Goal: Task Accomplishment & Management: Complete application form

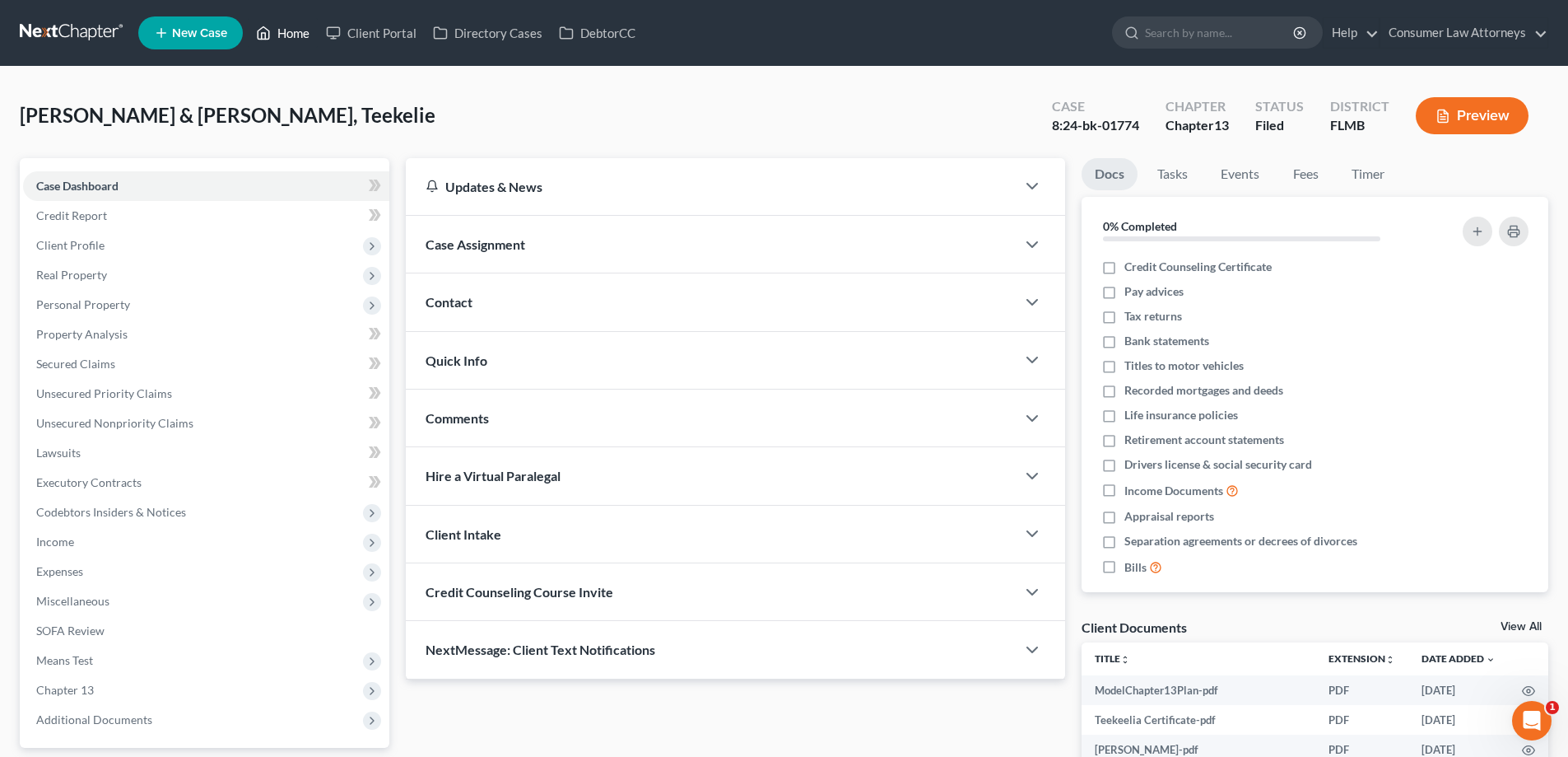
drag, startPoint x: 291, startPoint y: 32, endPoint x: 364, endPoint y: 125, distance: 118.2
click at [291, 33] on link "Home" at bounding box center [282, 33] width 70 height 30
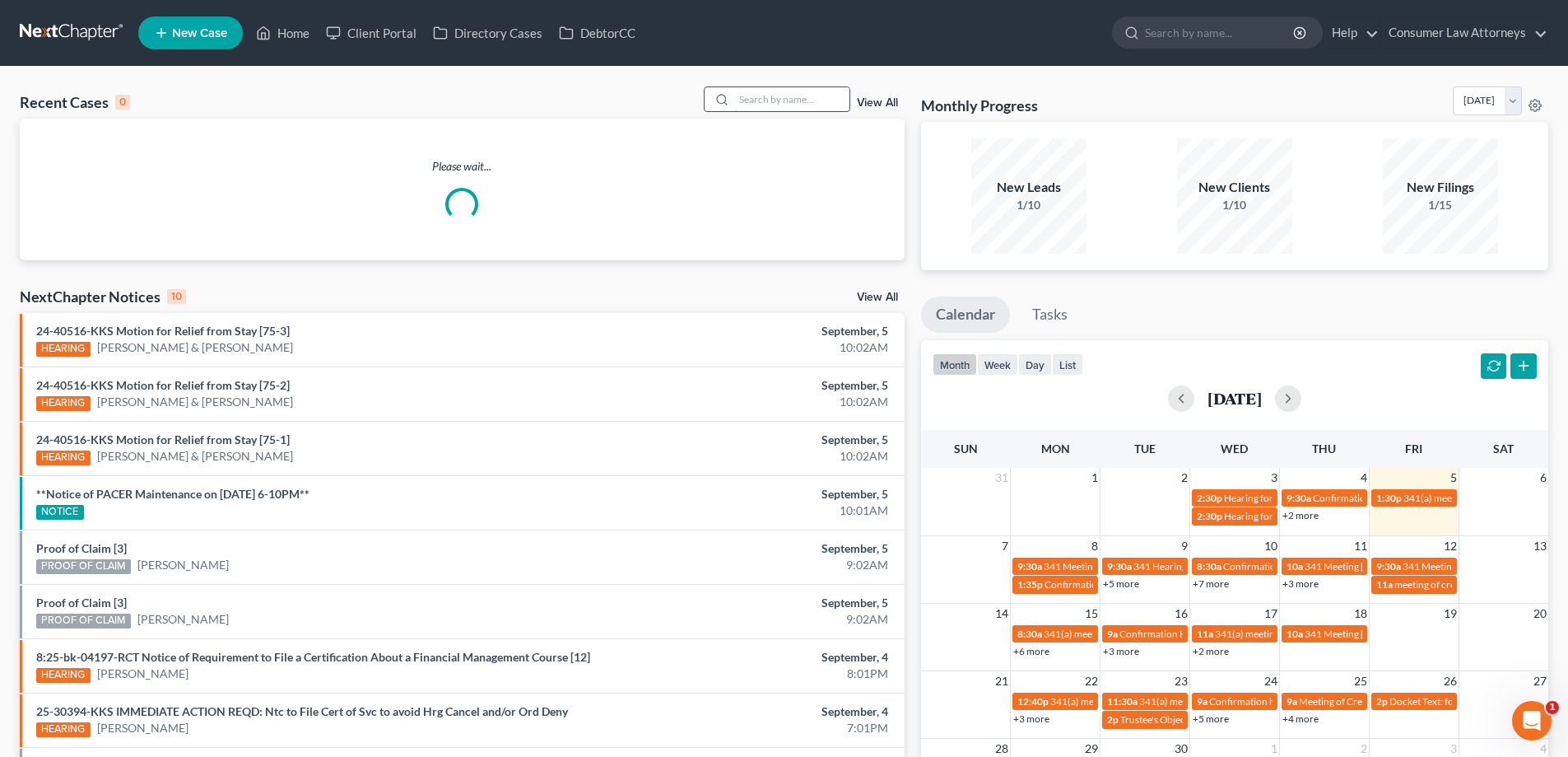
click at [791, 95] on input "search" at bounding box center [792, 100] width 116 height 24
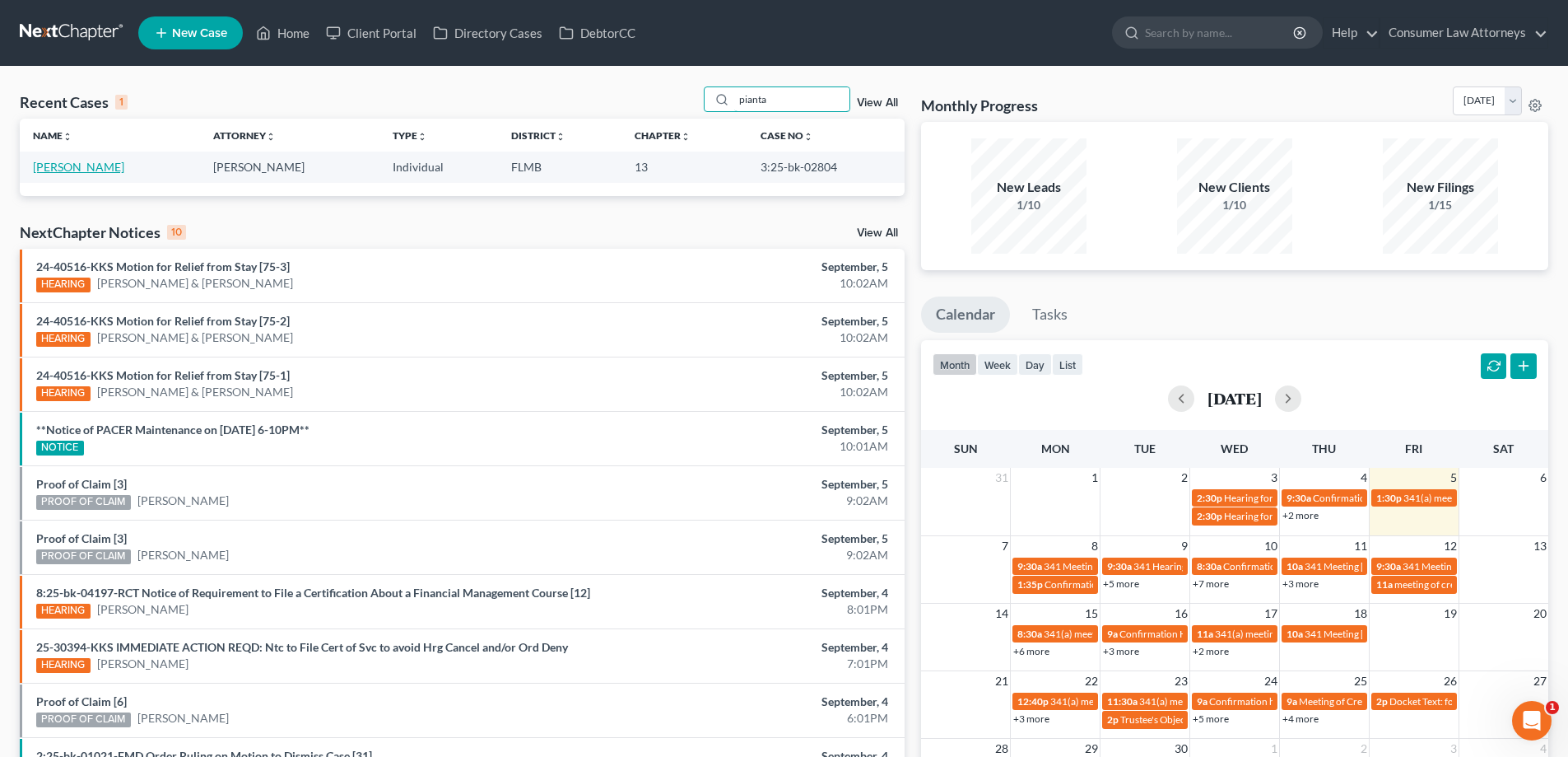
type input "pianta"
click at [55, 169] on link "[PERSON_NAME]" at bounding box center [78, 166] width 91 height 14
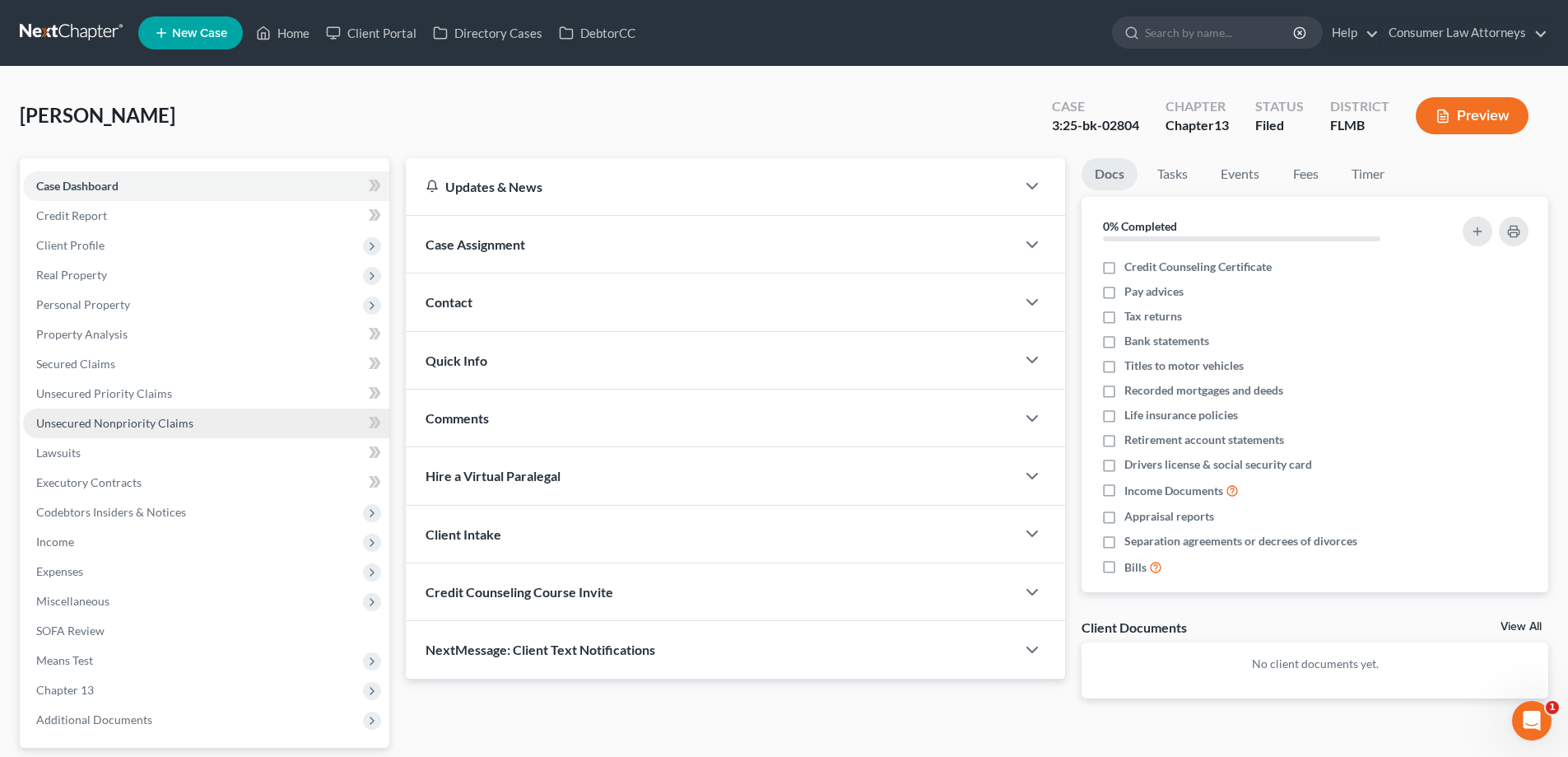
click at [102, 419] on span "Unsecured Nonpriority Claims" at bounding box center [115, 422] width 158 height 14
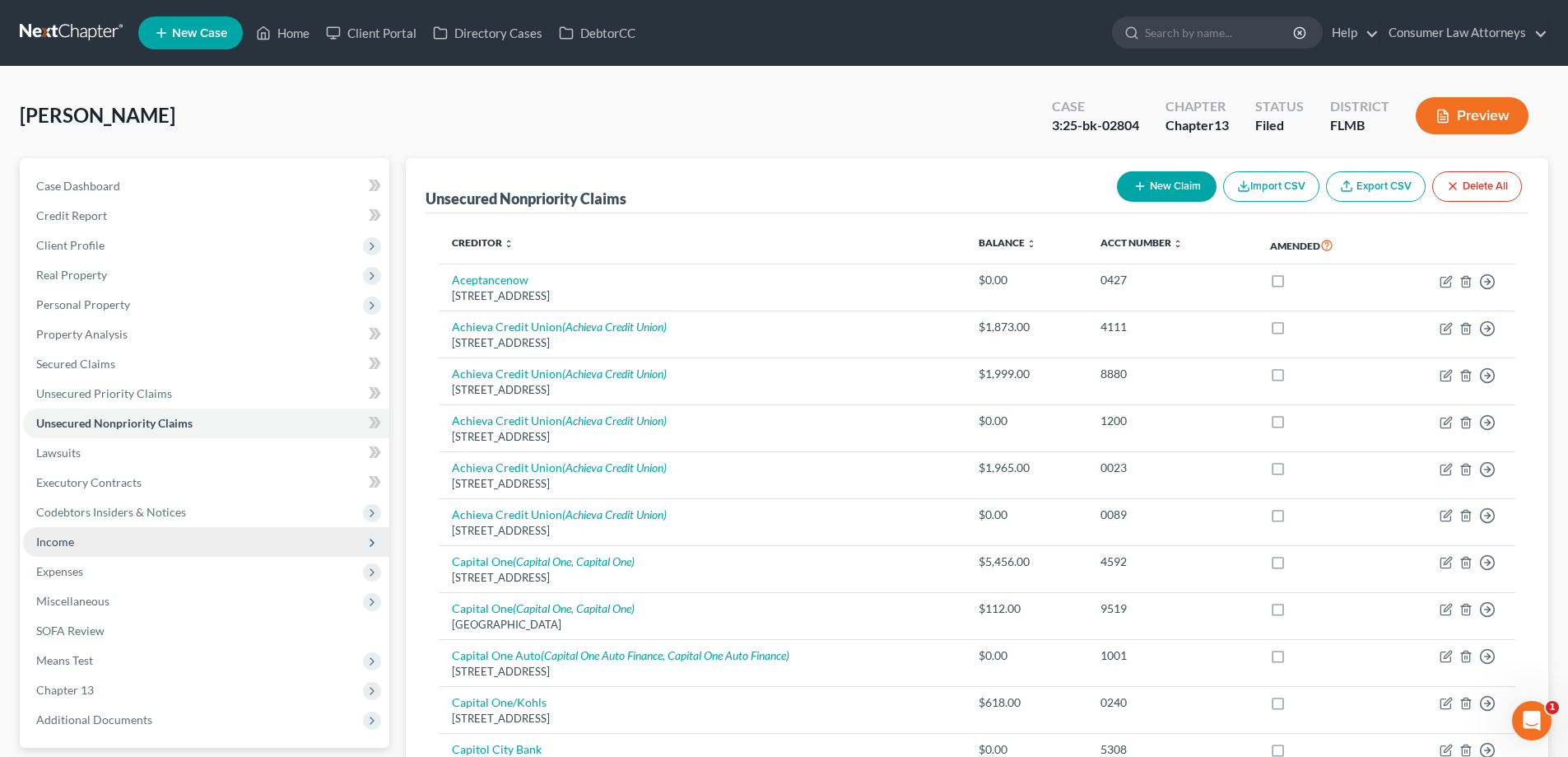
click at [62, 547] on span "Income" at bounding box center [55, 541] width 38 height 14
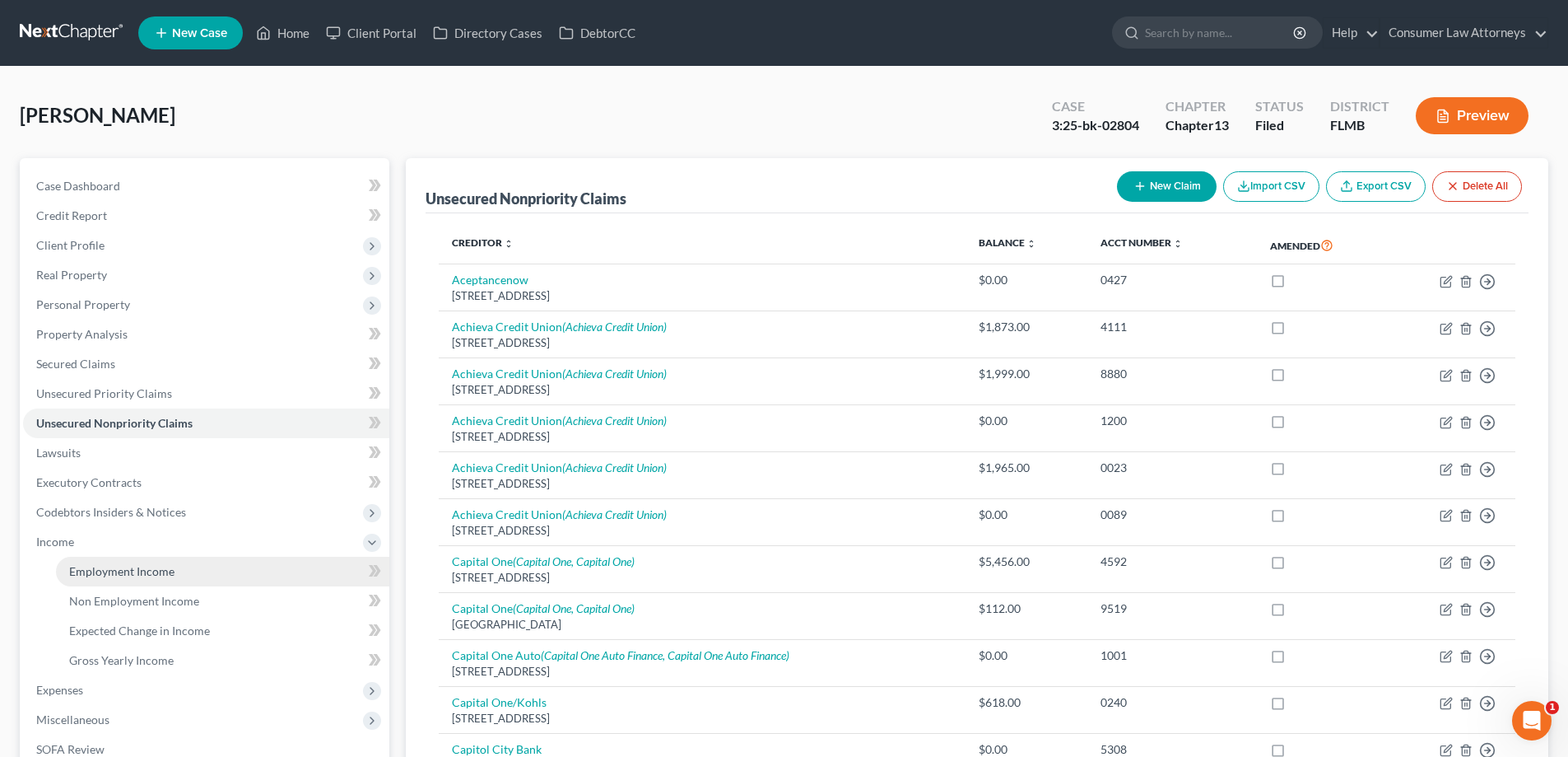
click at [95, 571] on span "Employment Income" at bounding box center [121, 571] width 105 height 14
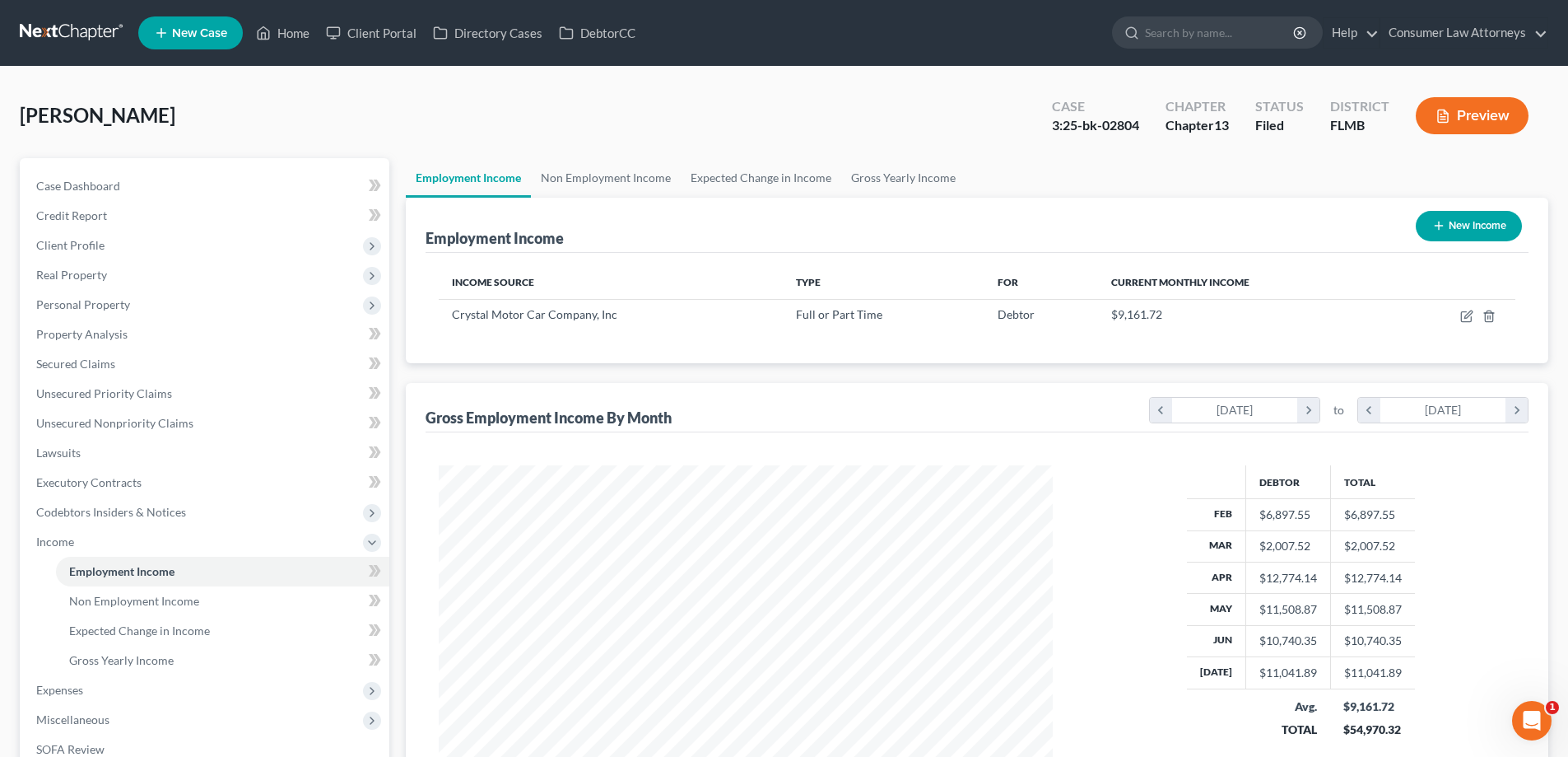
scroll to position [307, 647]
click at [75, 241] on span "Client Profile" at bounding box center [70, 244] width 68 height 14
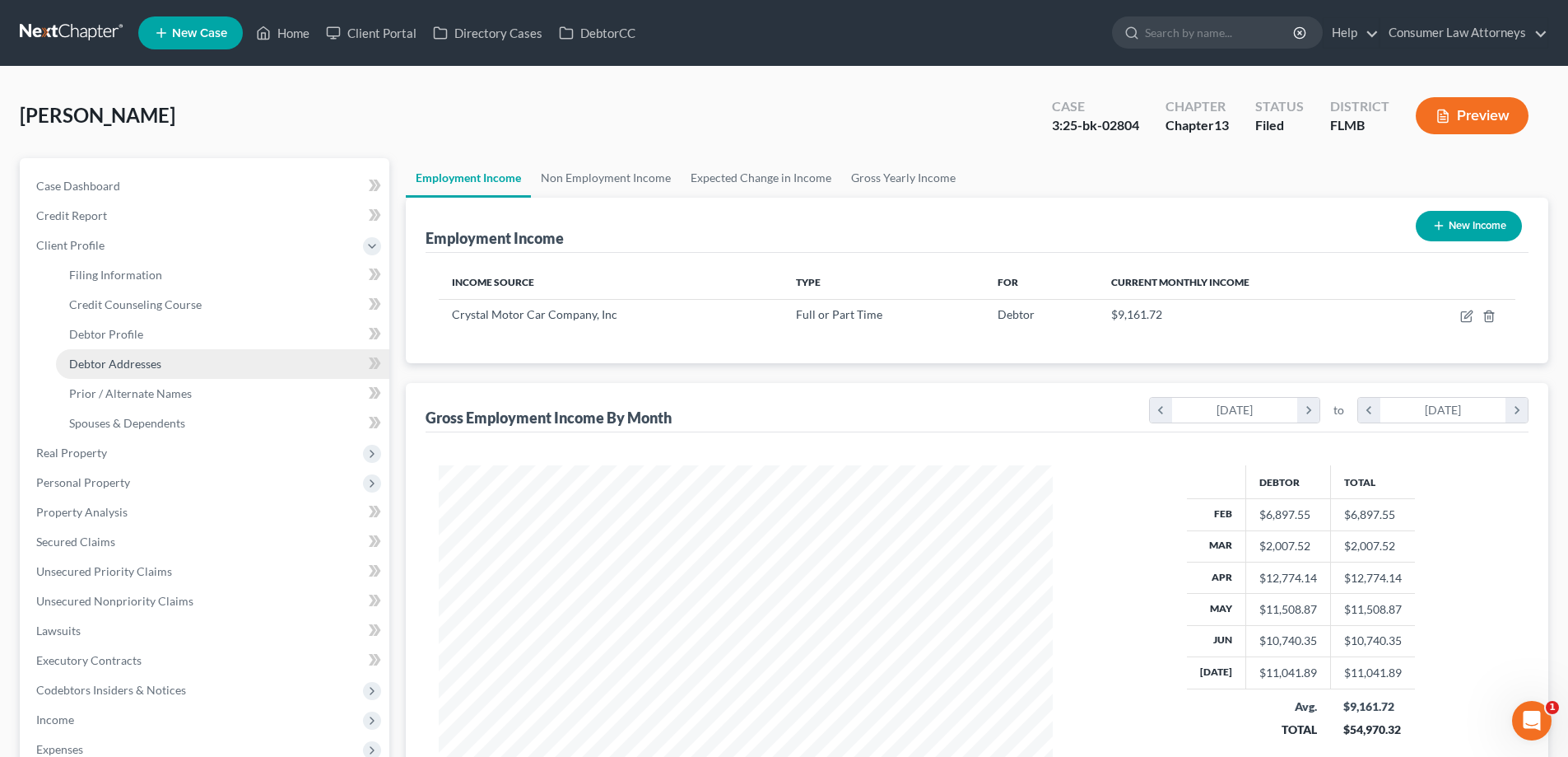
click at [123, 356] on span "Debtor Addresses" at bounding box center [115, 363] width 92 height 14
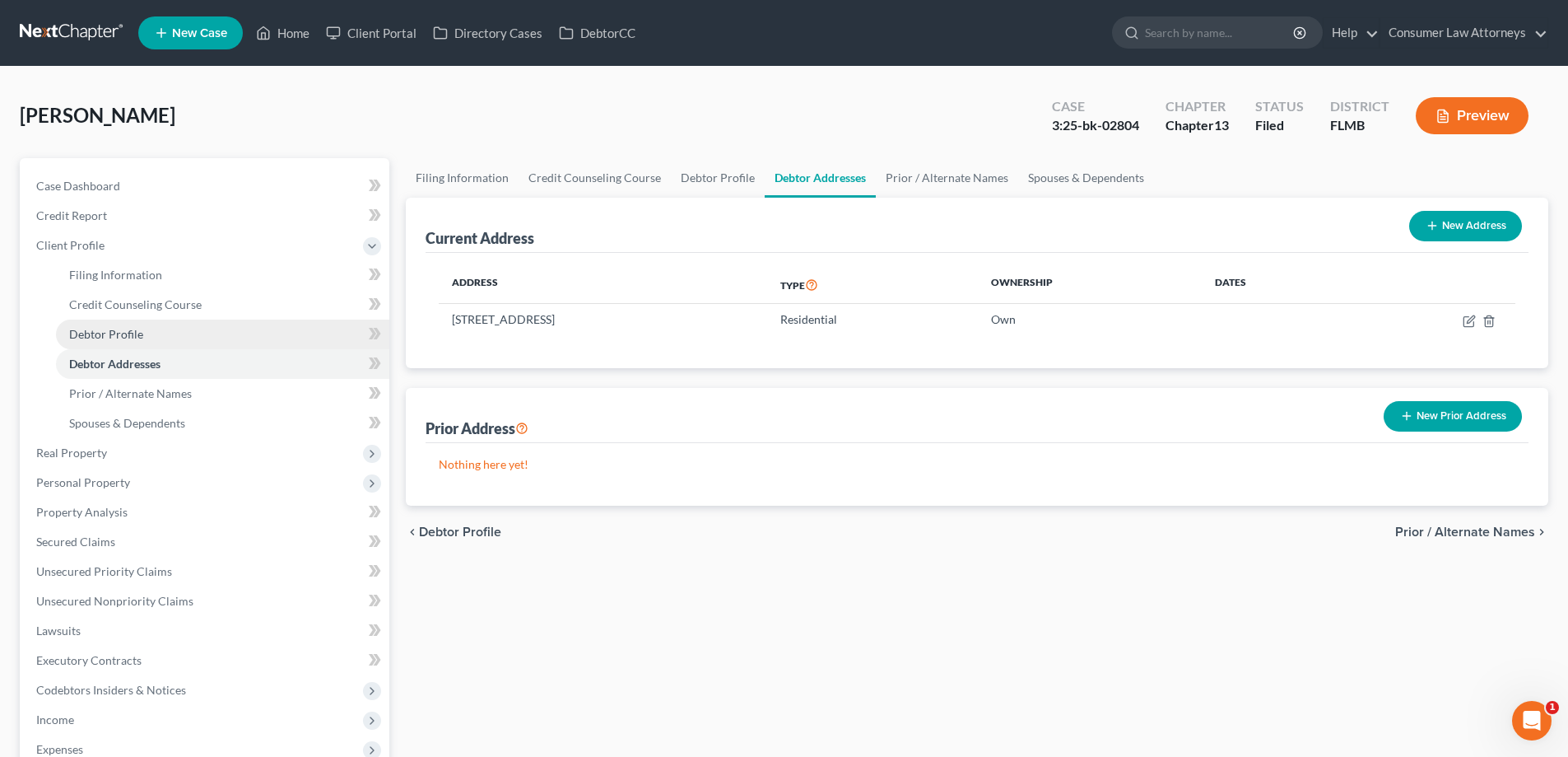
click at [123, 335] on span "Debtor Profile" at bounding box center [105, 334] width 74 height 14
select select "0"
select select "1"
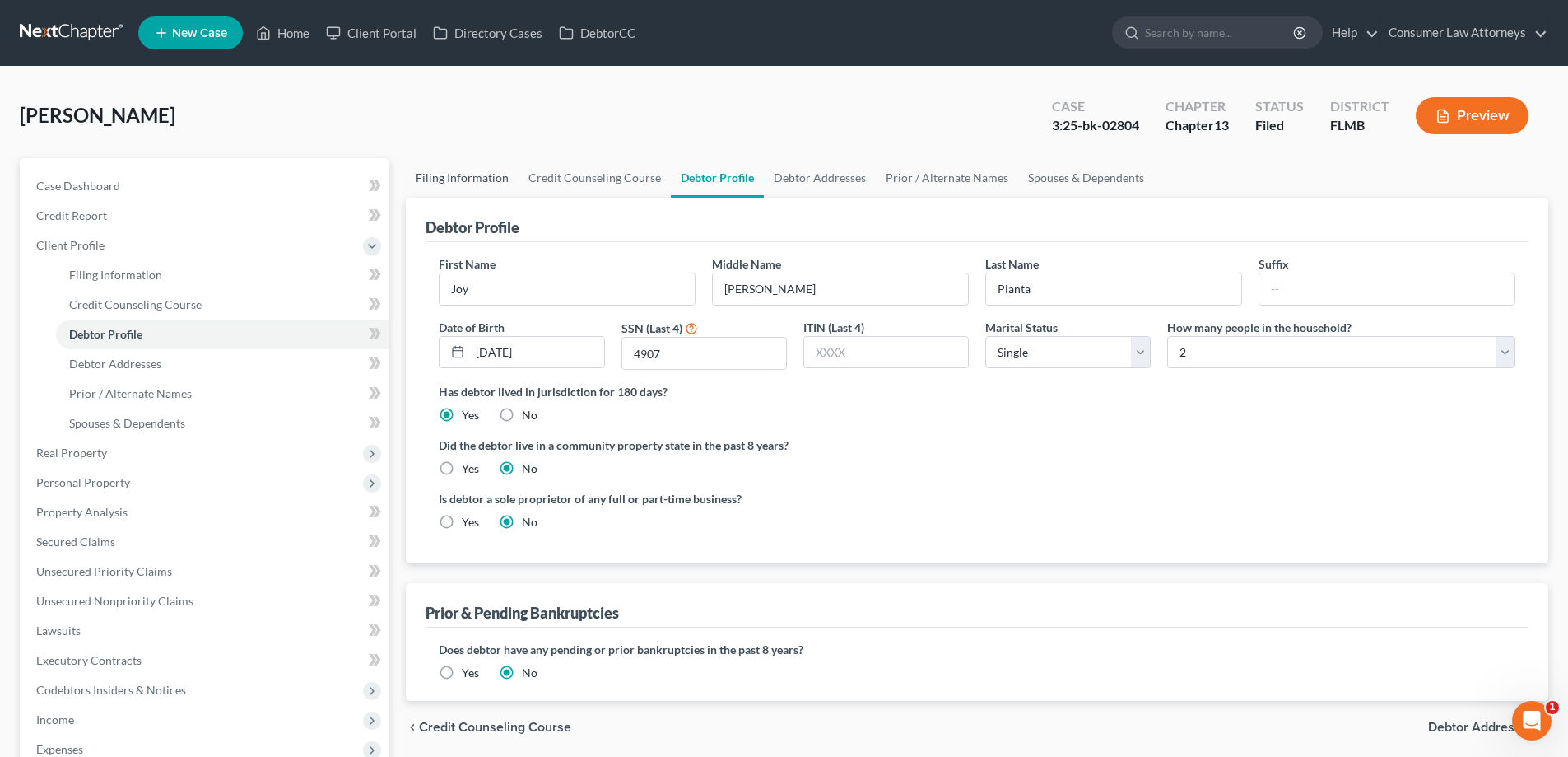
click at [476, 172] on link "Filing Information" at bounding box center [461, 178] width 113 height 39
select select "1"
select select "0"
select select "3"
select select "0"
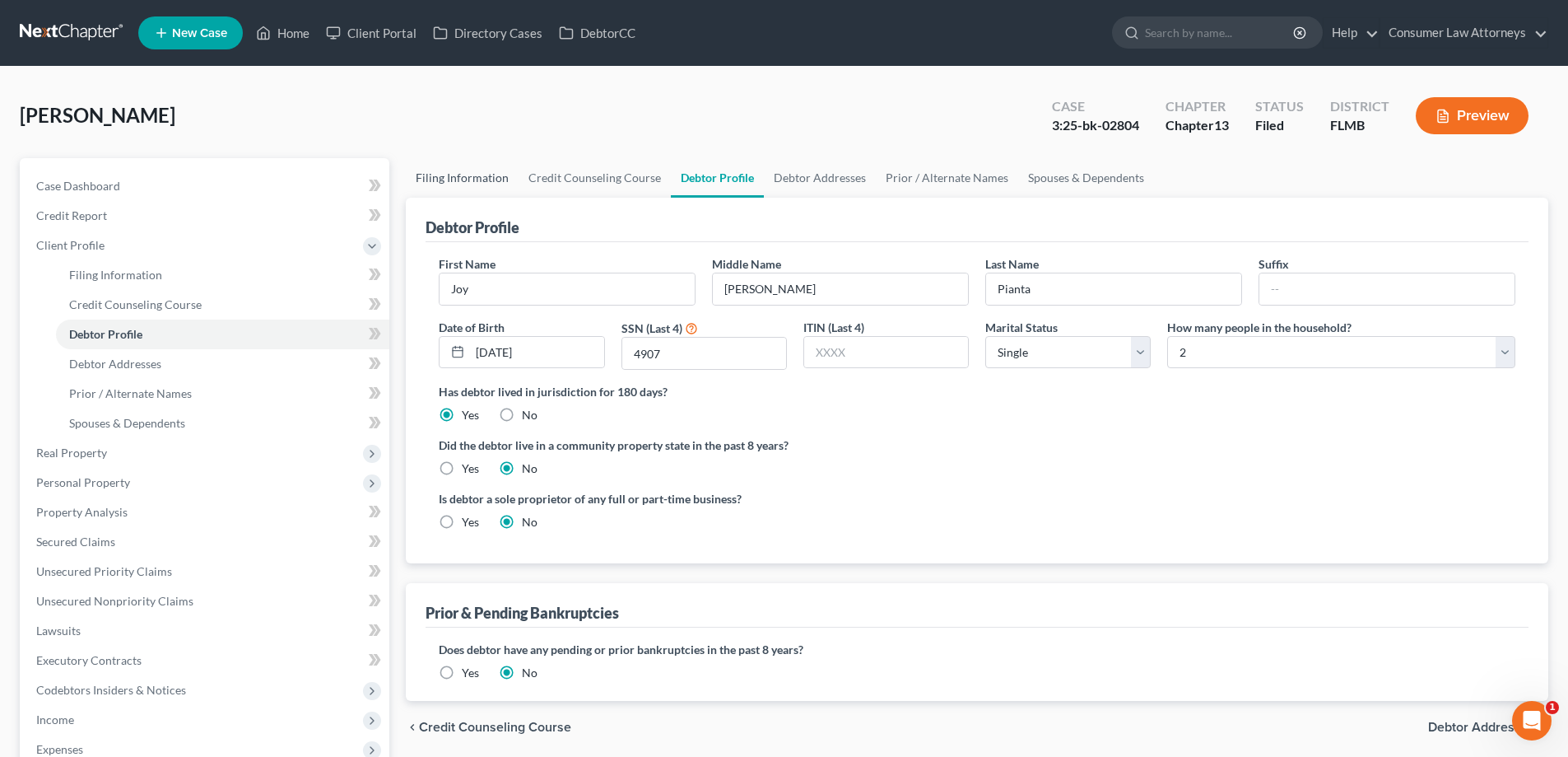
select select "9"
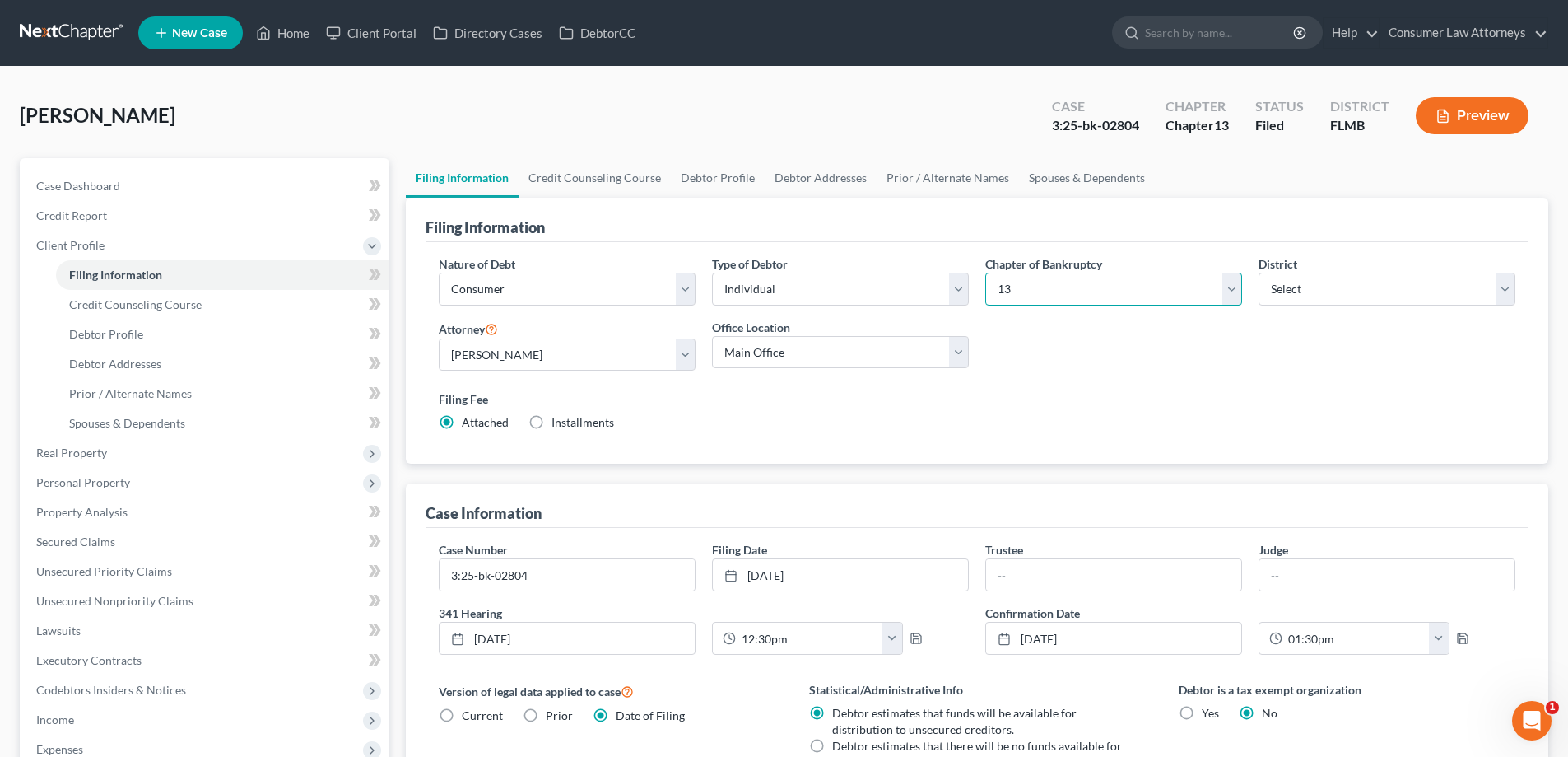
click at [1097, 299] on select "Select 7 11 12 13" at bounding box center [1114, 288] width 257 height 33
select select "0"
click at [985, 272] on select "Select 7 11 12 13" at bounding box center [1114, 288] width 257 height 33
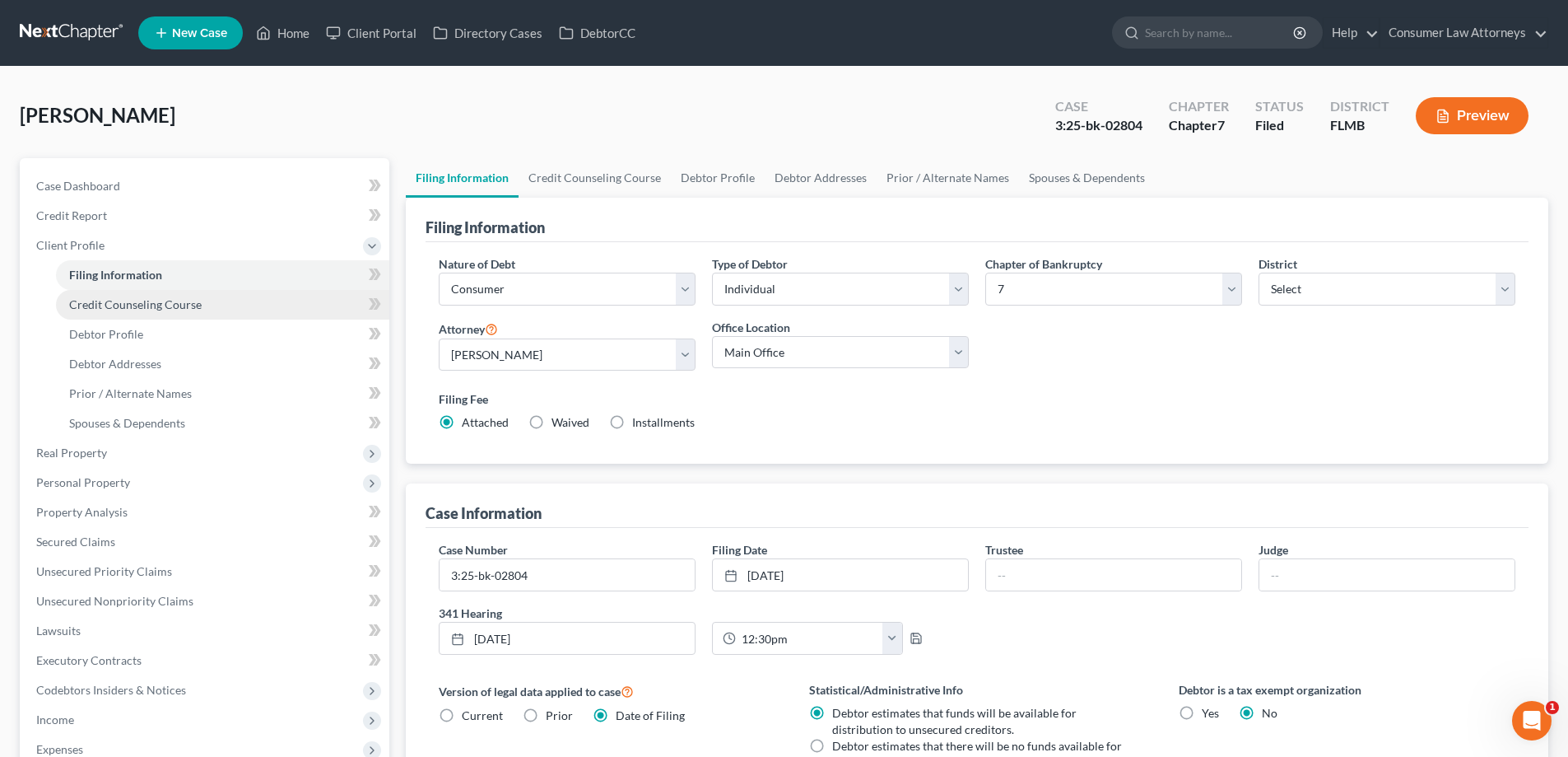
click at [91, 305] on span "Credit Counseling Course" at bounding box center [135, 304] width 132 height 14
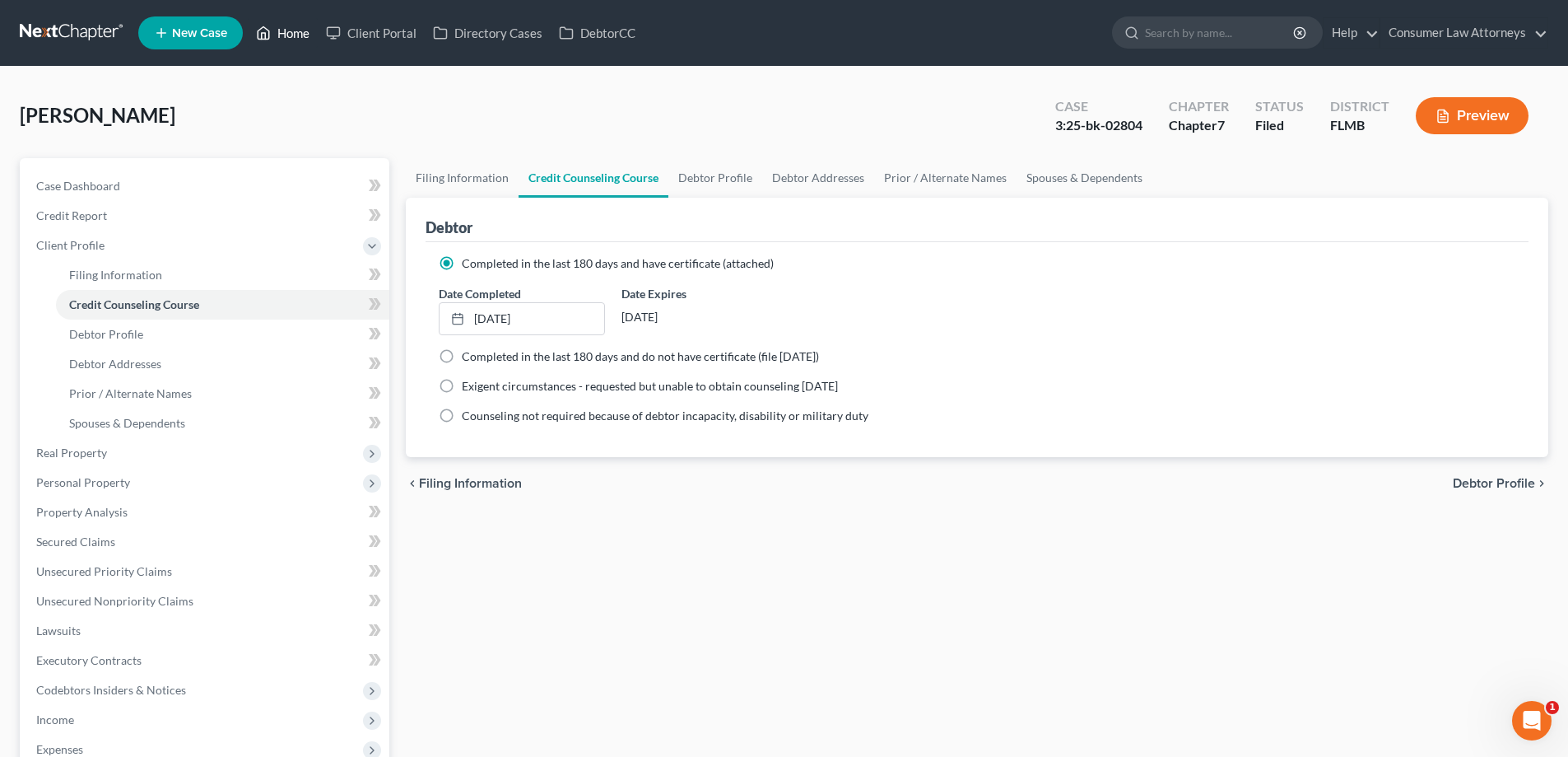
click at [304, 39] on link "Home" at bounding box center [282, 33] width 70 height 30
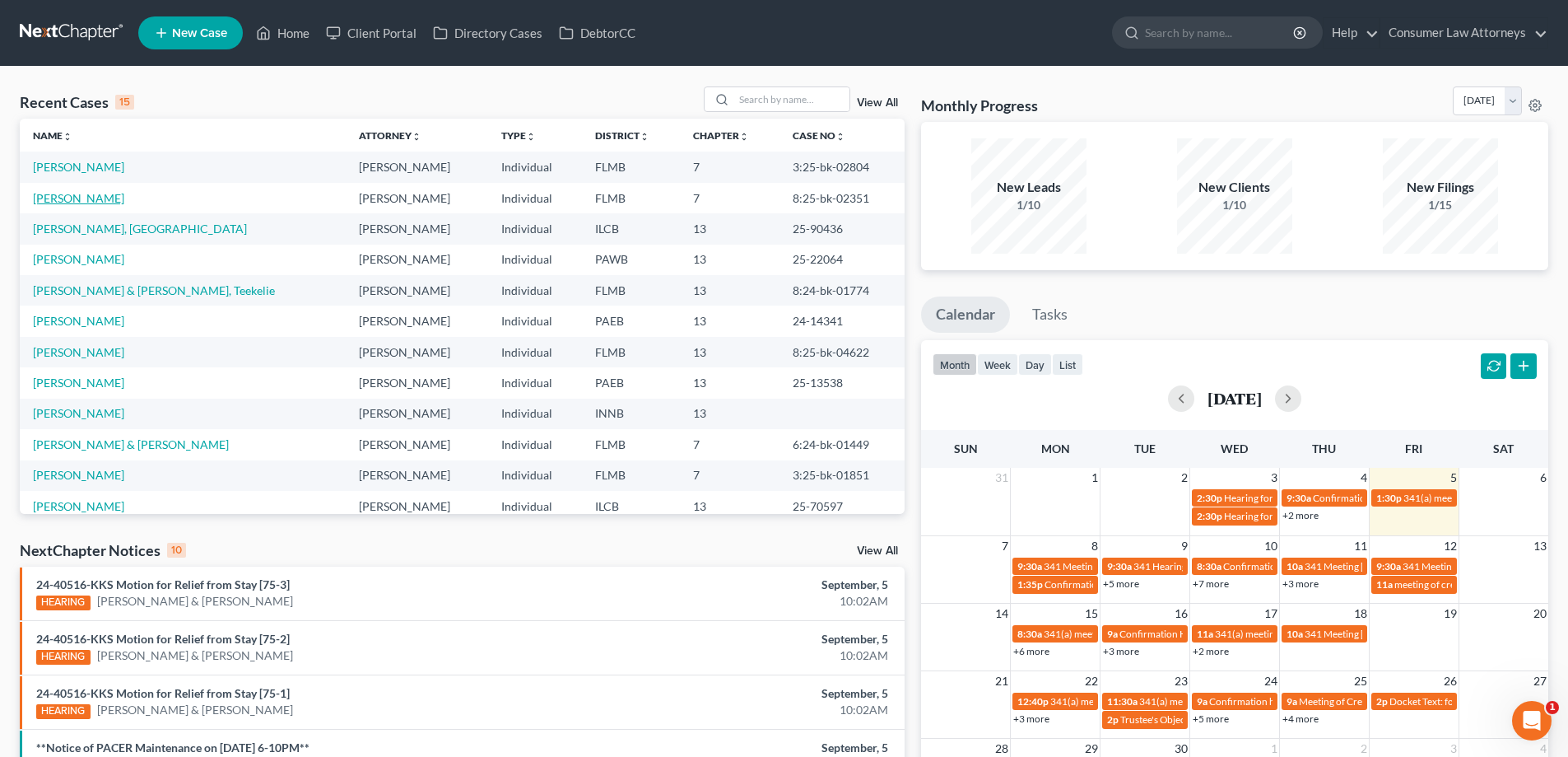
click at [69, 200] on link "[PERSON_NAME]" at bounding box center [78, 198] width 91 height 14
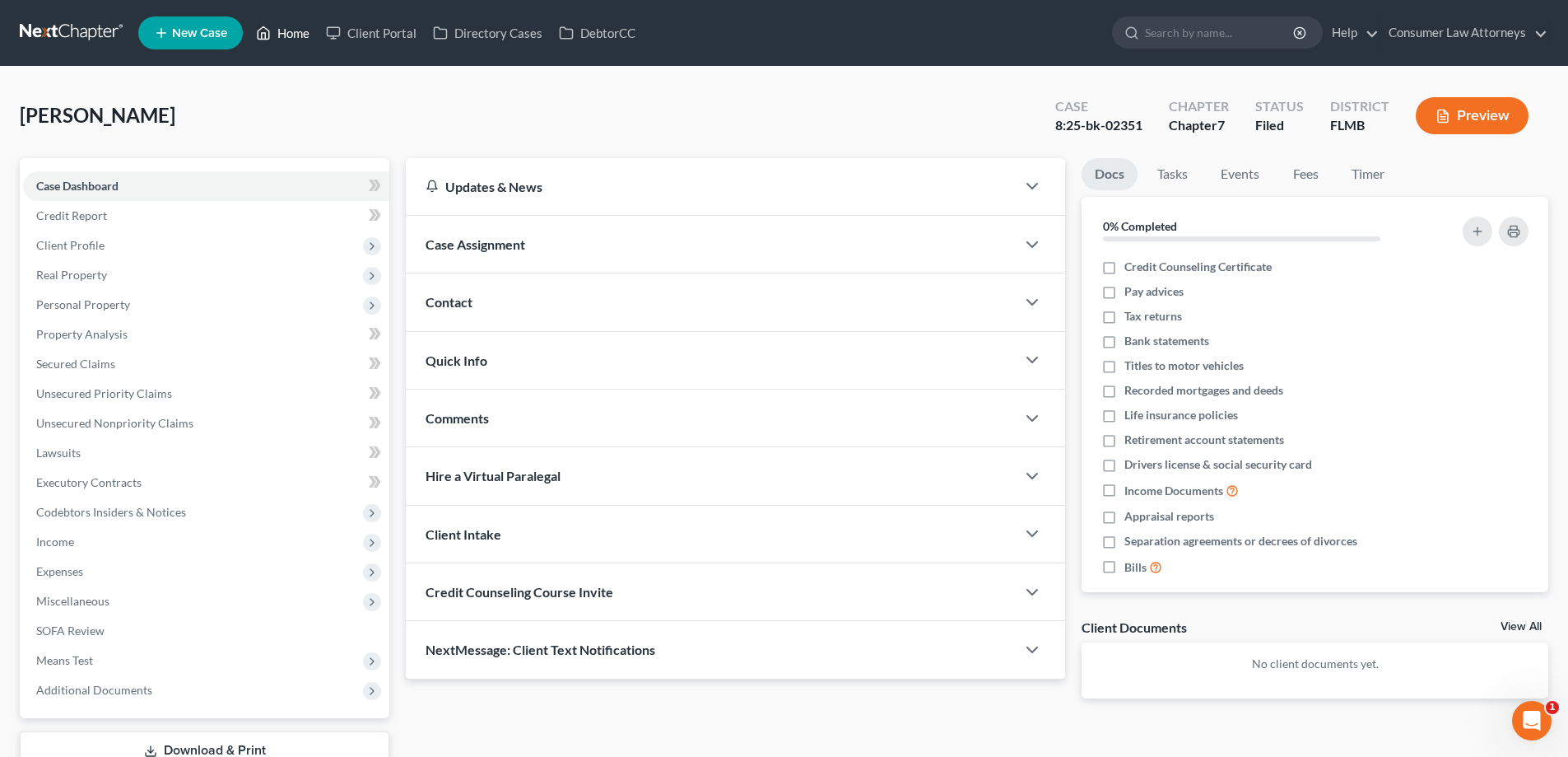
click at [282, 30] on link "Home" at bounding box center [282, 33] width 70 height 30
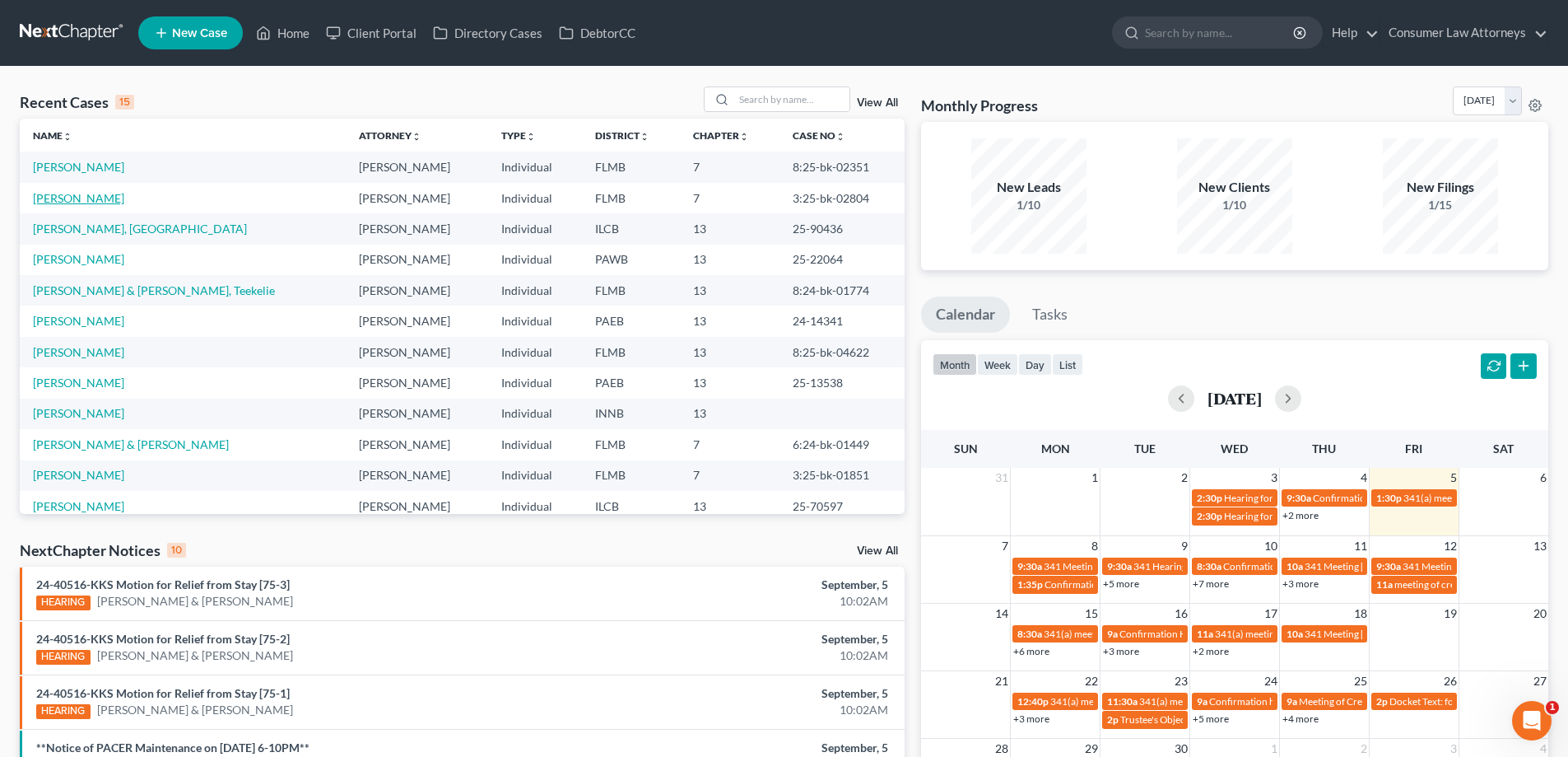
click at [65, 199] on link "[PERSON_NAME]" at bounding box center [78, 198] width 91 height 14
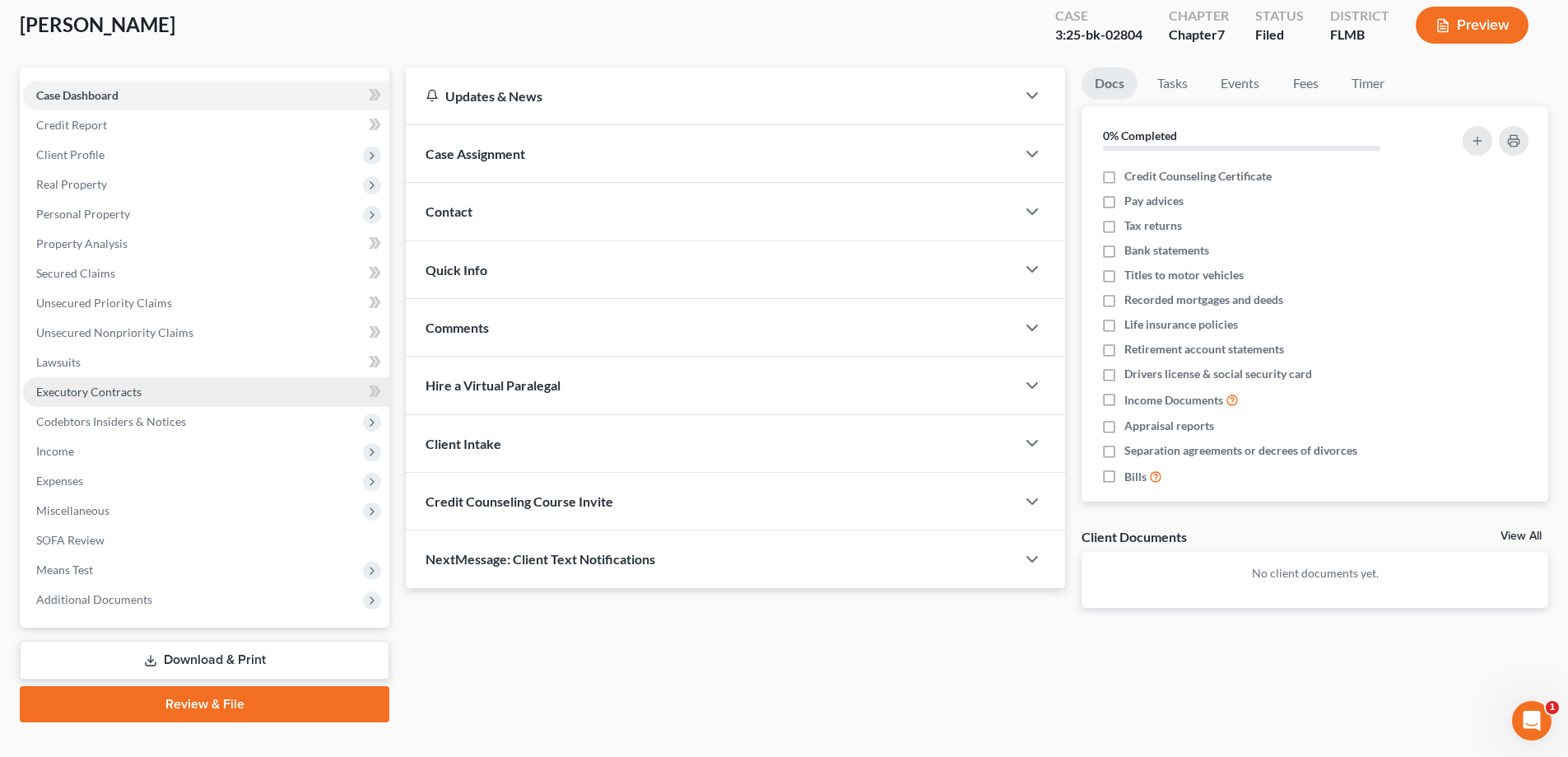
scroll to position [118, 0]
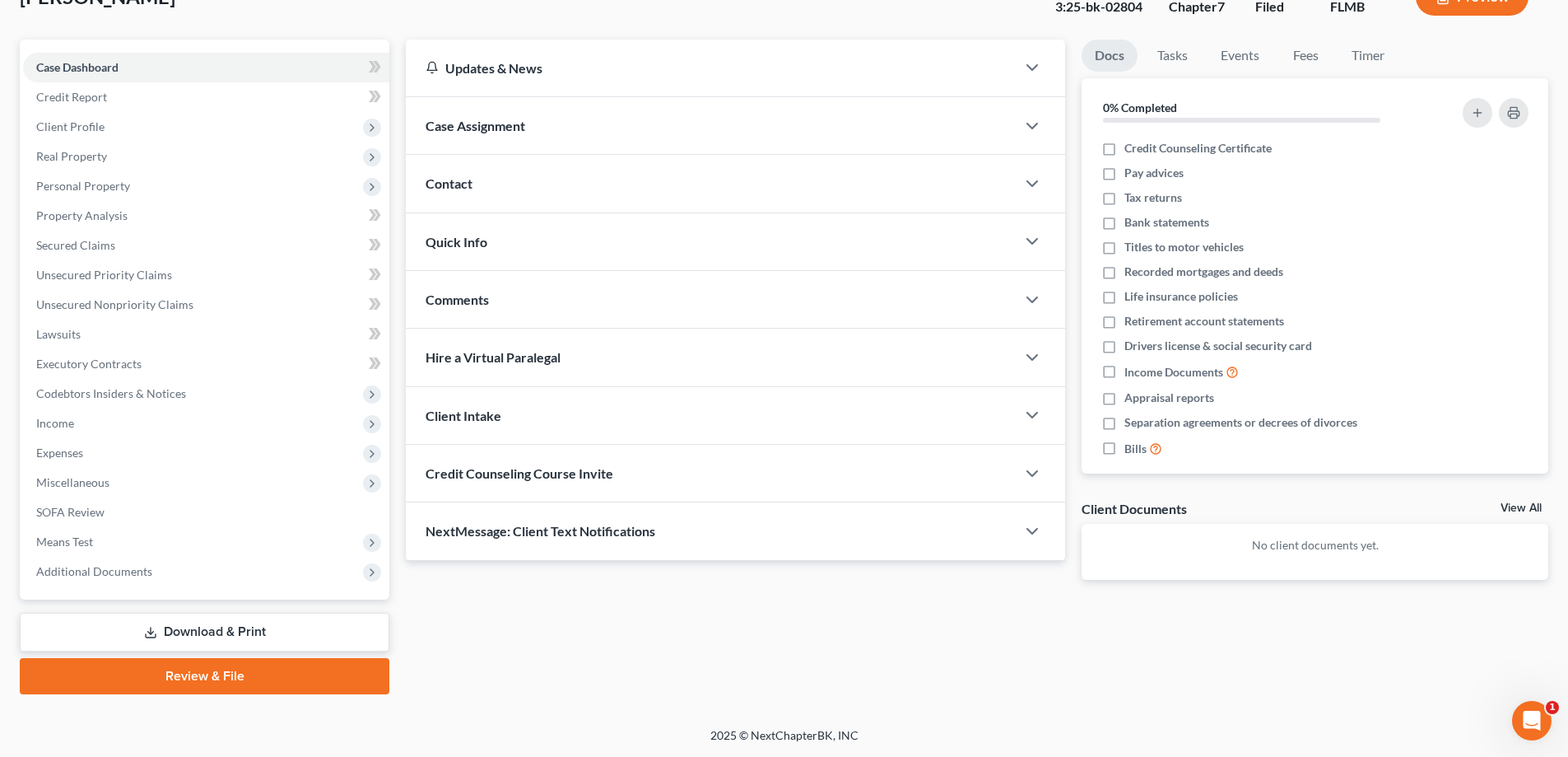
click at [197, 637] on link "Download & Print" at bounding box center [204, 632] width 369 height 39
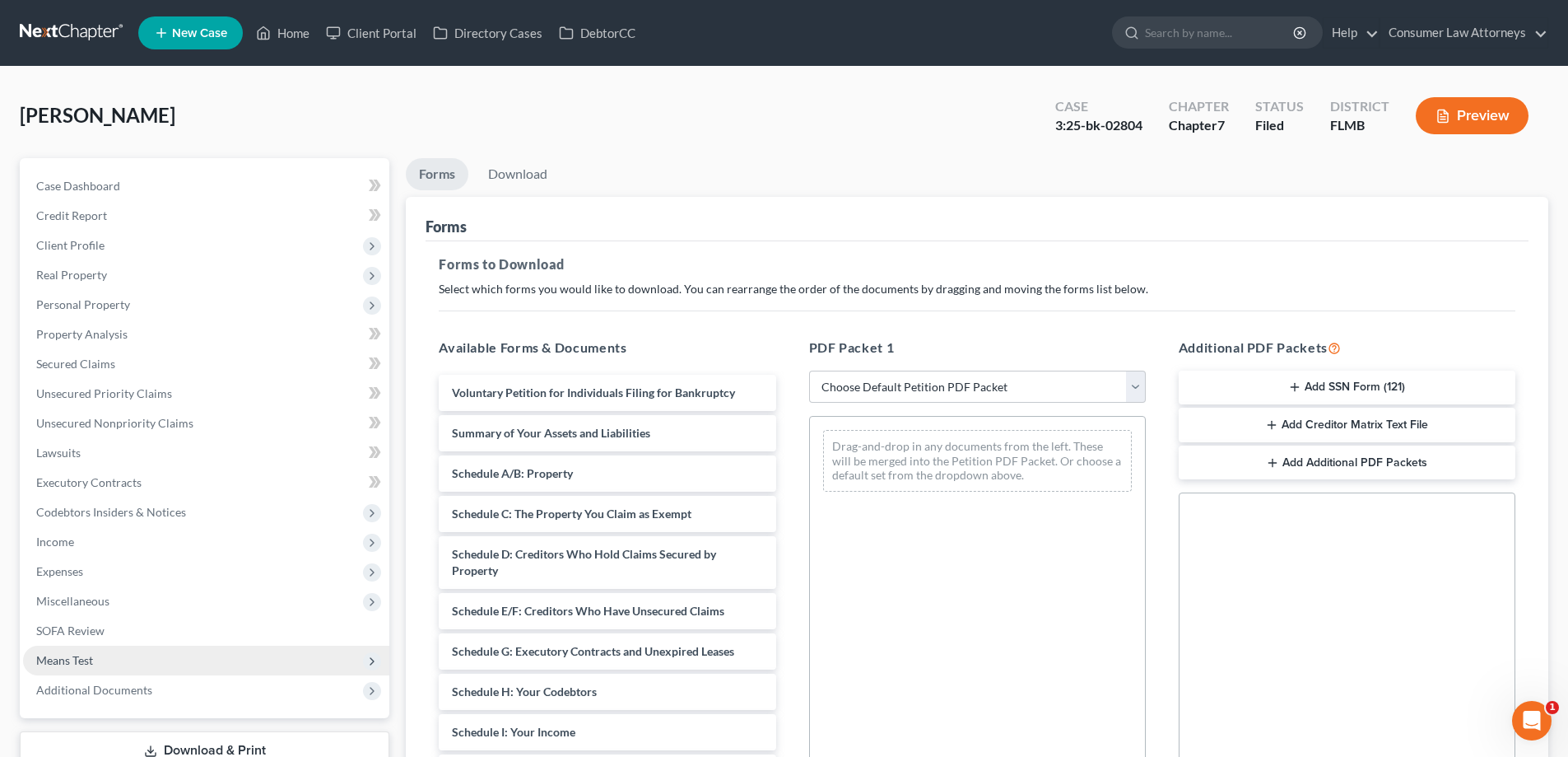
click at [71, 658] on span "Means Test" at bounding box center [64, 659] width 57 height 14
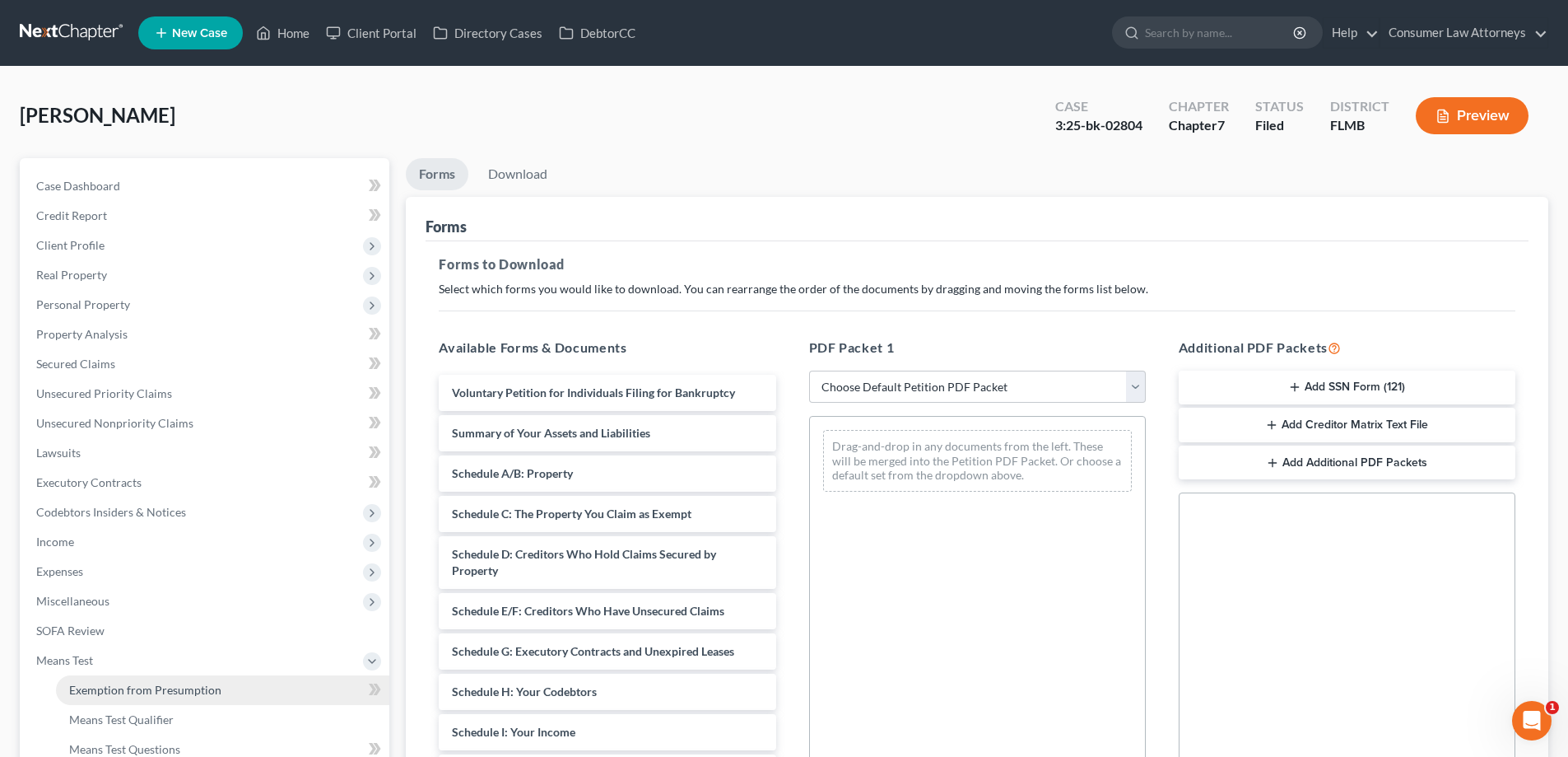
click at [96, 692] on span "Exemption from Presumption" at bounding box center [144, 689] width 152 height 14
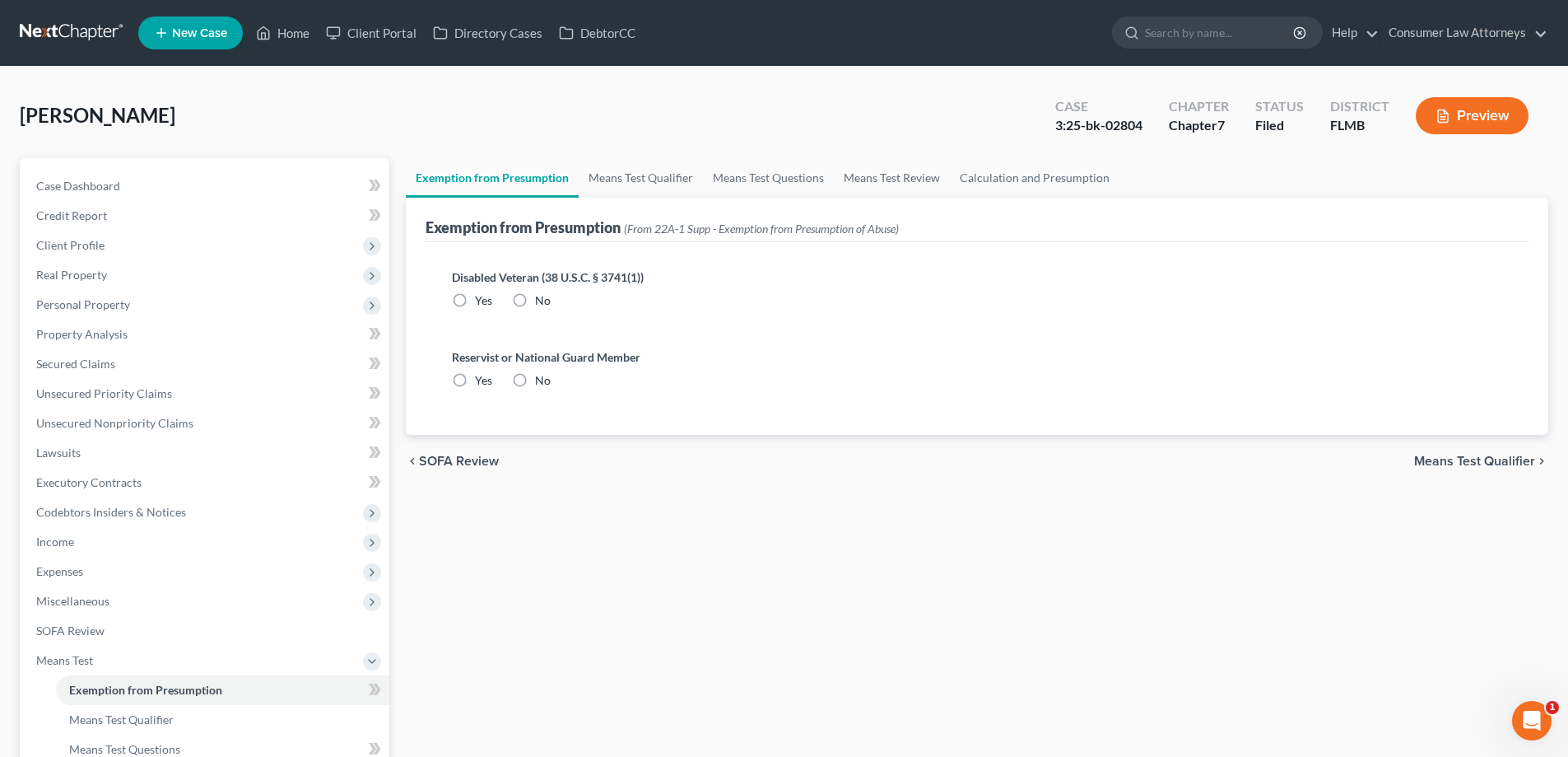
click at [535, 292] on label "No" at bounding box center [543, 300] width 16 height 17
click at [542, 292] on input "No" at bounding box center [546, 296] width 10 height 10
radio input "true"
click at [535, 383] on label "No" at bounding box center [543, 380] width 16 height 17
click at [542, 383] on input "No" at bounding box center [546, 377] width 10 height 10
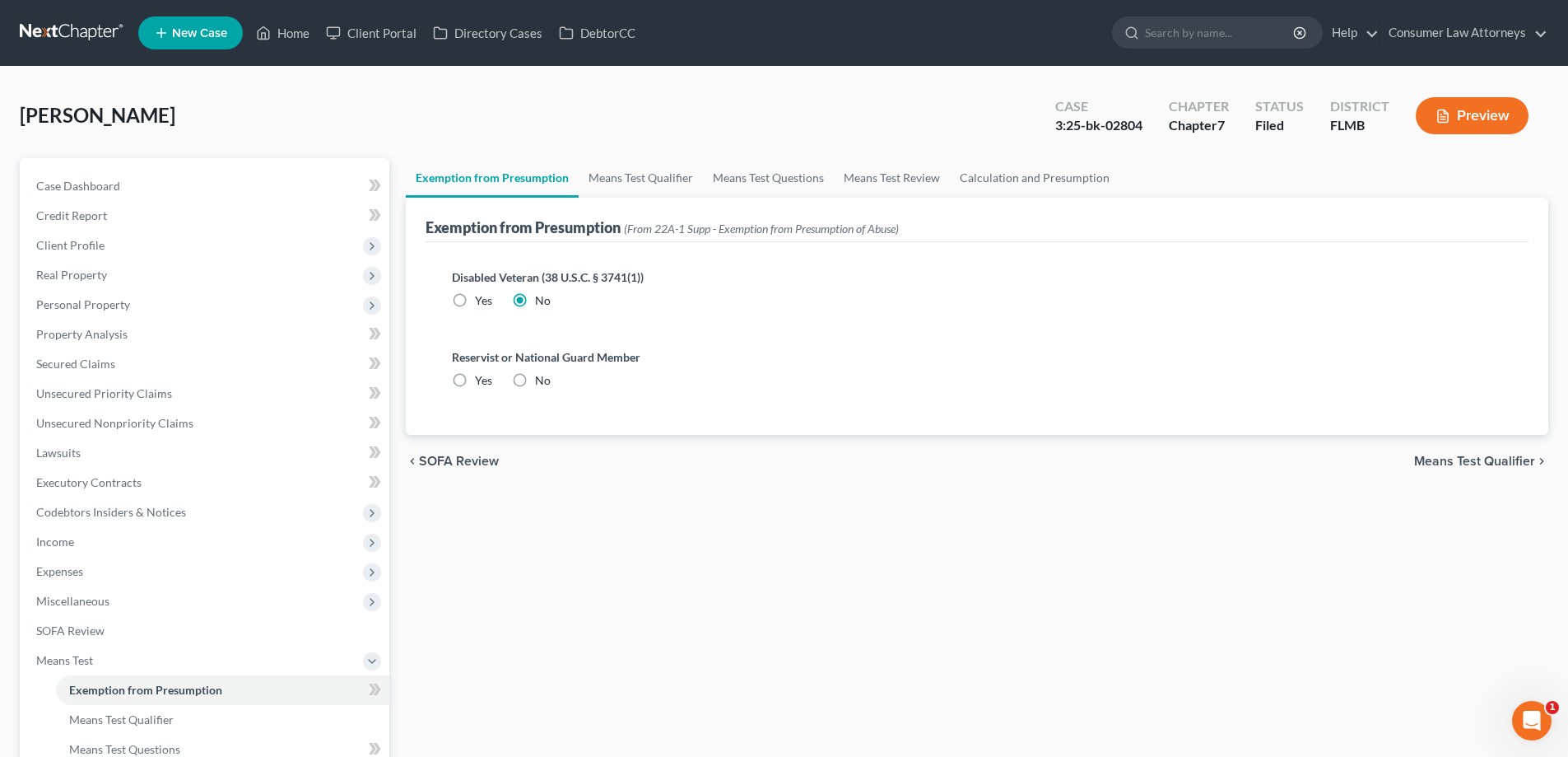
radio input "true"
click at [636, 191] on link "Means Test Qualifier" at bounding box center [640, 178] width 124 height 39
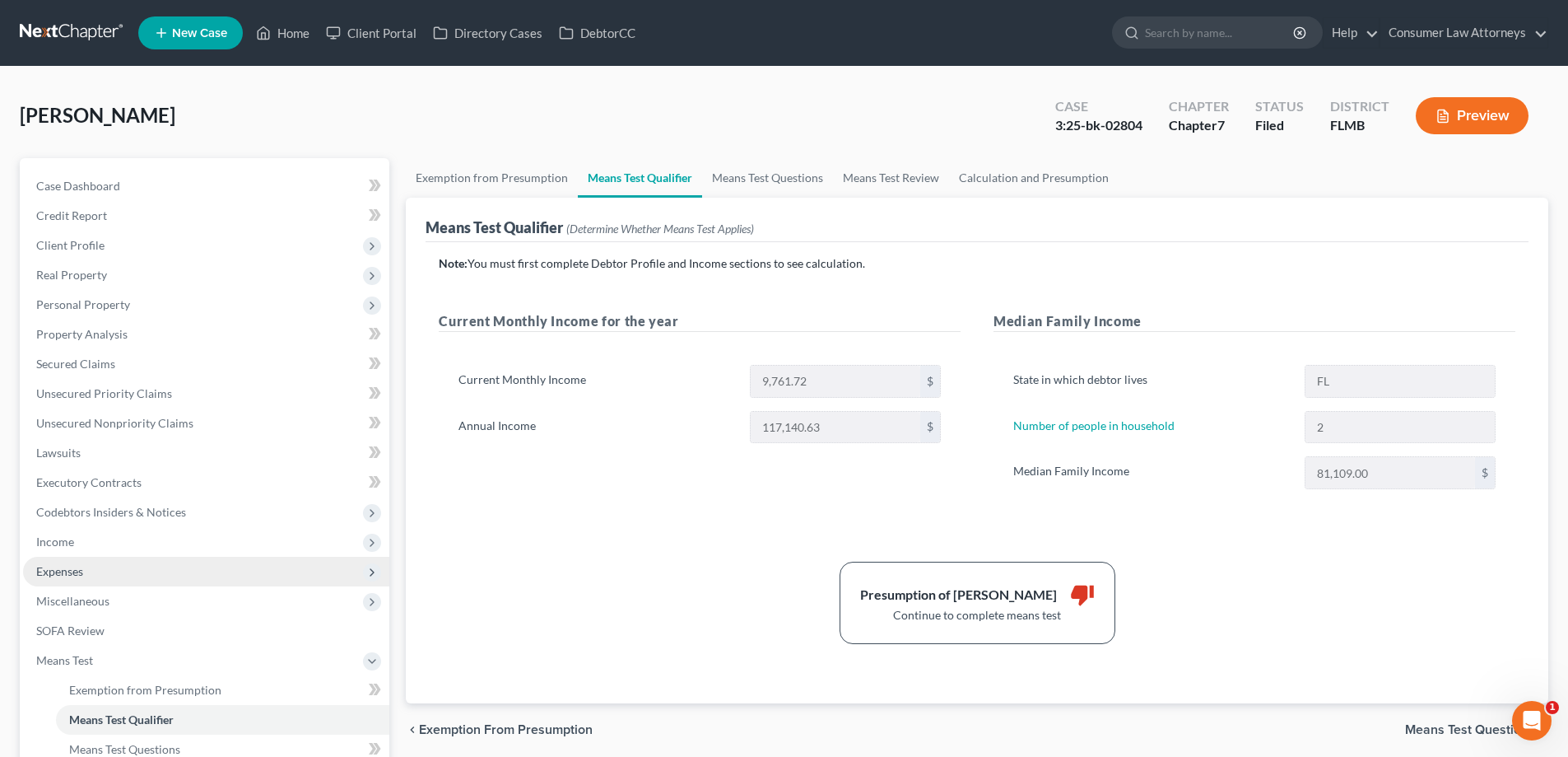
click at [51, 574] on span "Expenses" at bounding box center [60, 571] width 47 height 14
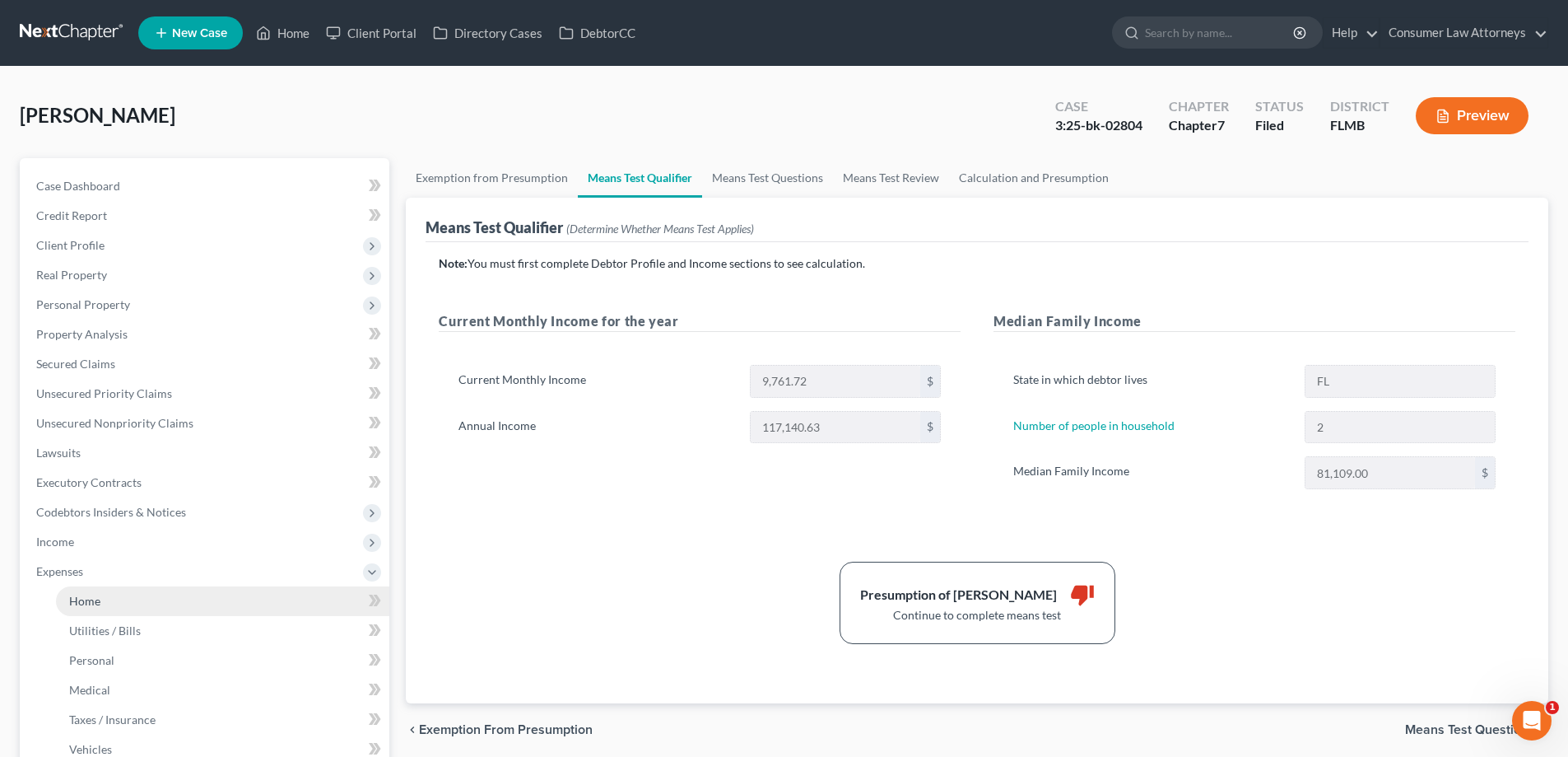
click at [73, 601] on span "Home" at bounding box center [85, 600] width 32 height 14
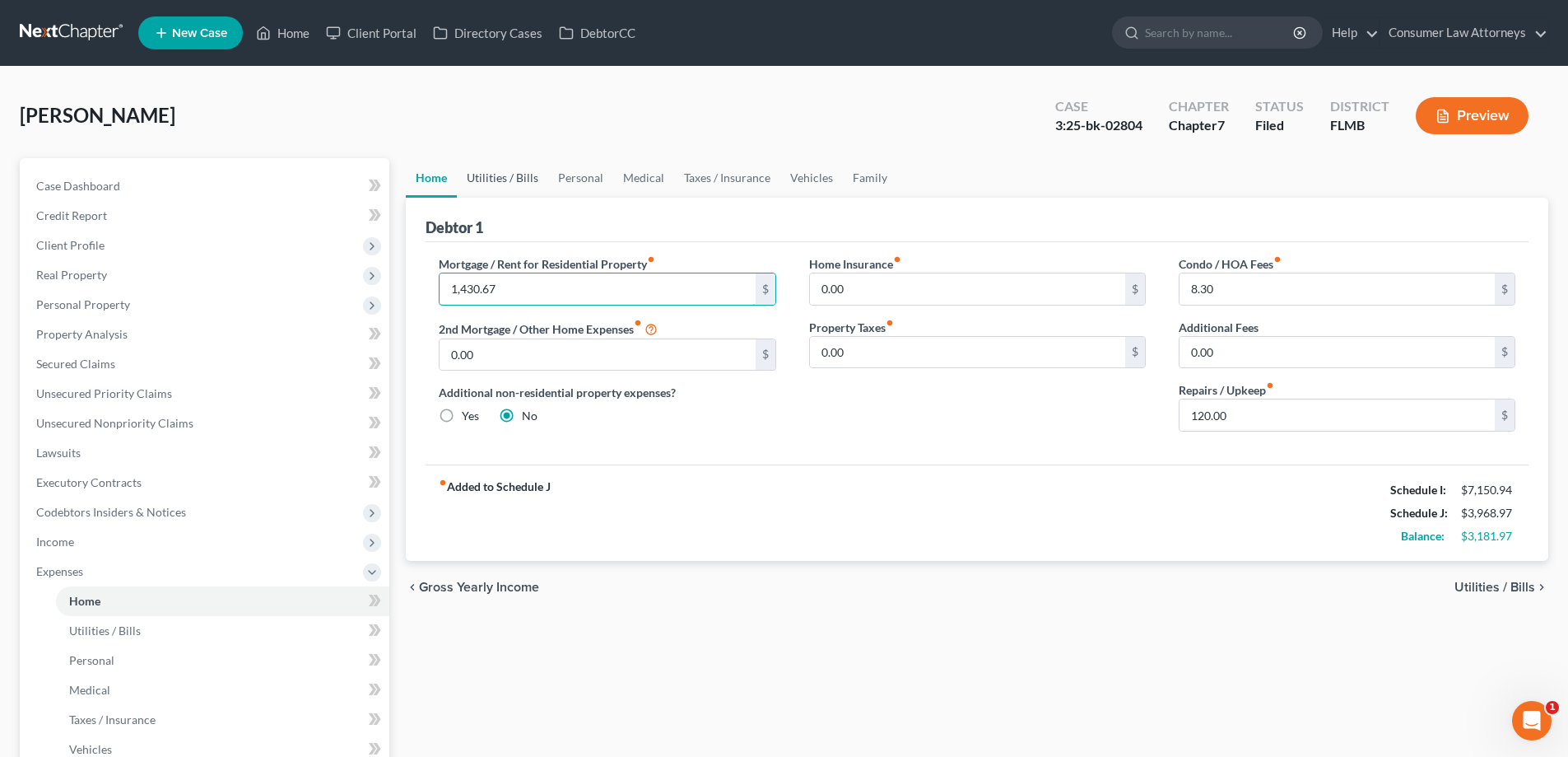
type input "1,430.67"
click at [503, 185] on link "Utilities / Bills" at bounding box center [502, 178] width 91 height 39
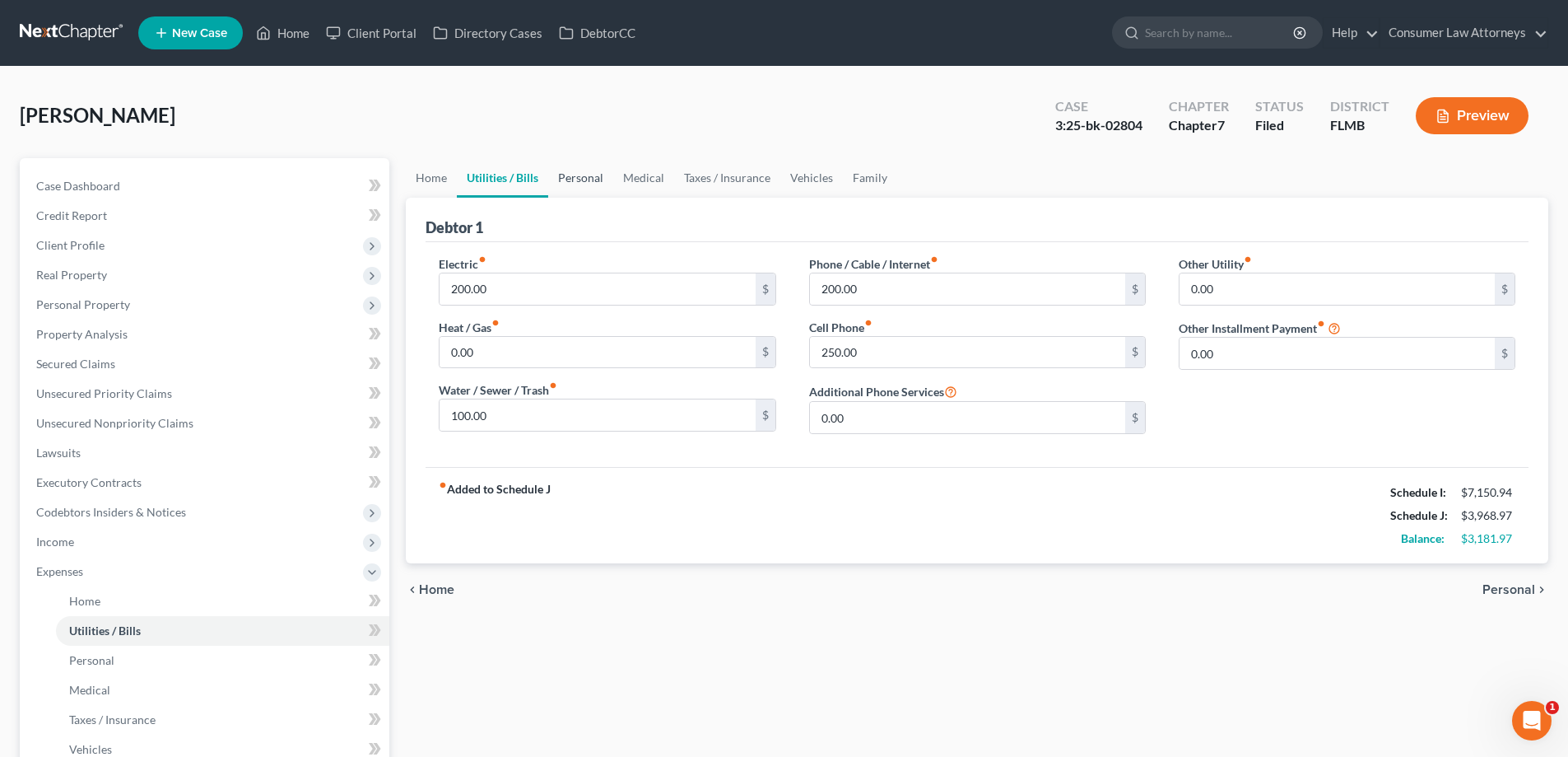
click at [588, 178] on link "Personal" at bounding box center [581, 178] width 65 height 39
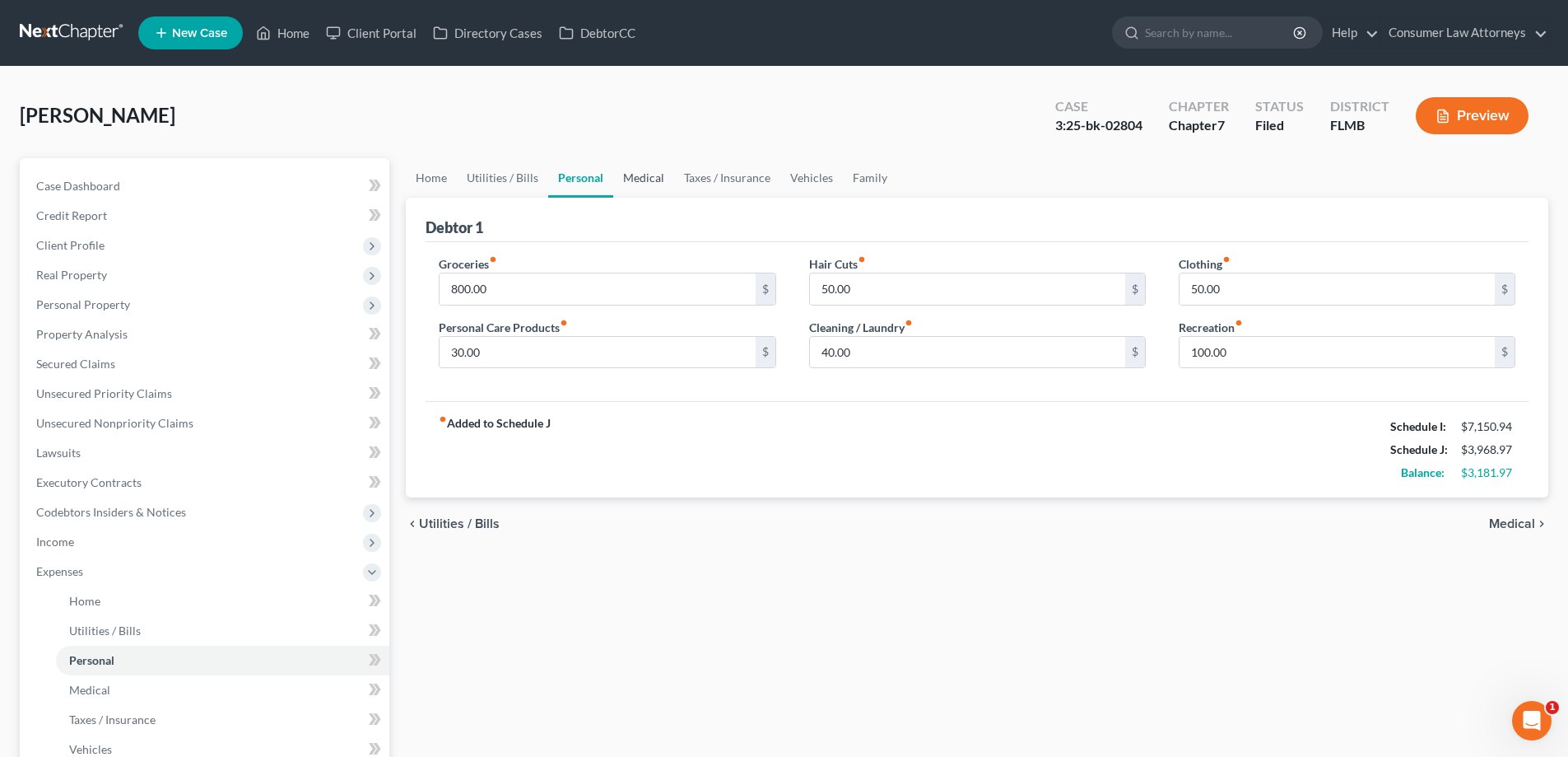
click at [626, 172] on link "Medical" at bounding box center [643, 178] width 61 height 39
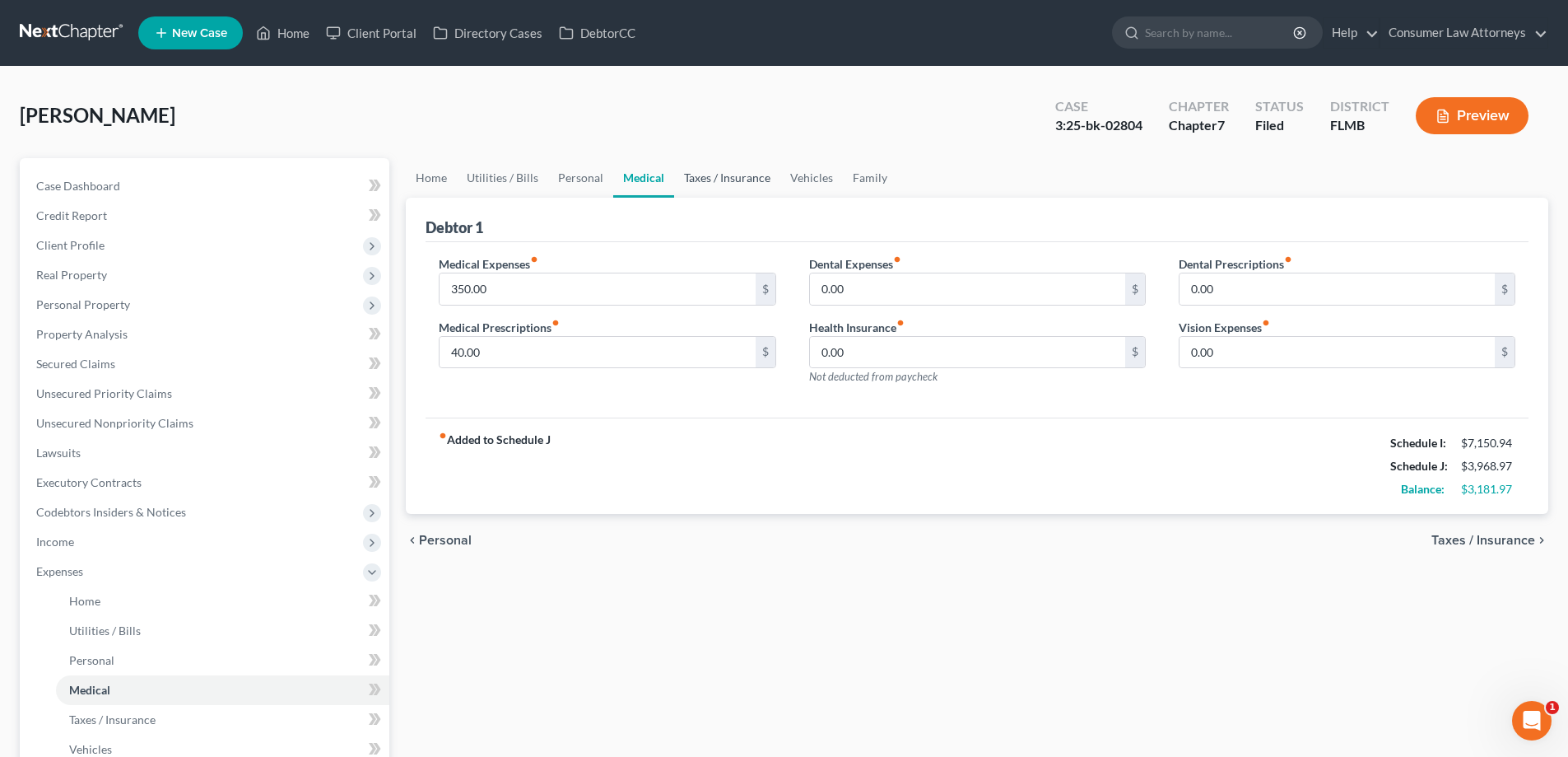
click at [715, 182] on link "Taxes / Insurance" at bounding box center [727, 178] width 106 height 39
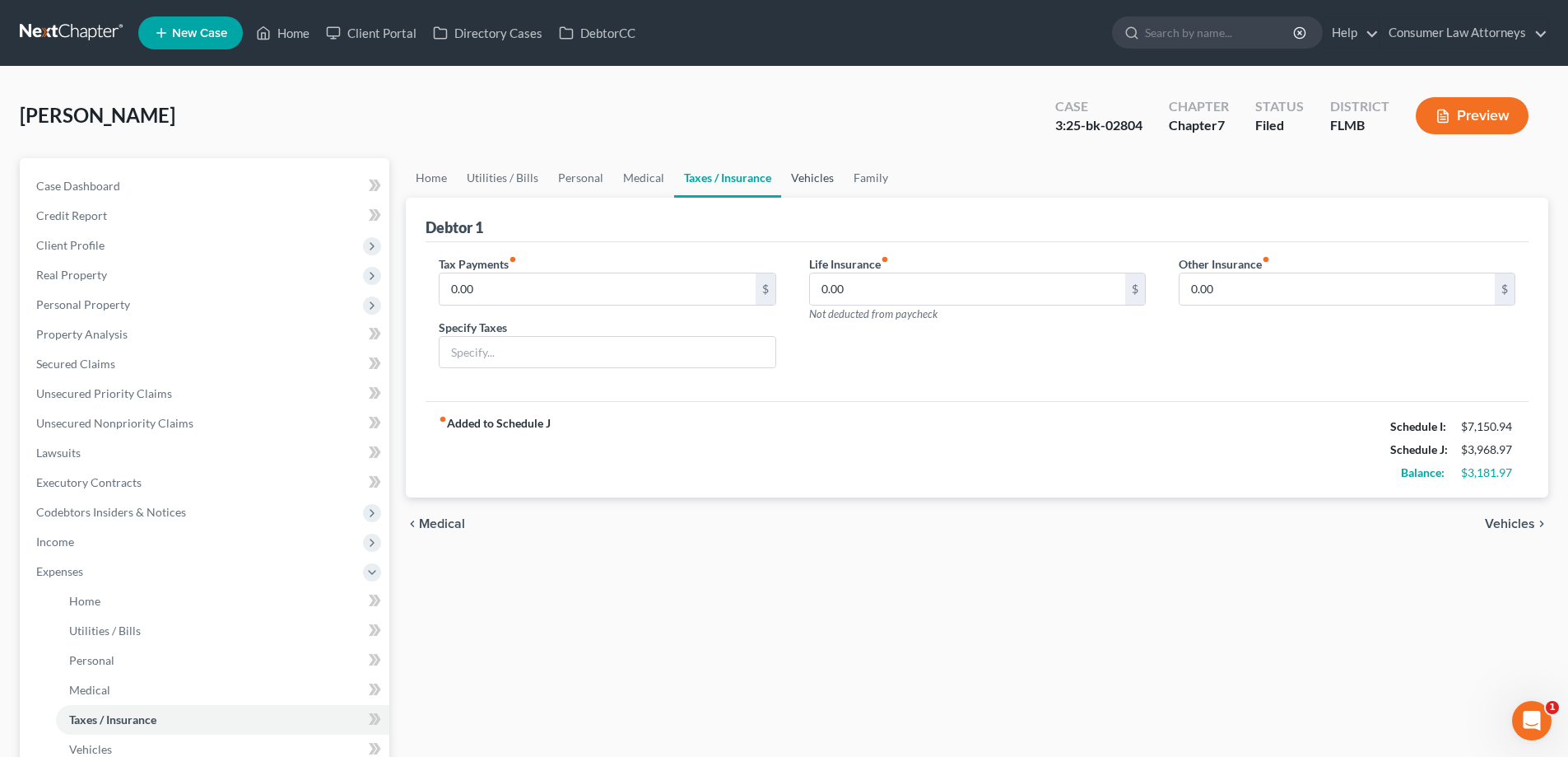
click at [798, 182] on link "Vehicles" at bounding box center [812, 178] width 62 height 39
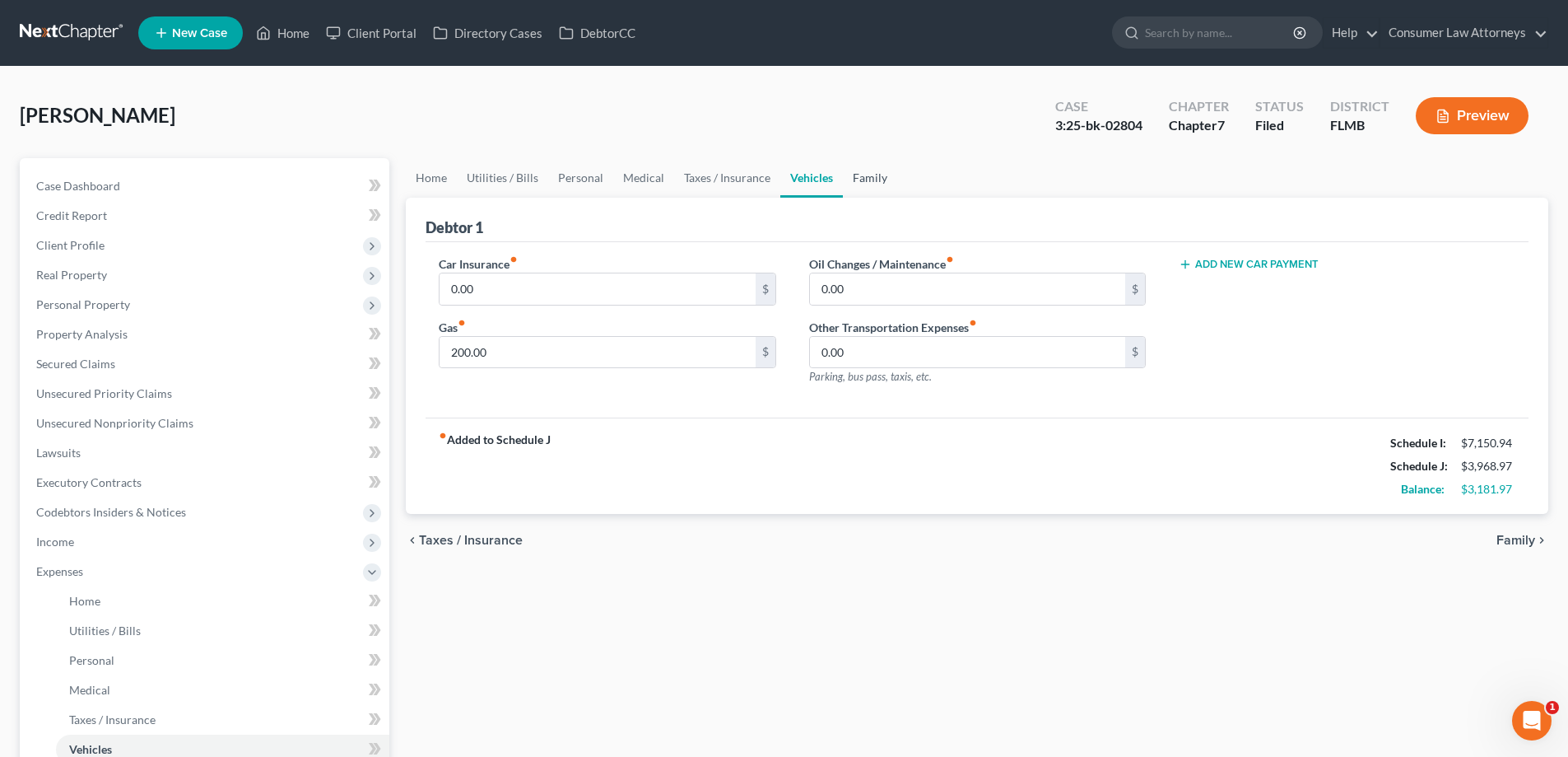
click at [863, 179] on link "Family" at bounding box center [870, 178] width 54 height 39
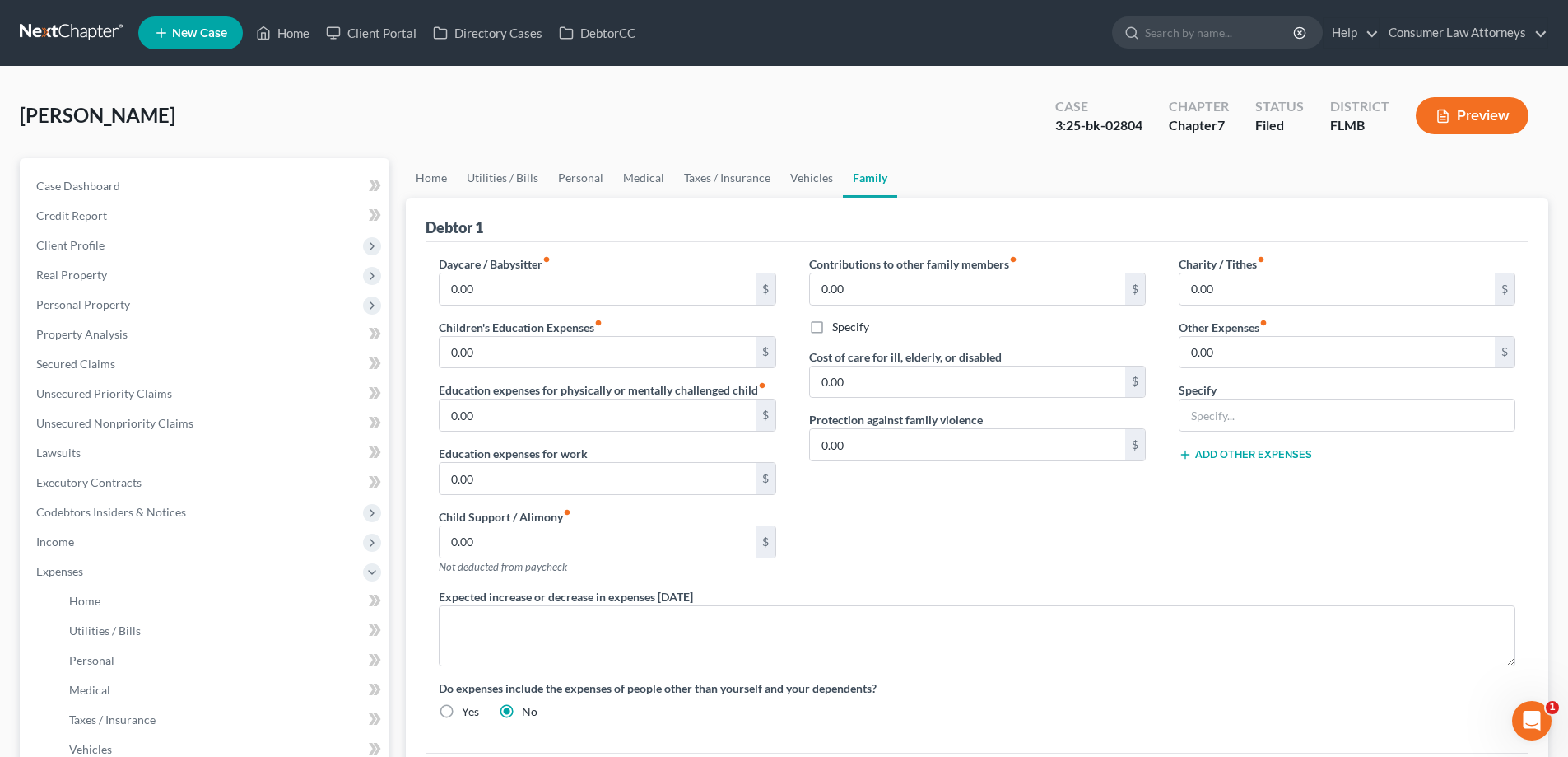
click at [1006, 198] on div "Debtor 1" at bounding box center [977, 220] width 1103 height 45
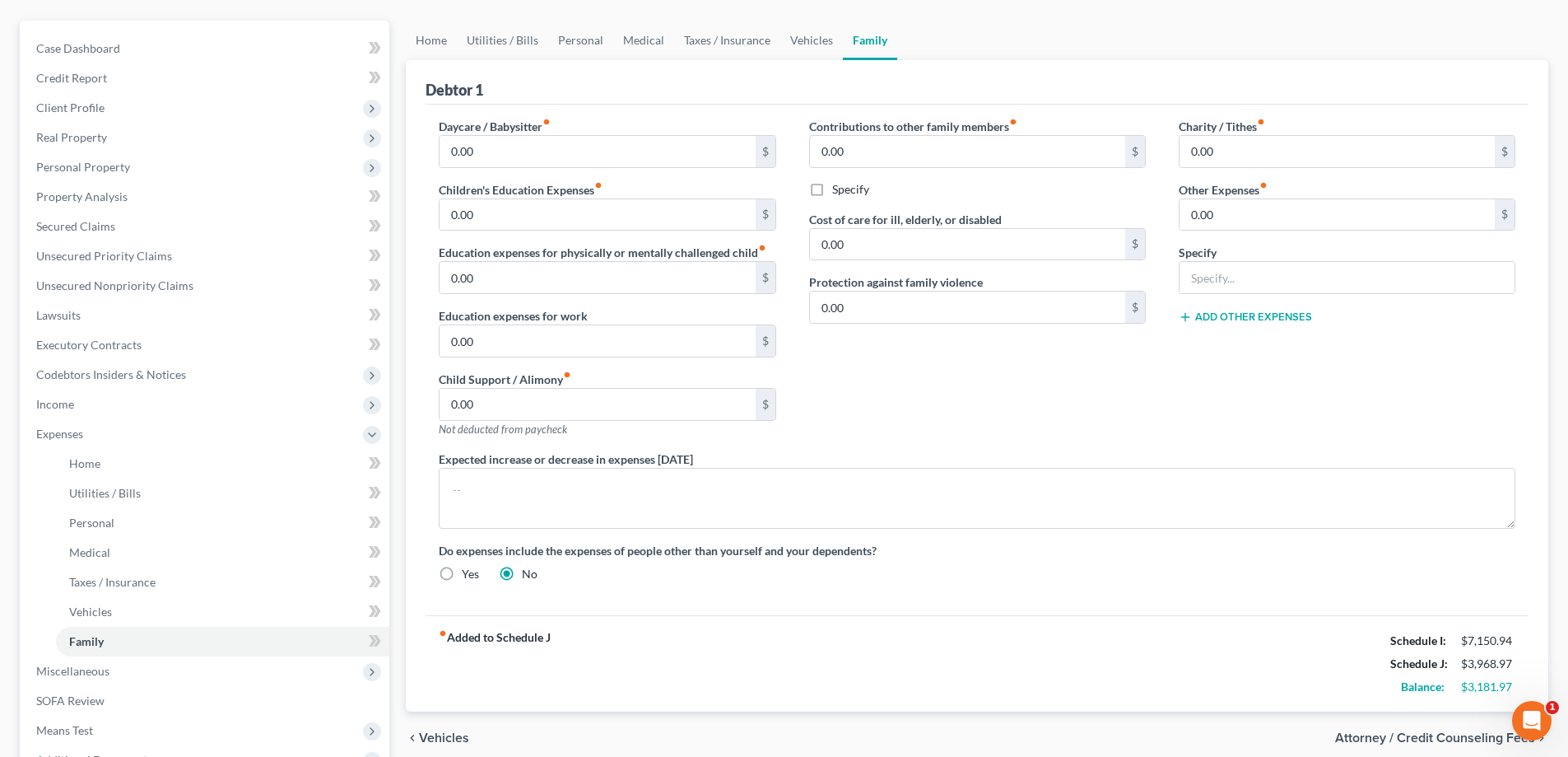
scroll to position [326, 0]
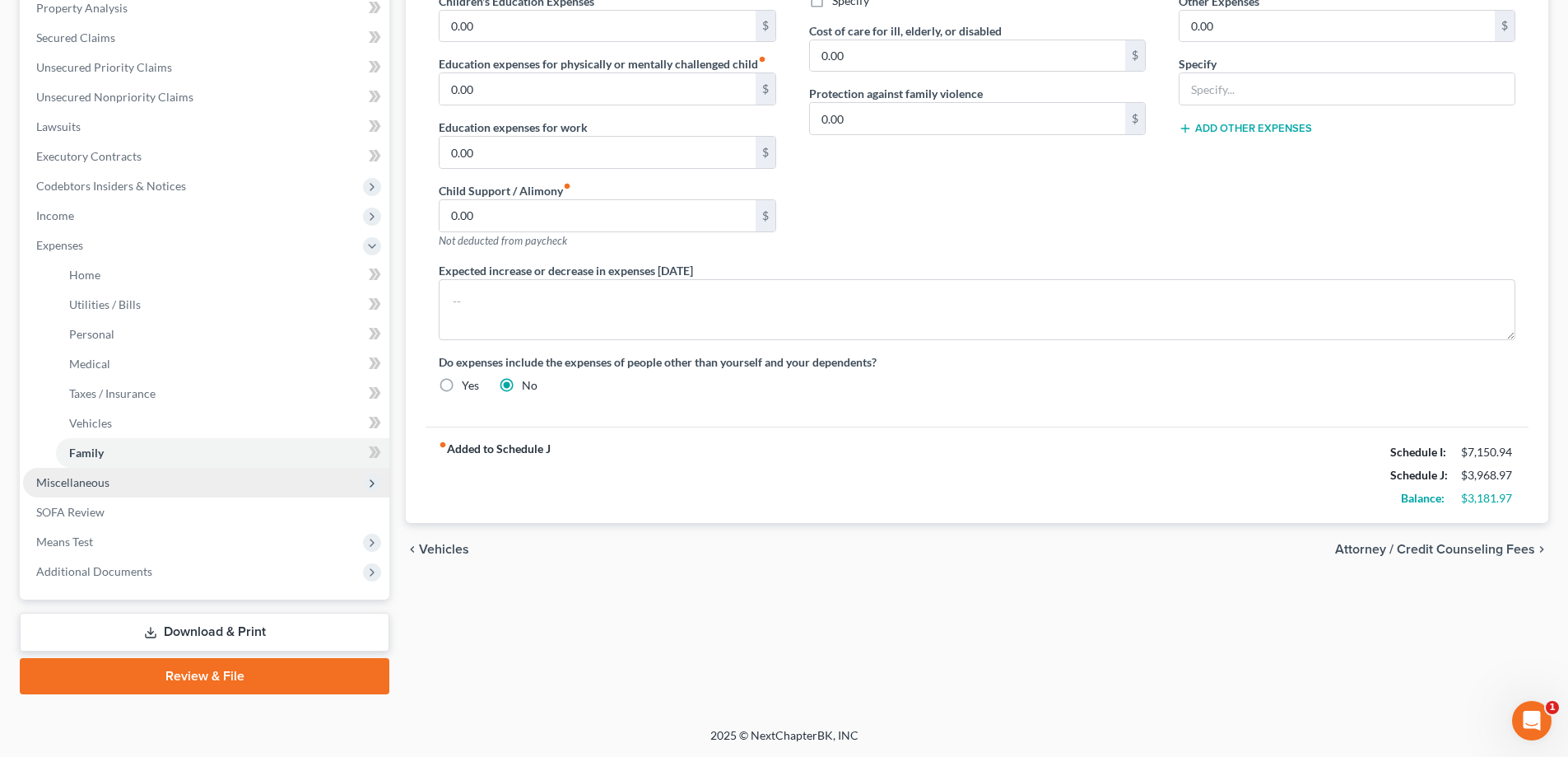
click at [58, 482] on span "Miscellaneous" at bounding box center [73, 482] width 74 height 14
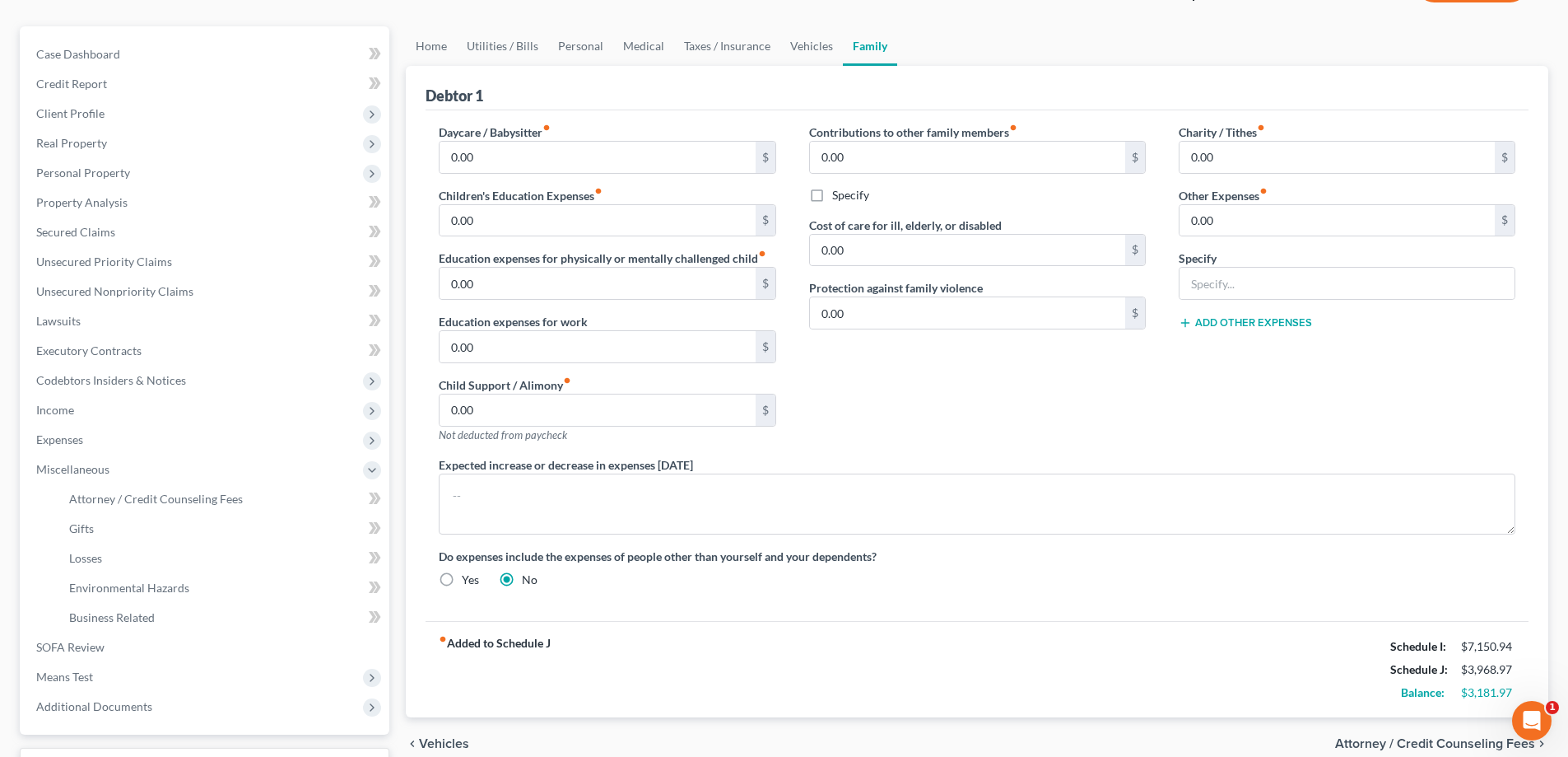
scroll to position [102, 0]
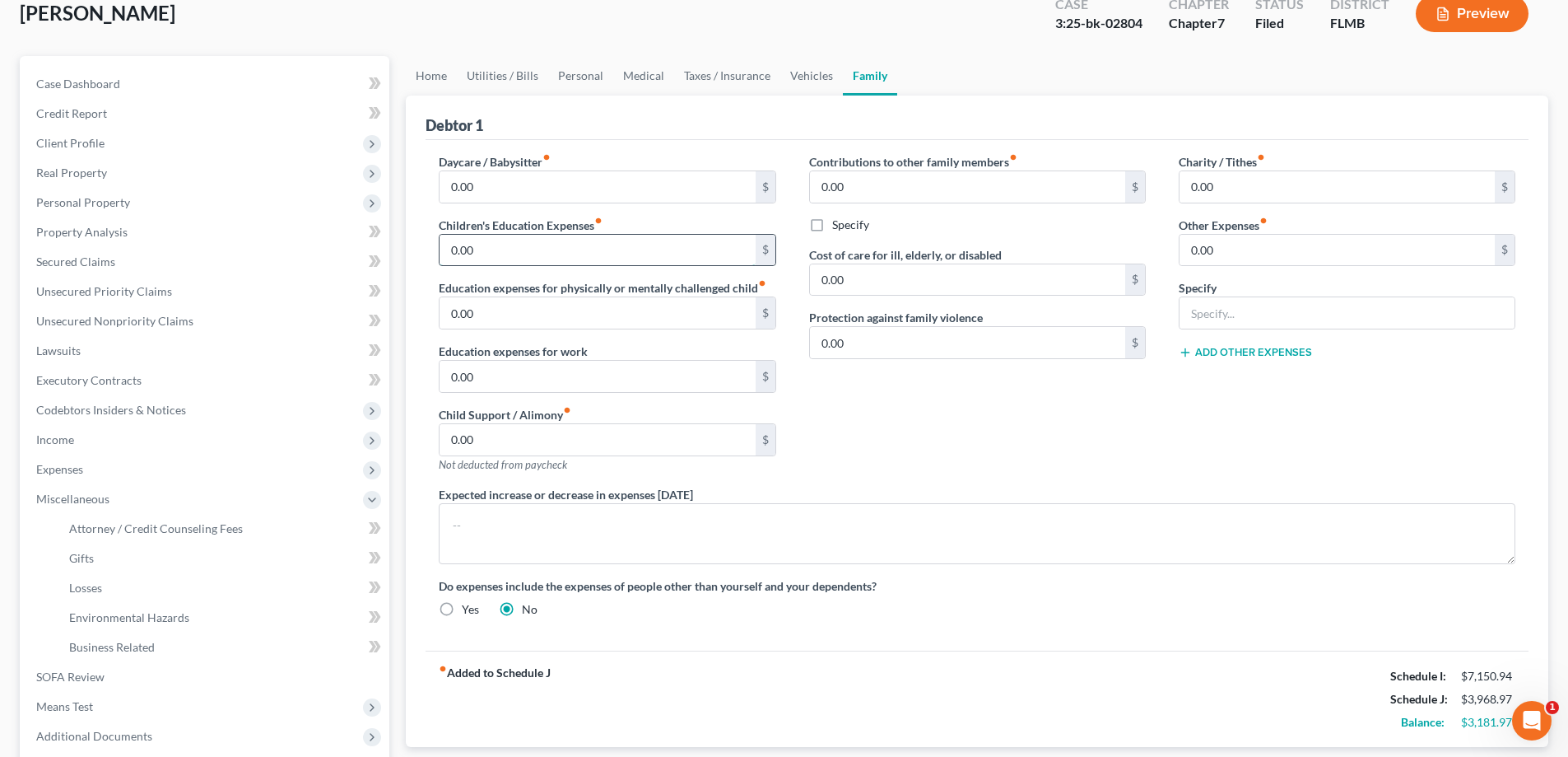
click at [510, 257] on input "0.00" at bounding box center [598, 251] width 315 height 32
click at [160, 419] on span "Codebtors Insiders & Notices" at bounding box center [206, 410] width 366 height 30
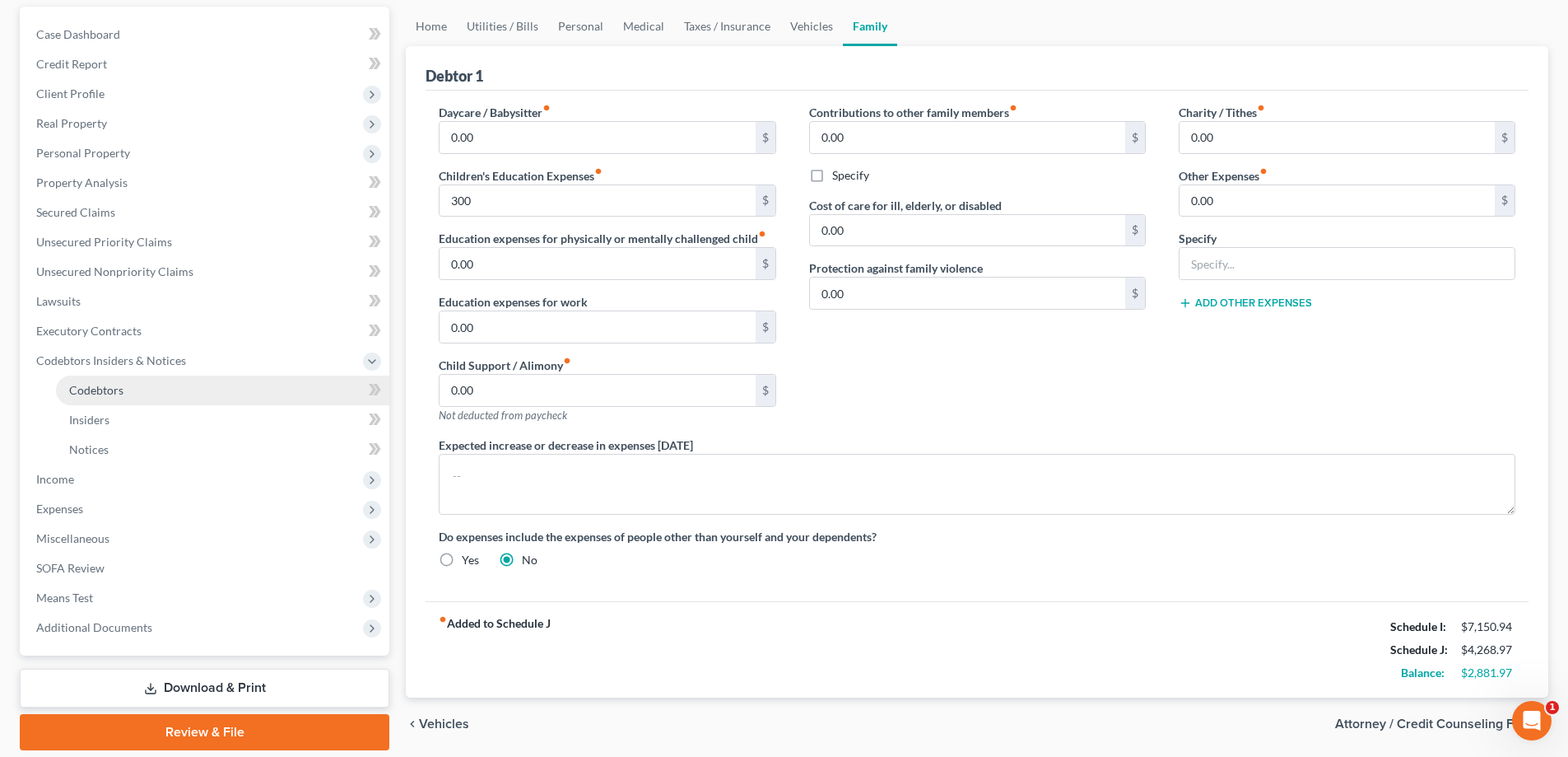
scroll to position [208, 0]
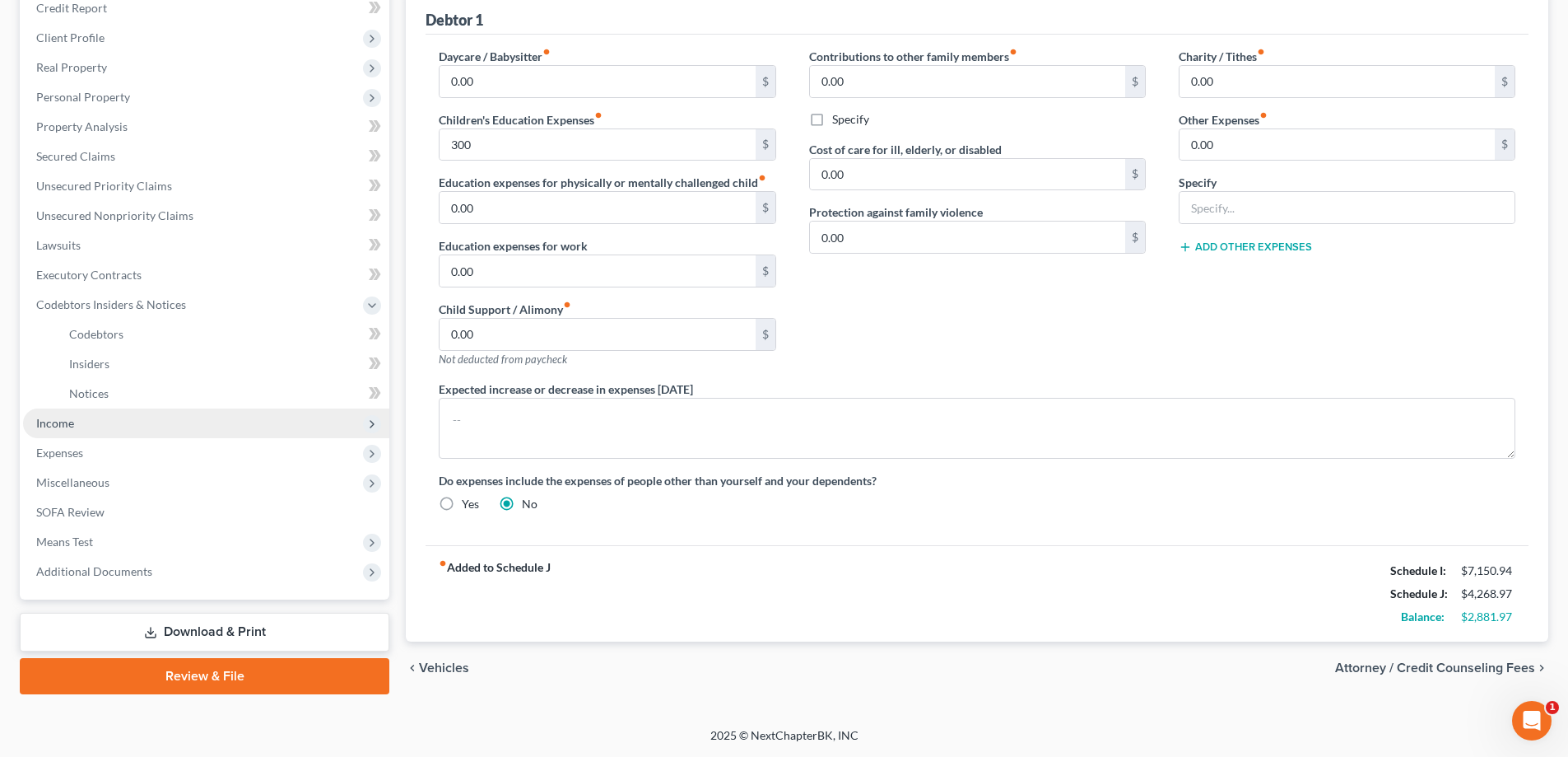
click at [59, 426] on span "Income" at bounding box center [55, 422] width 38 height 14
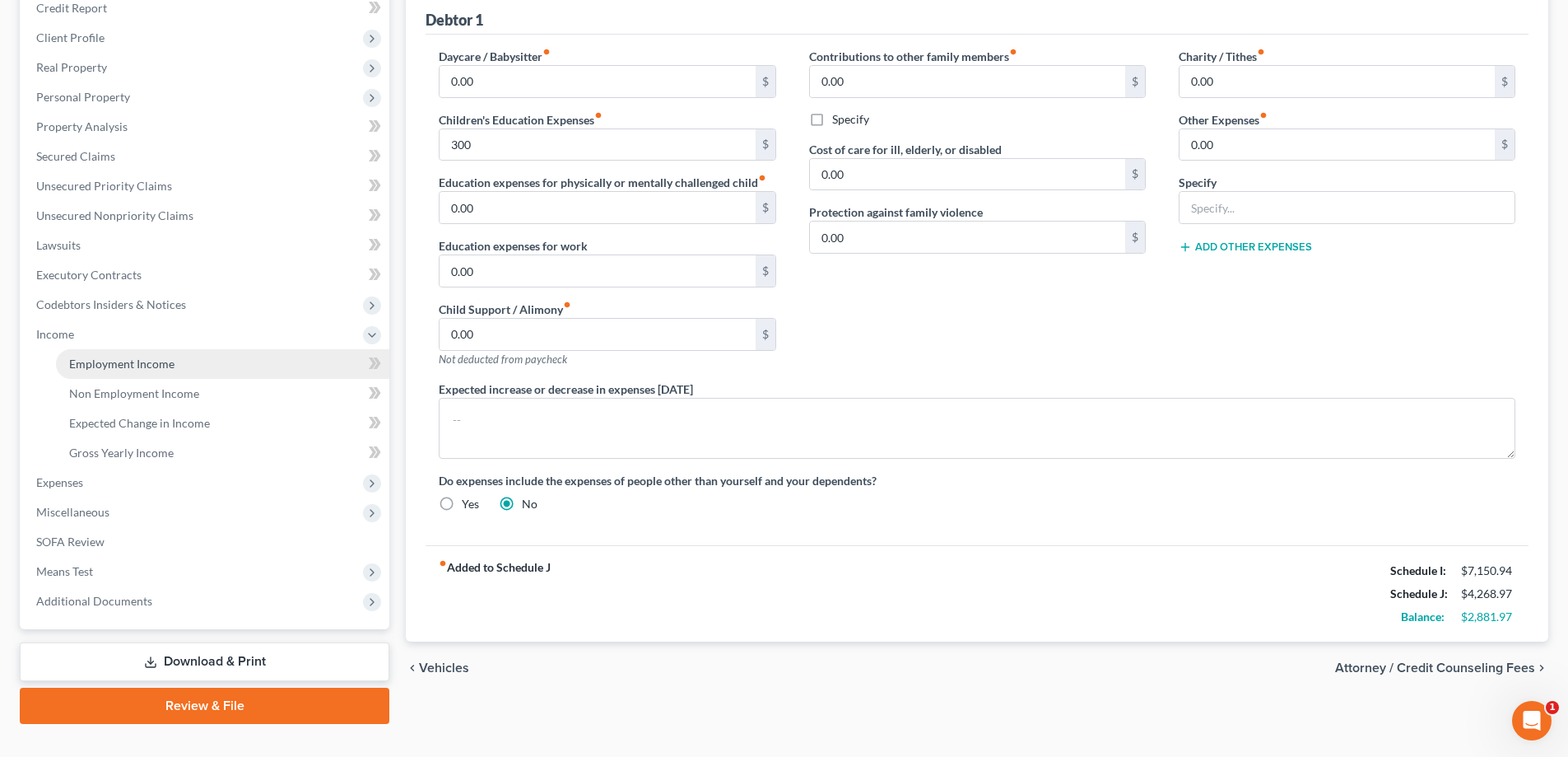
click at [102, 371] on link "Employment Income" at bounding box center [223, 364] width 334 height 30
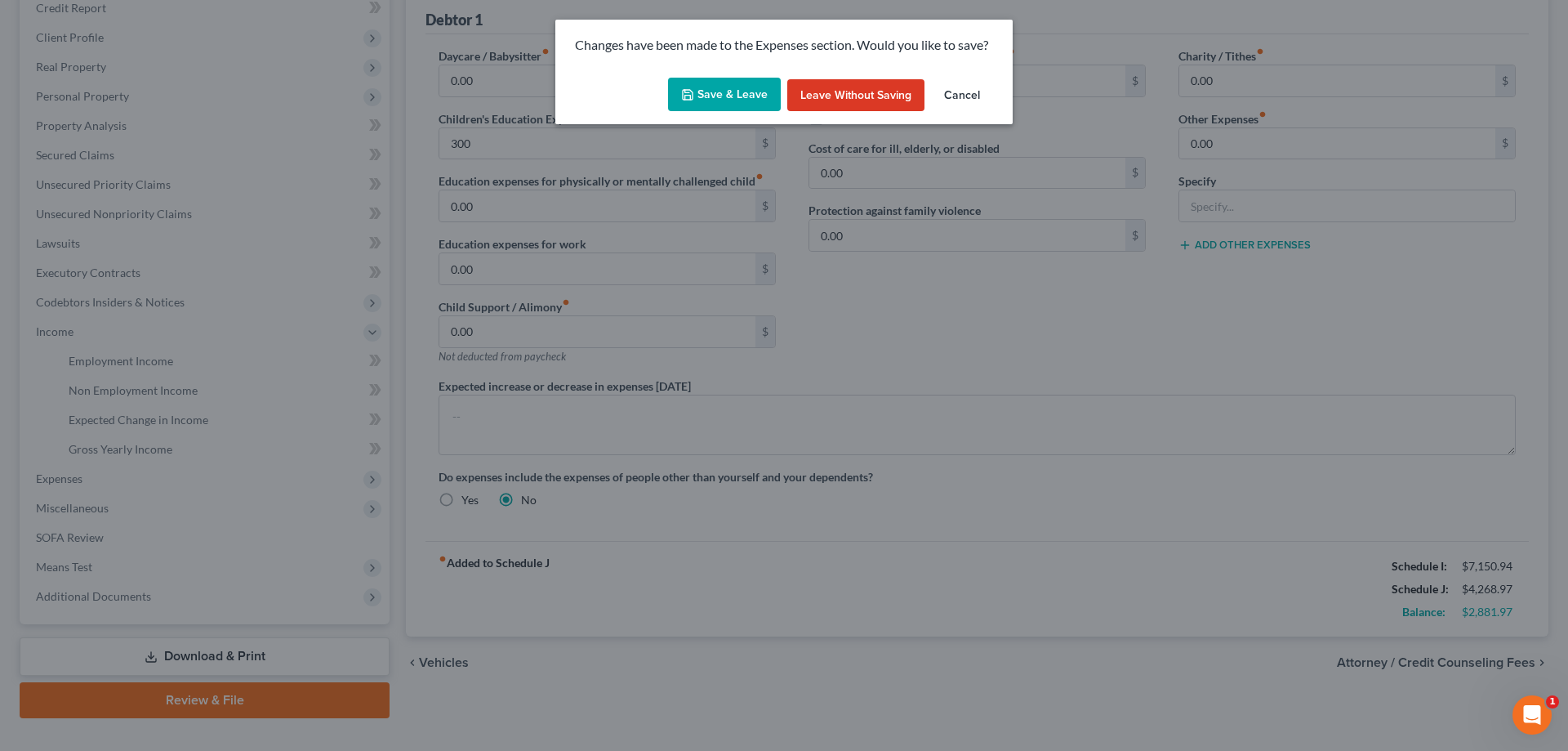
click at [767, 105] on button "Save & Leave" at bounding box center [724, 94] width 113 height 34
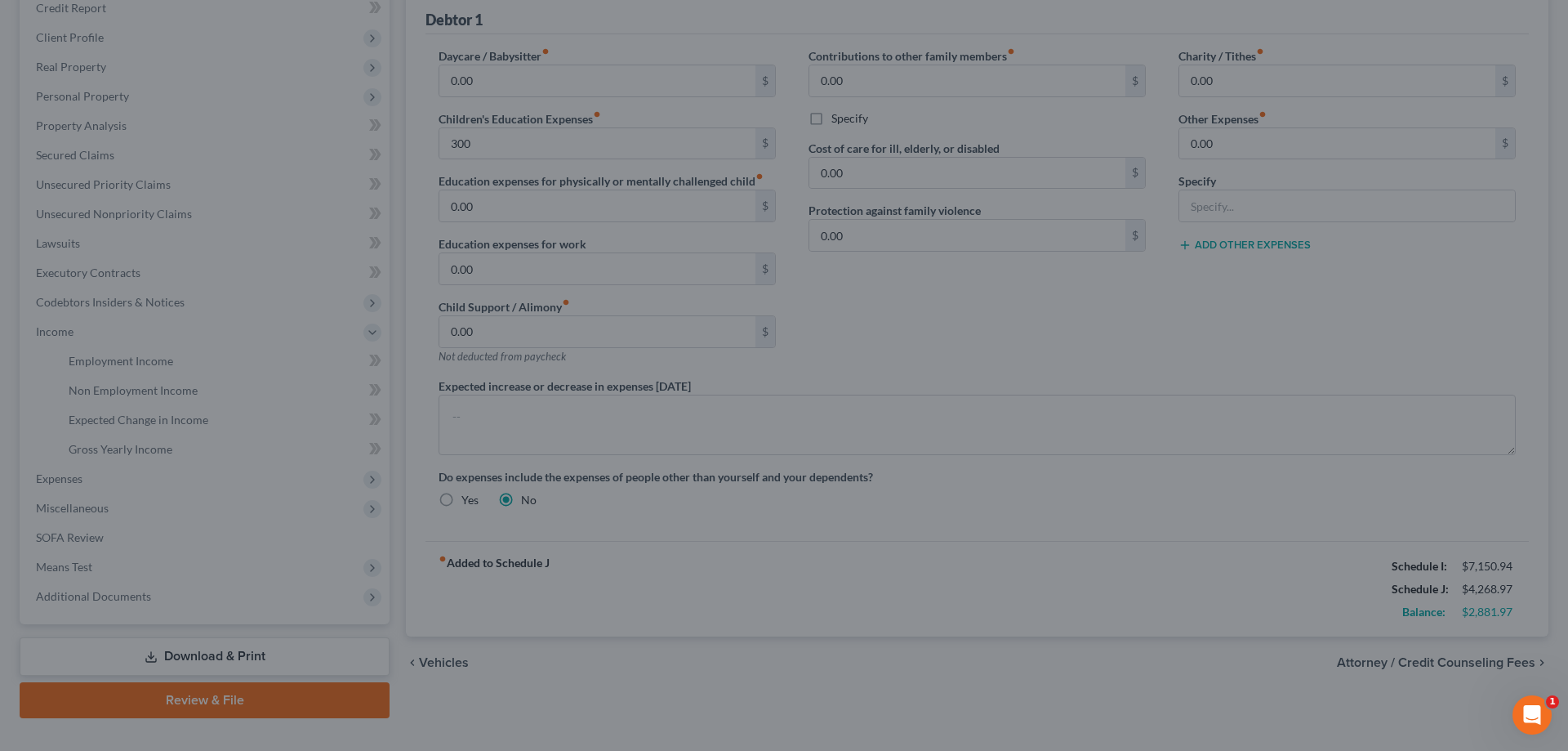
type input "300.00"
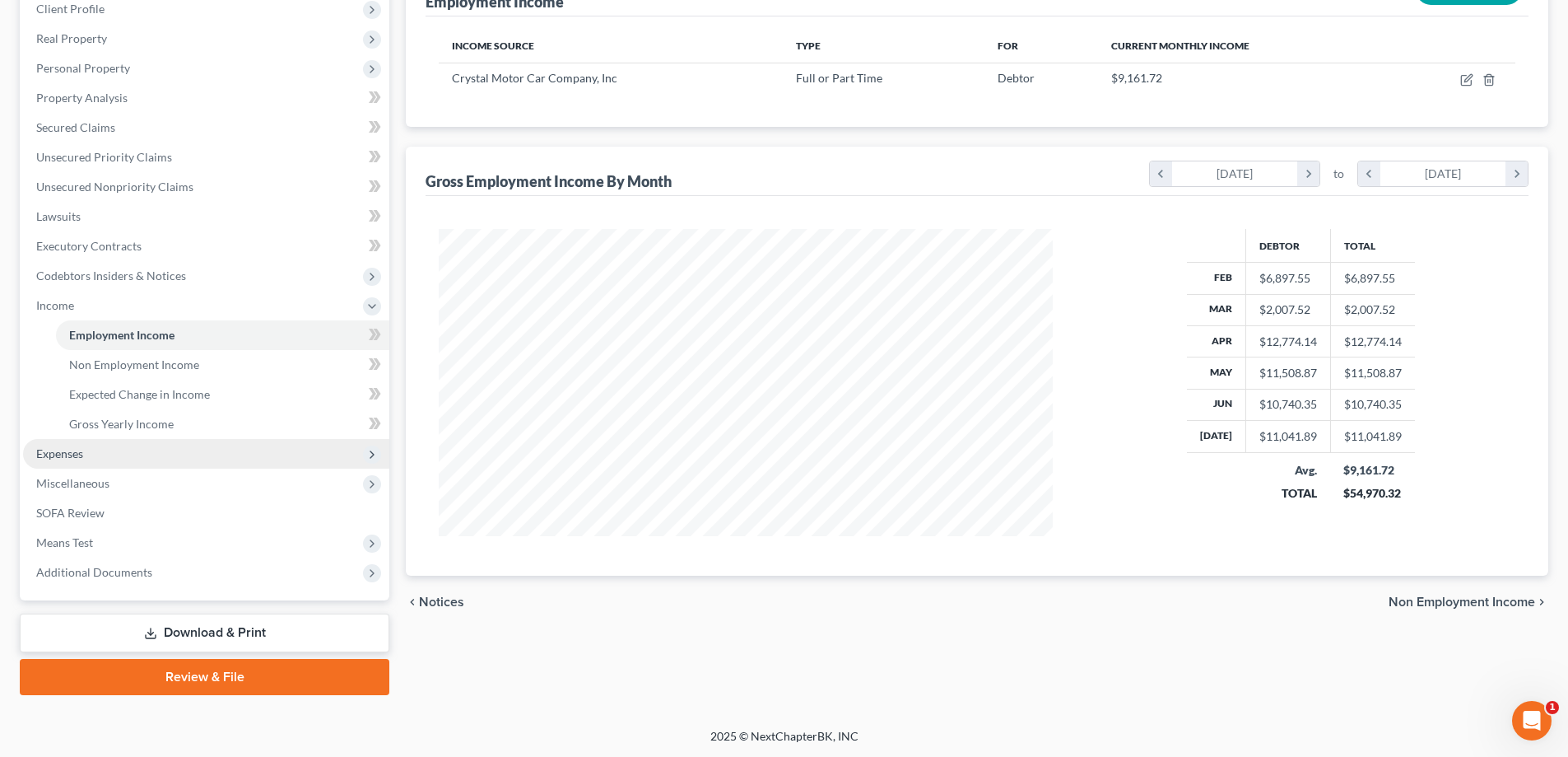
scroll to position [237, 0]
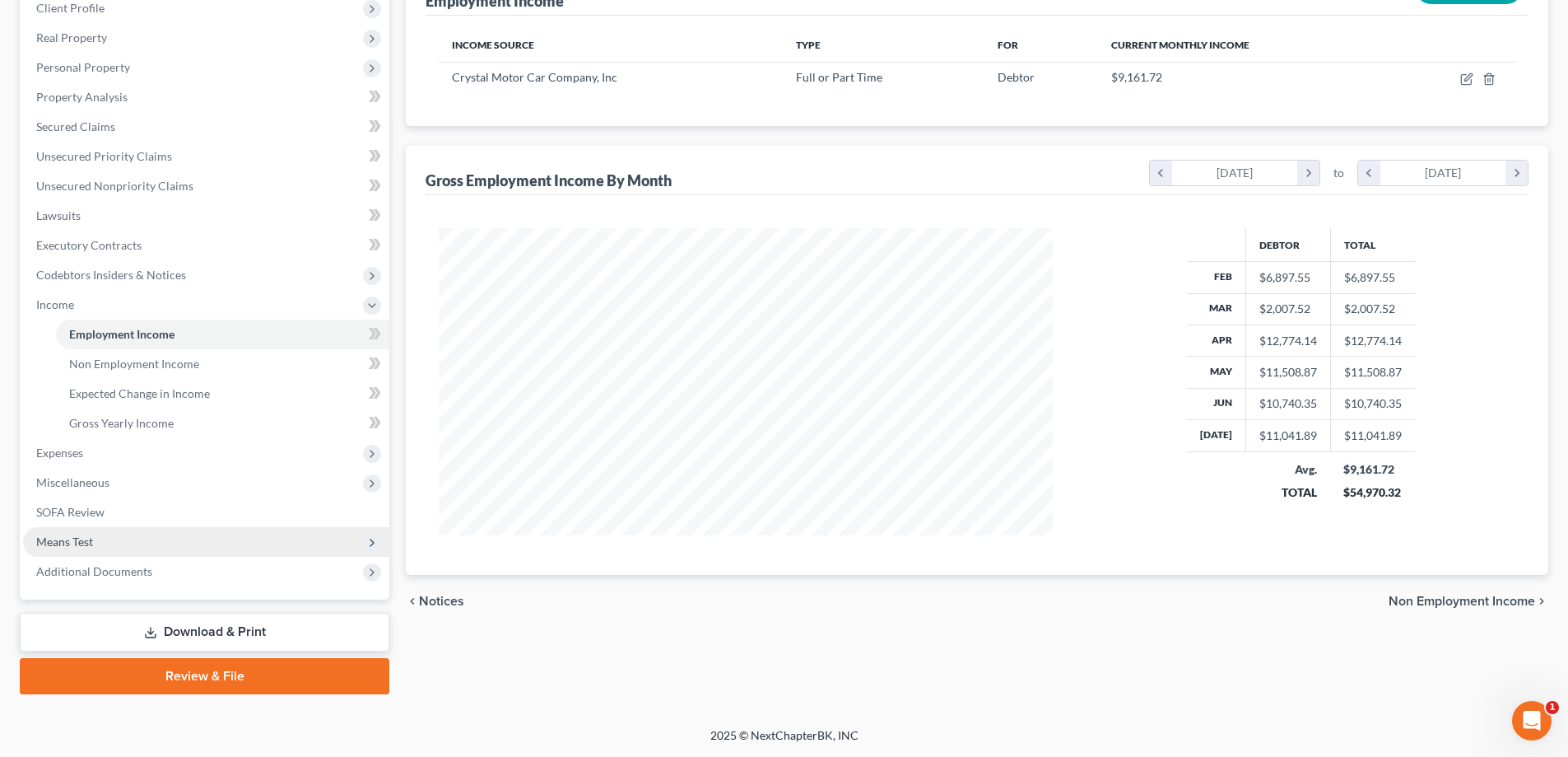
click at [58, 545] on span "Means Test" at bounding box center [64, 541] width 57 height 14
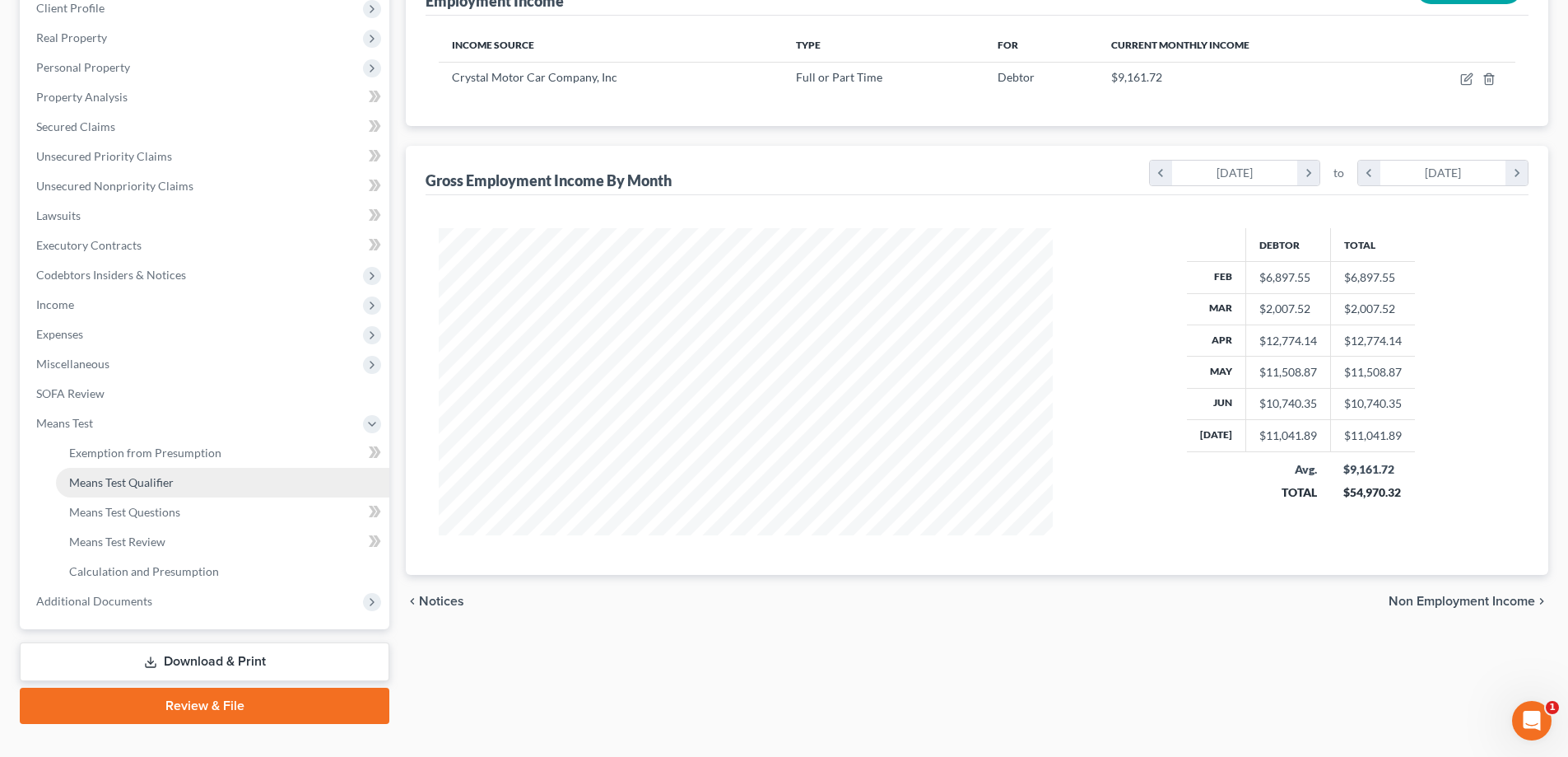
click at [102, 482] on span "Means Test Qualifier" at bounding box center [121, 482] width 104 height 14
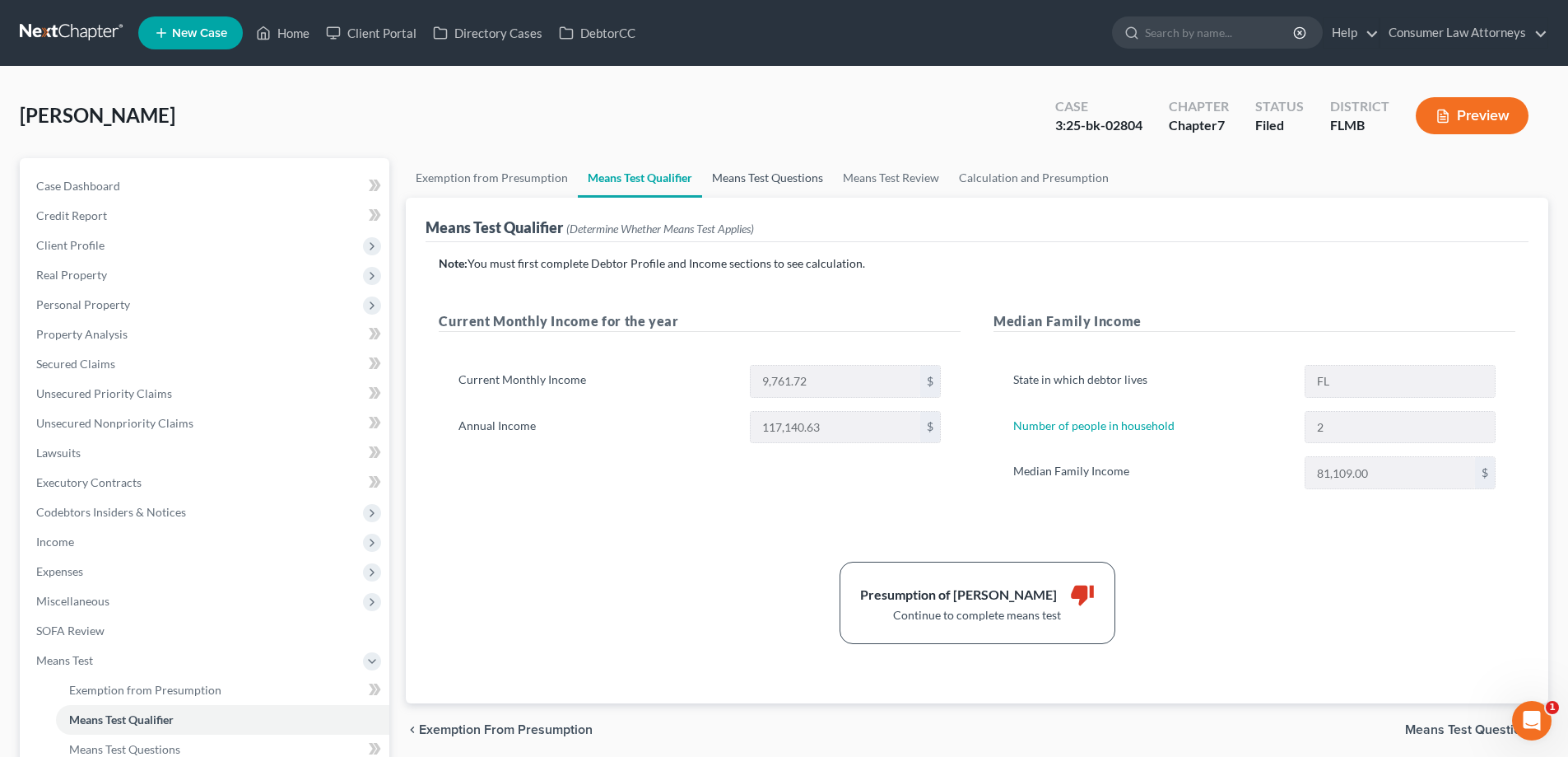
click at [790, 168] on link "Means Test Questions" at bounding box center [767, 178] width 131 height 39
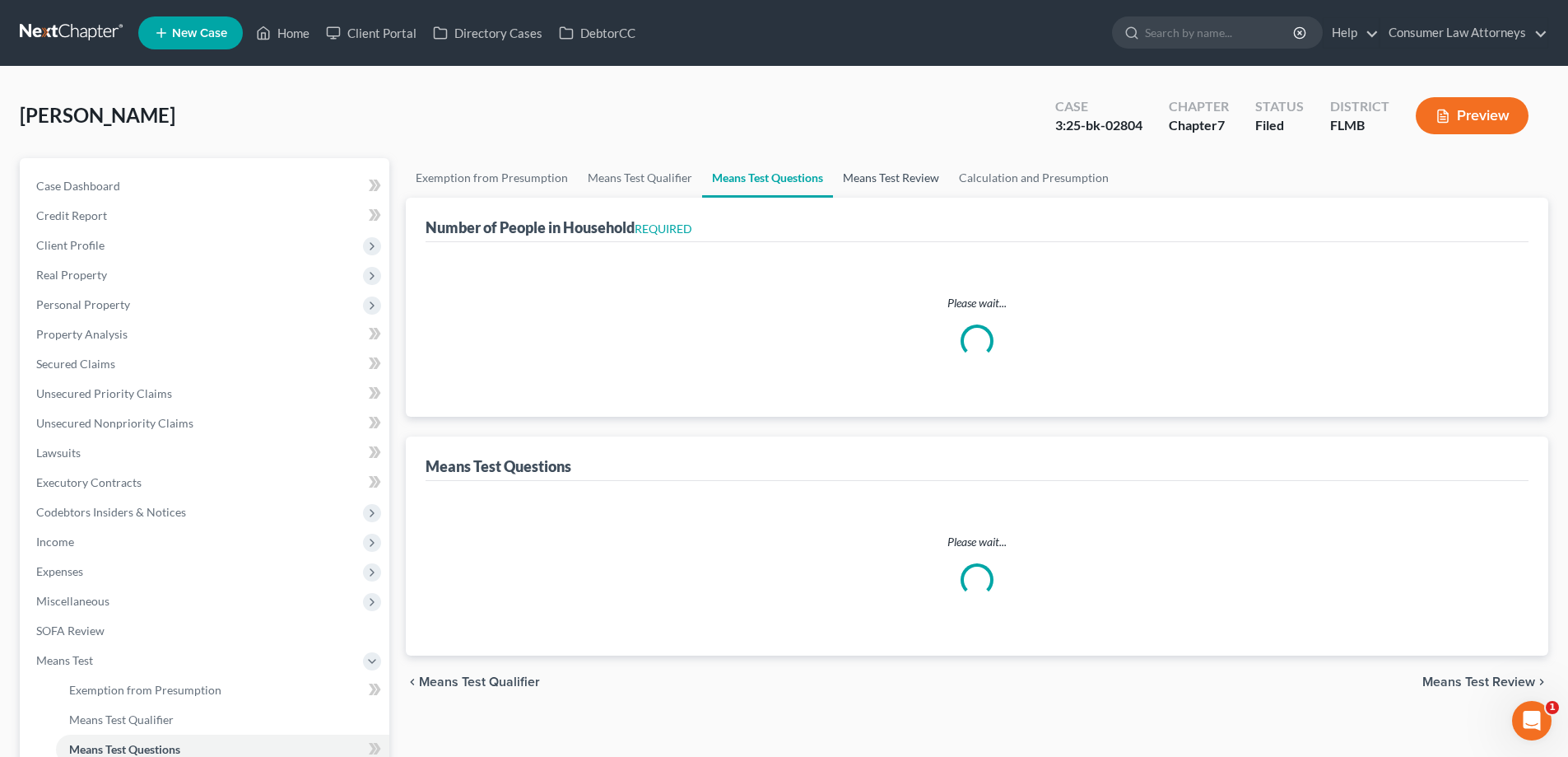
select select "0"
select select "60"
select select "0"
select select "60"
select select "0"
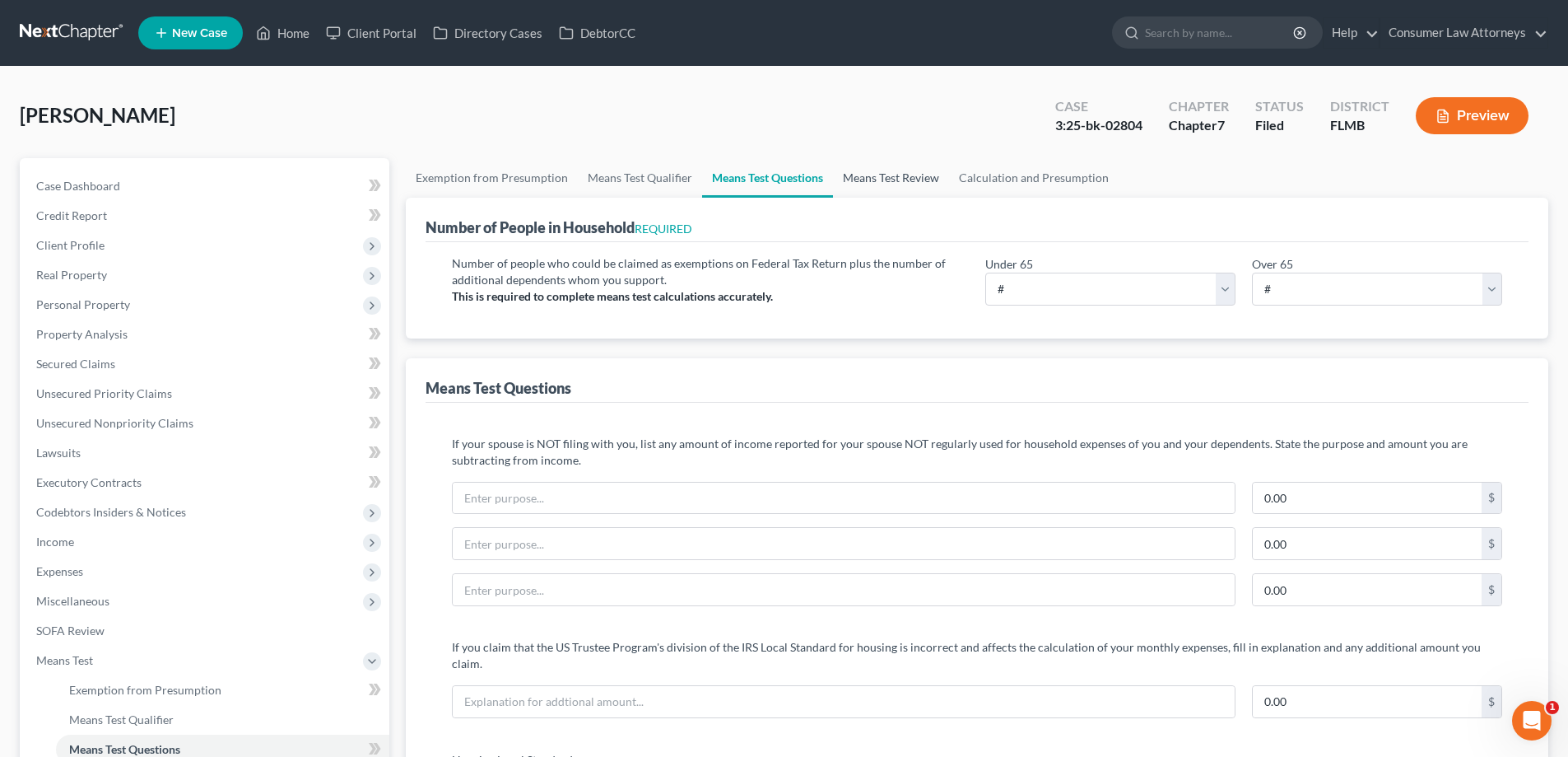
click at [891, 184] on link "Means Test Review" at bounding box center [891, 178] width 117 height 39
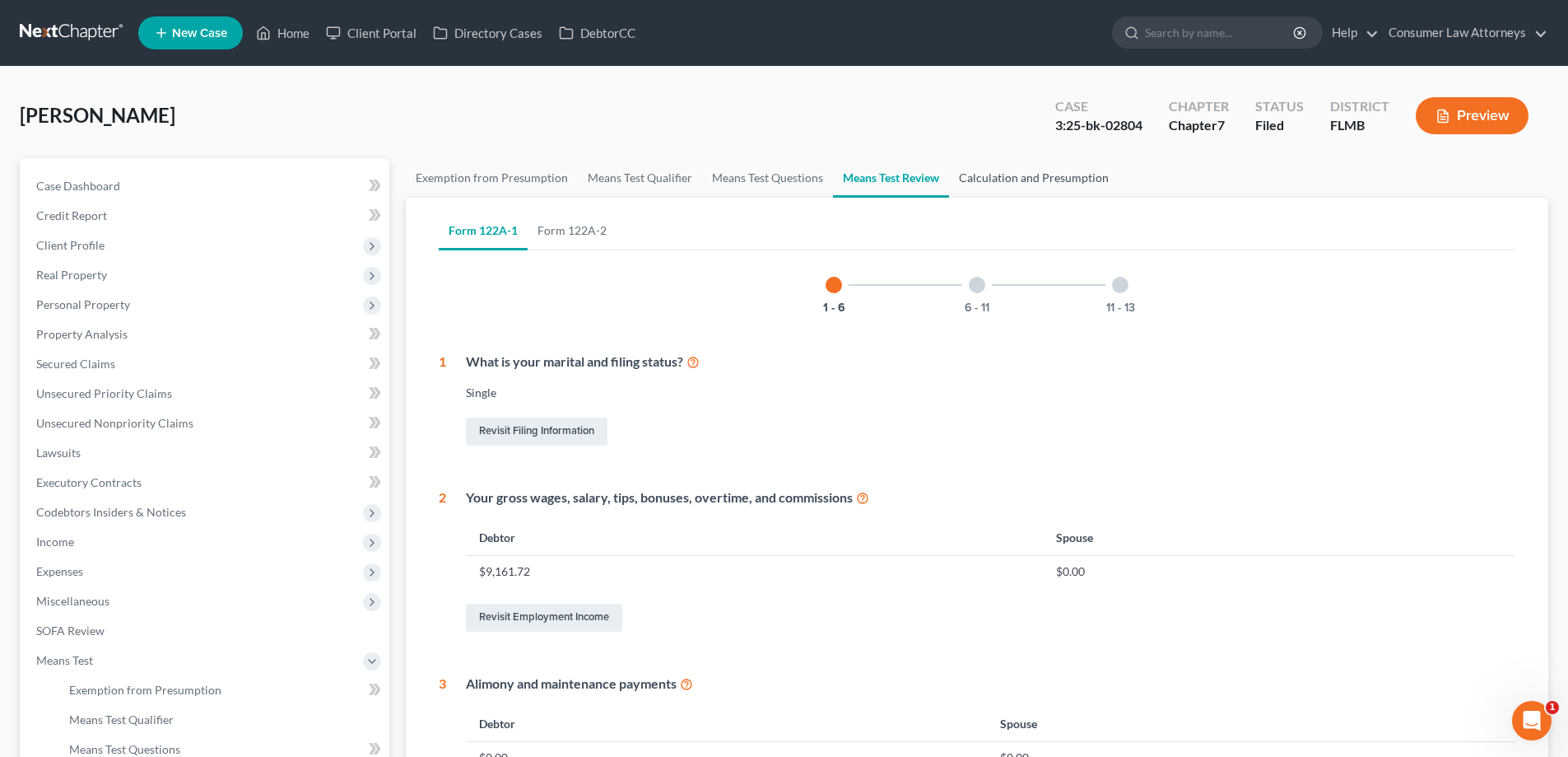
click at [1050, 178] on link "Calculation and Presumption" at bounding box center [1034, 178] width 170 height 39
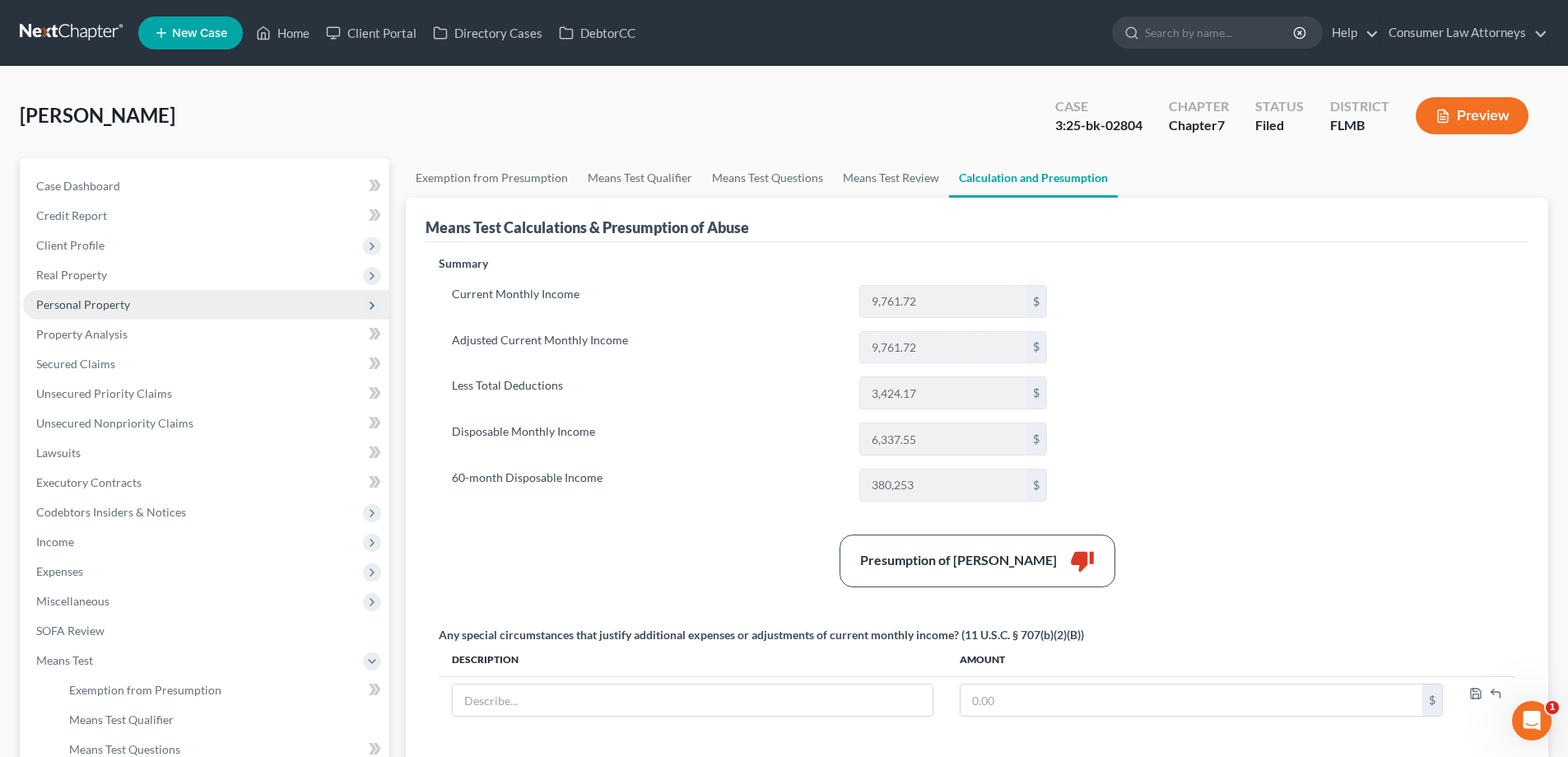
click at [77, 308] on span "Personal Property" at bounding box center [83, 304] width 94 height 14
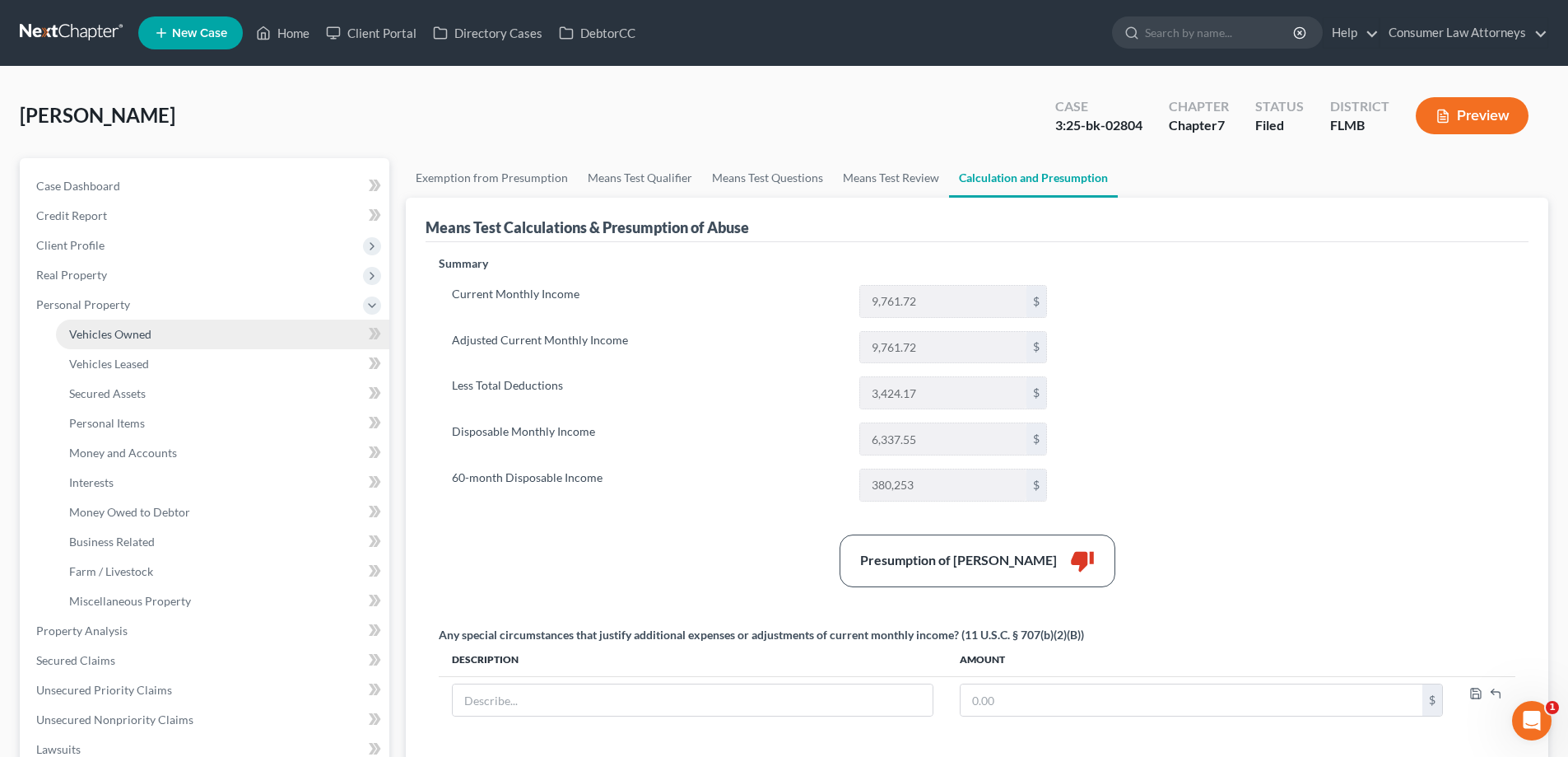
click at [88, 331] on span "Vehicles Owned" at bounding box center [110, 334] width 82 height 14
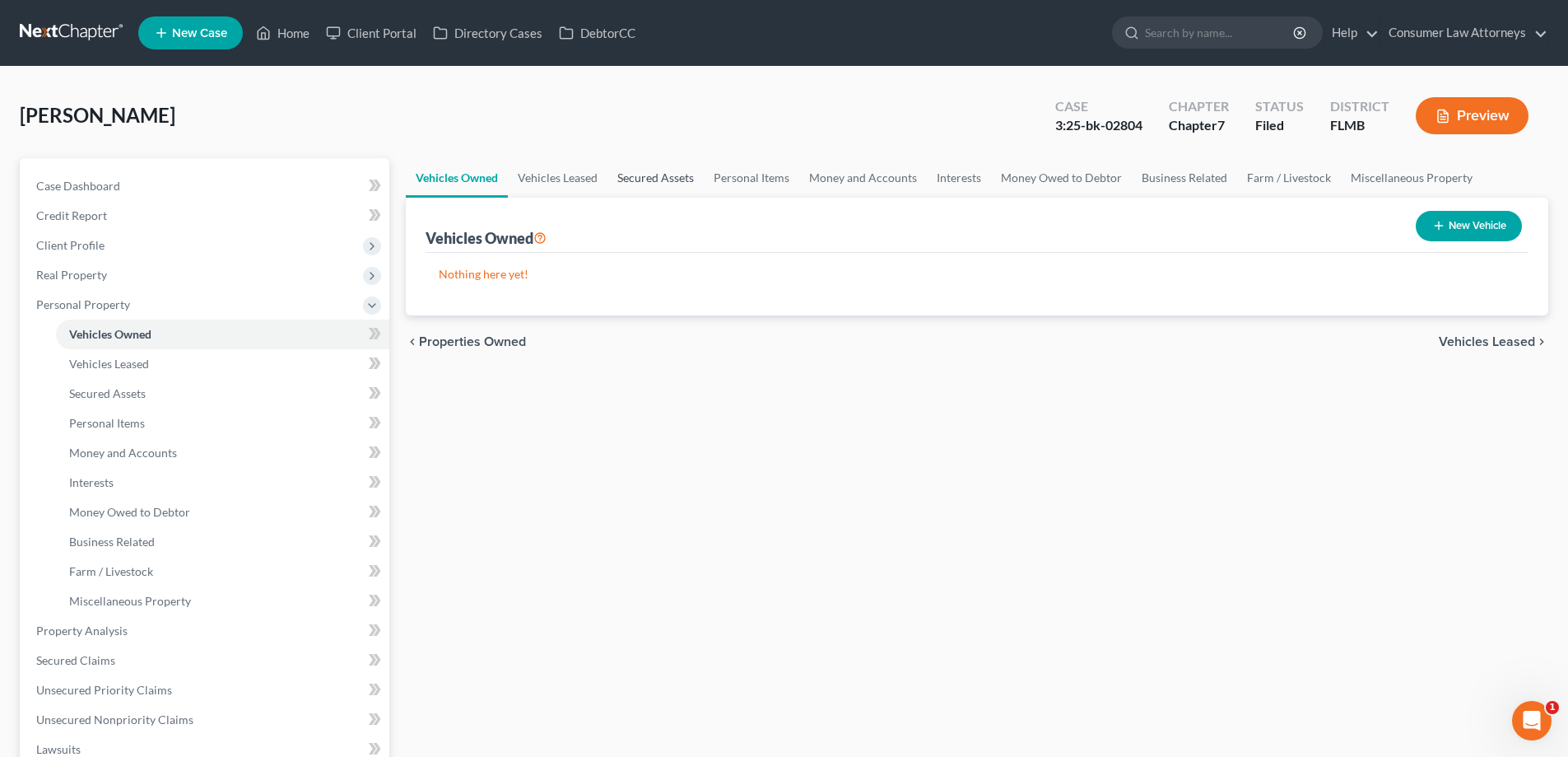
click at [622, 184] on link "Secured Assets" at bounding box center [655, 178] width 96 height 39
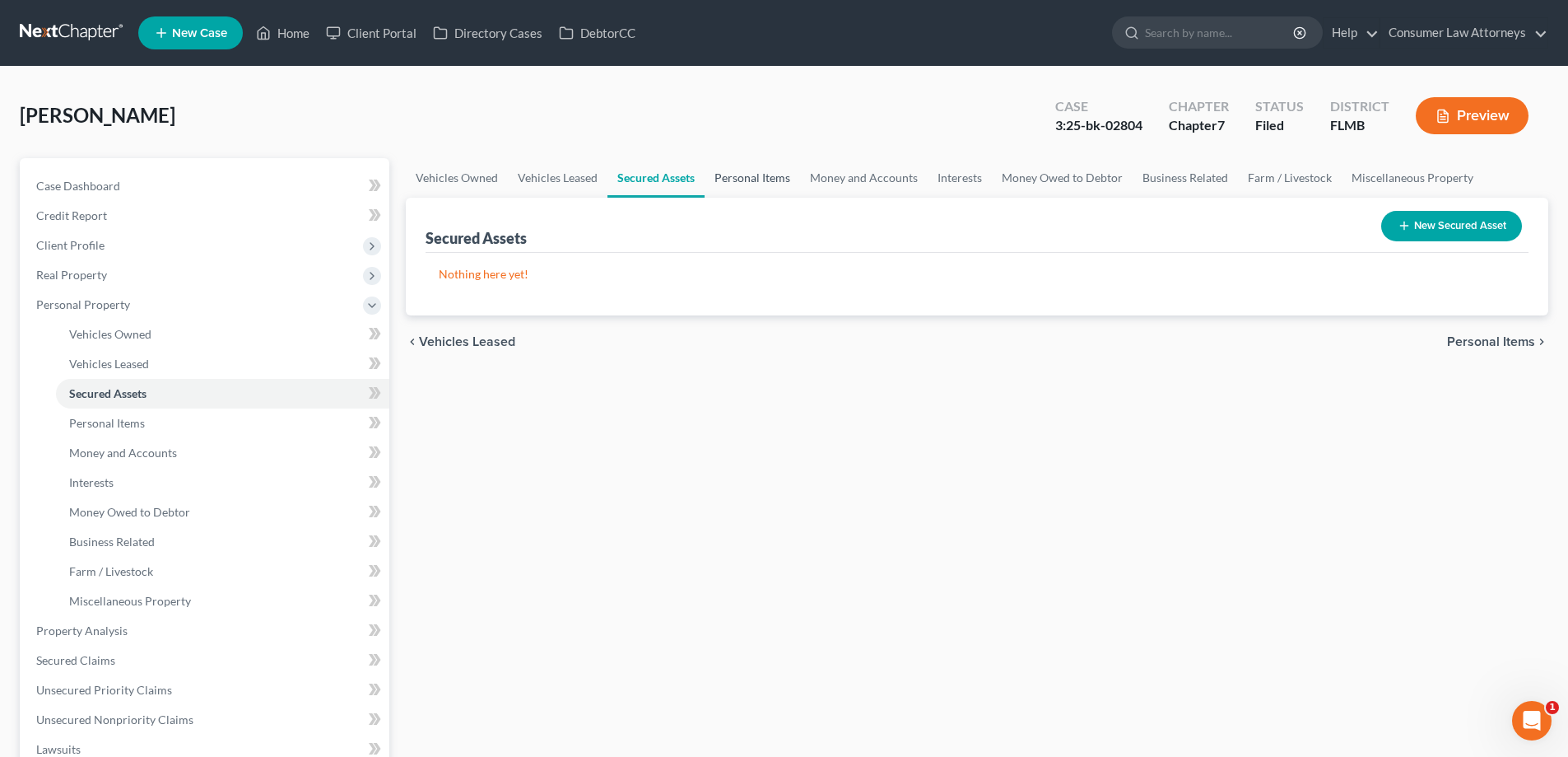
click at [745, 186] on link "Personal Items" at bounding box center [752, 178] width 95 height 39
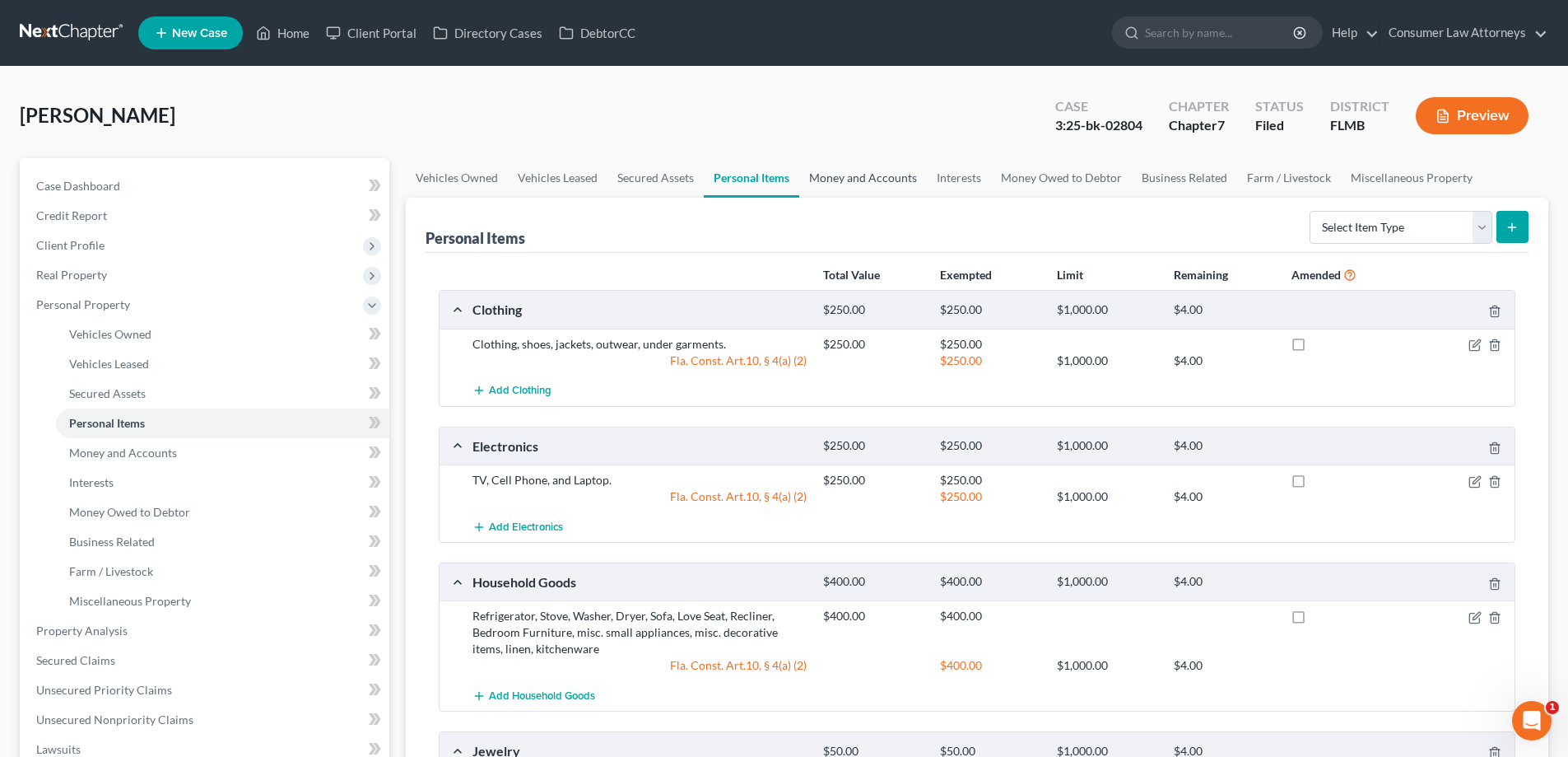
click at [870, 186] on link "Money and Accounts" at bounding box center [862, 178] width 128 height 39
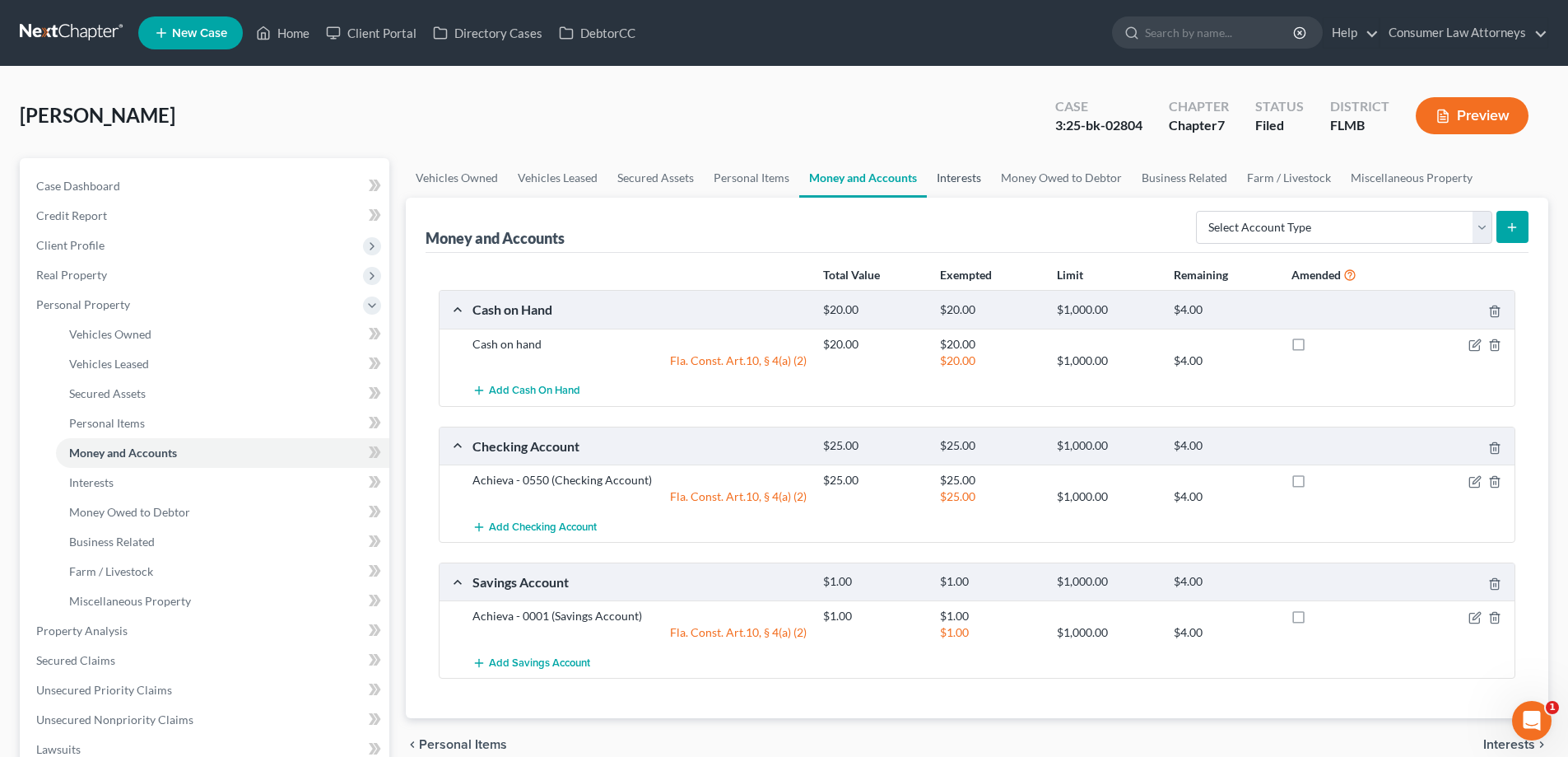
click at [982, 189] on link "Interests" at bounding box center [958, 178] width 64 height 39
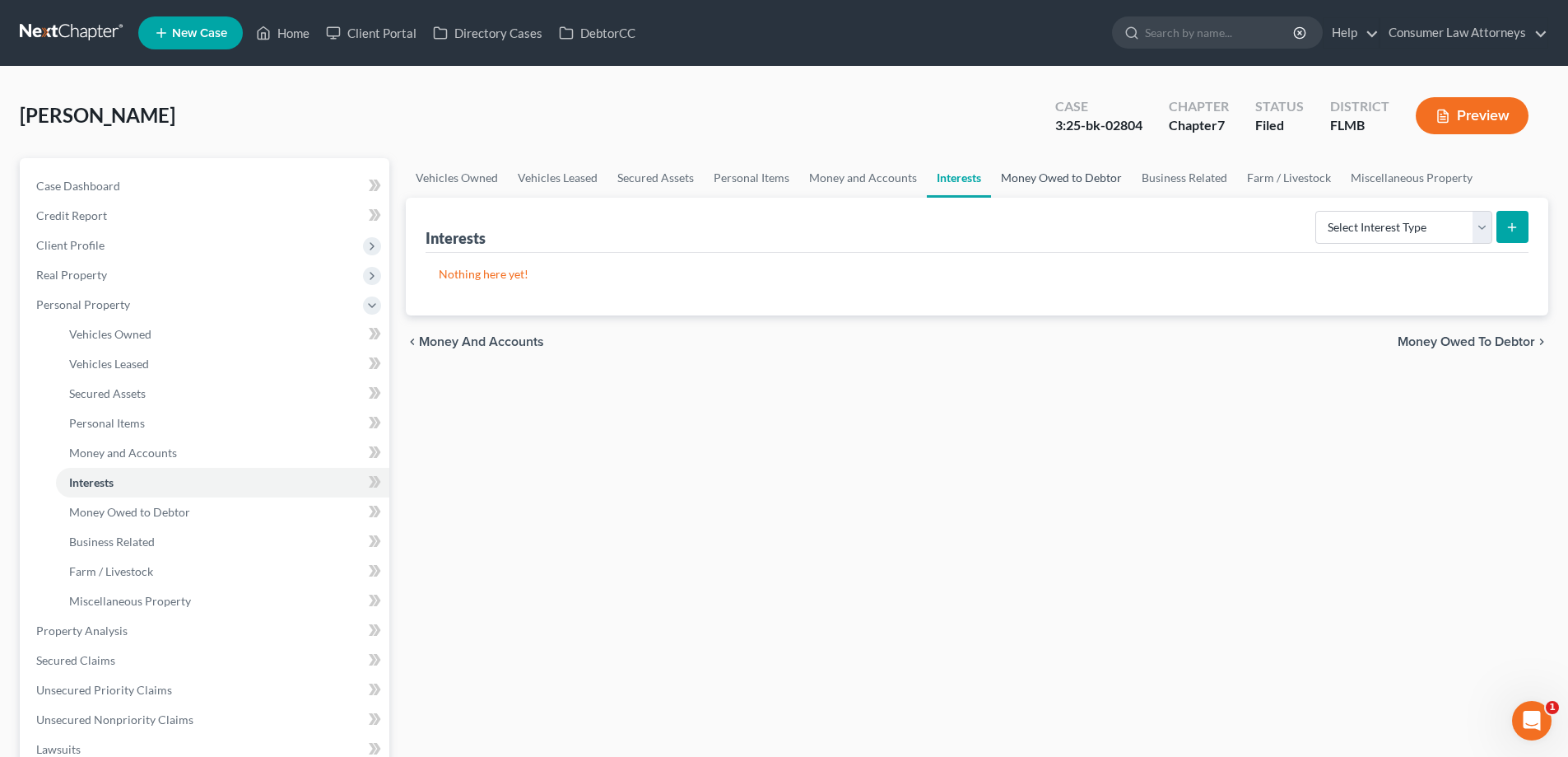
click at [1062, 187] on link "Money Owed to Debtor" at bounding box center [1061, 178] width 141 height 39
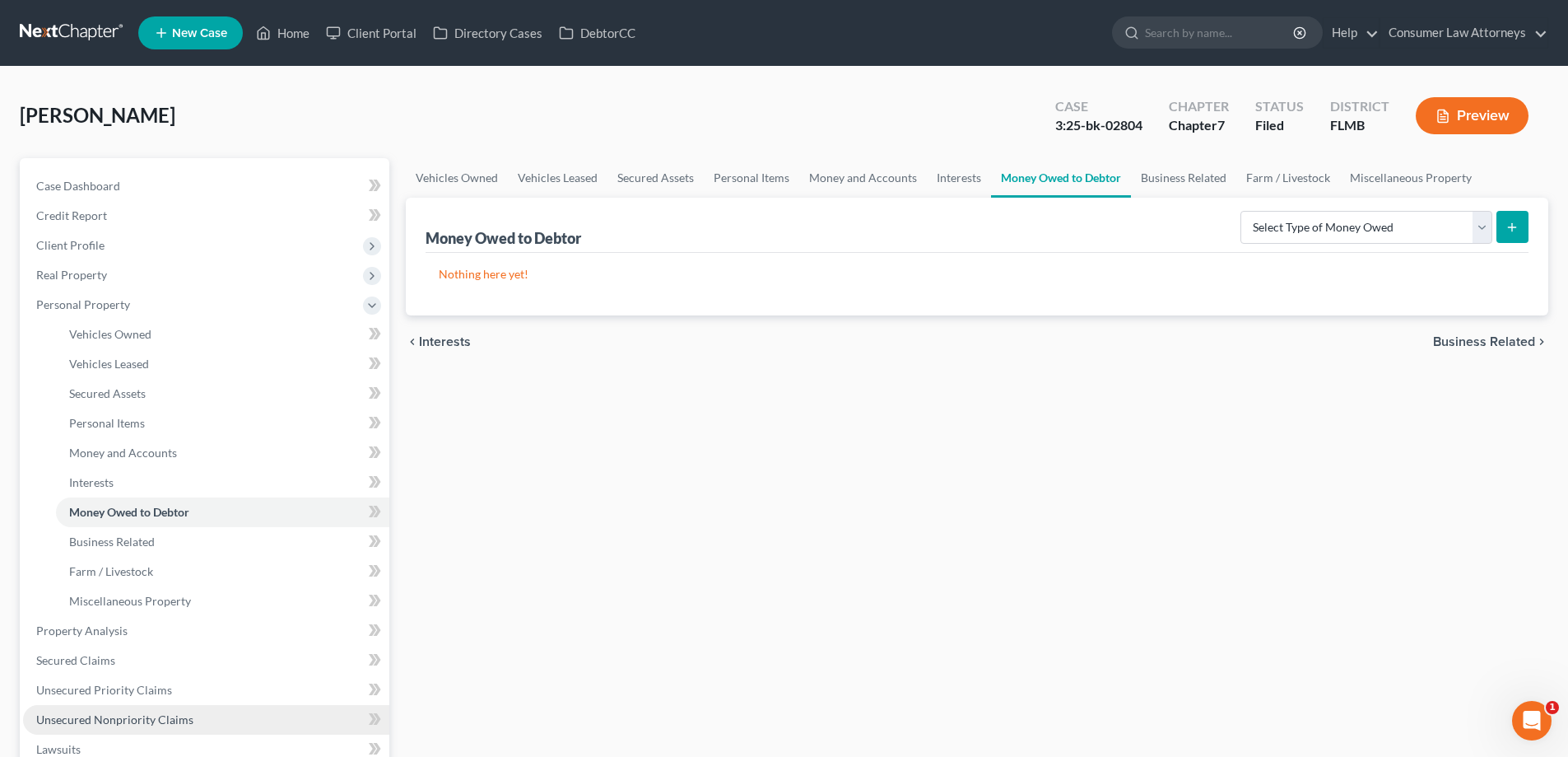
click at [118, 719] on span "Unsecured Nonpriority Claims" at bounding box center [115, 719] width 158 height 14
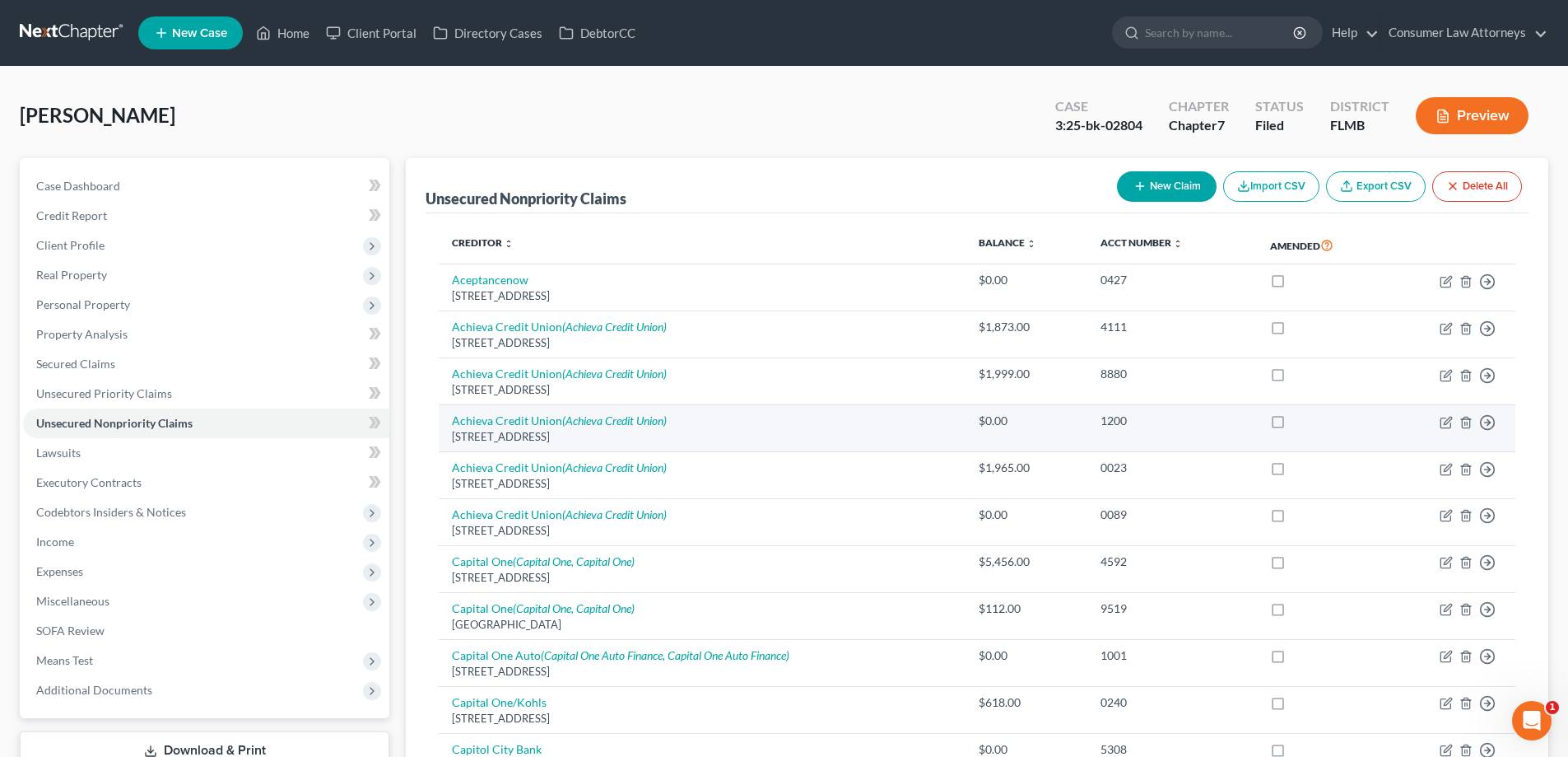
click at [796, 416] on td "Achieva Credit Union (Achieva Credit Union) [STREET_ADDRESS]" at bounding box center [702, 428] width 527 height 47
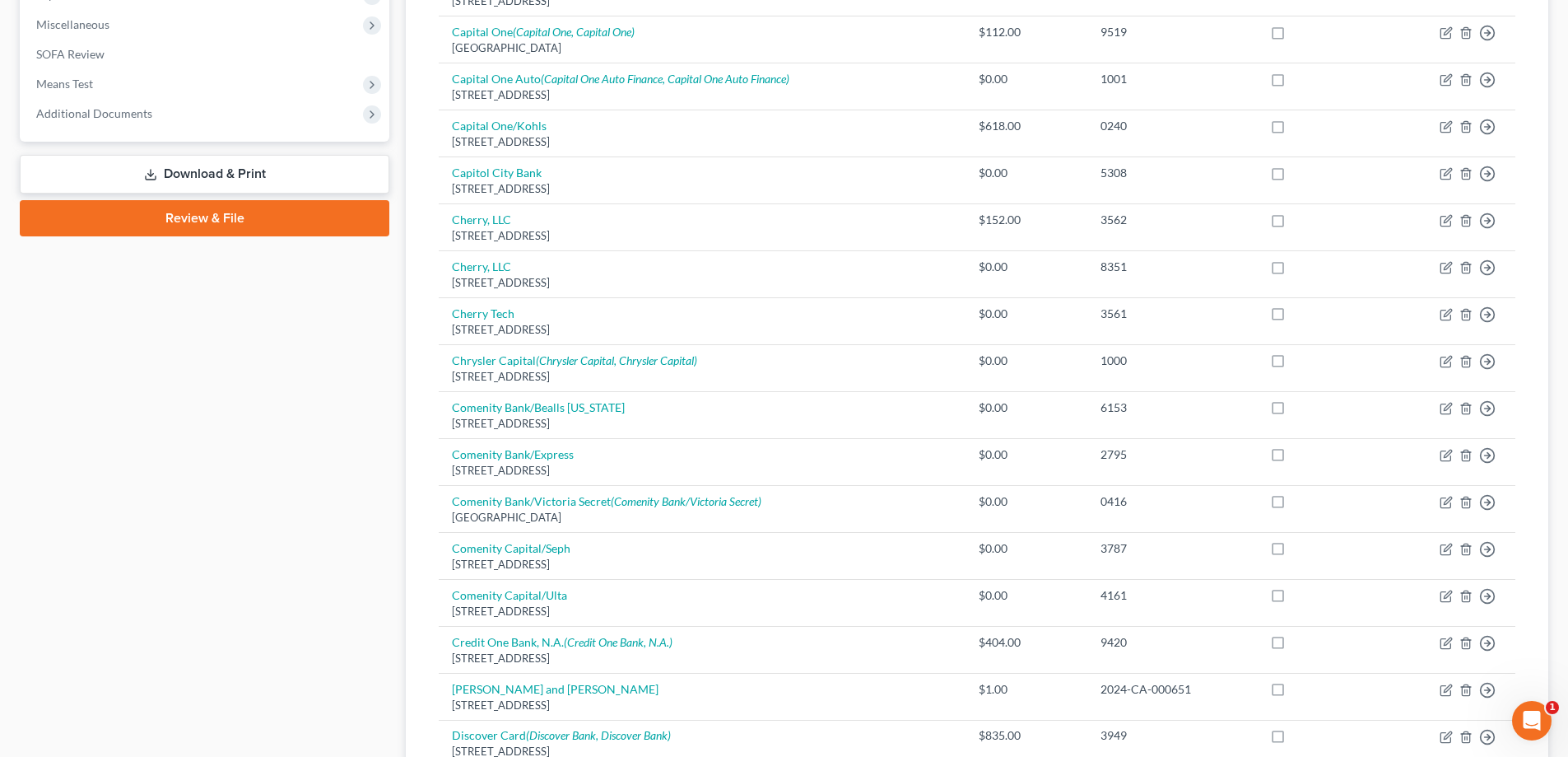
scroll to position [905, 0]
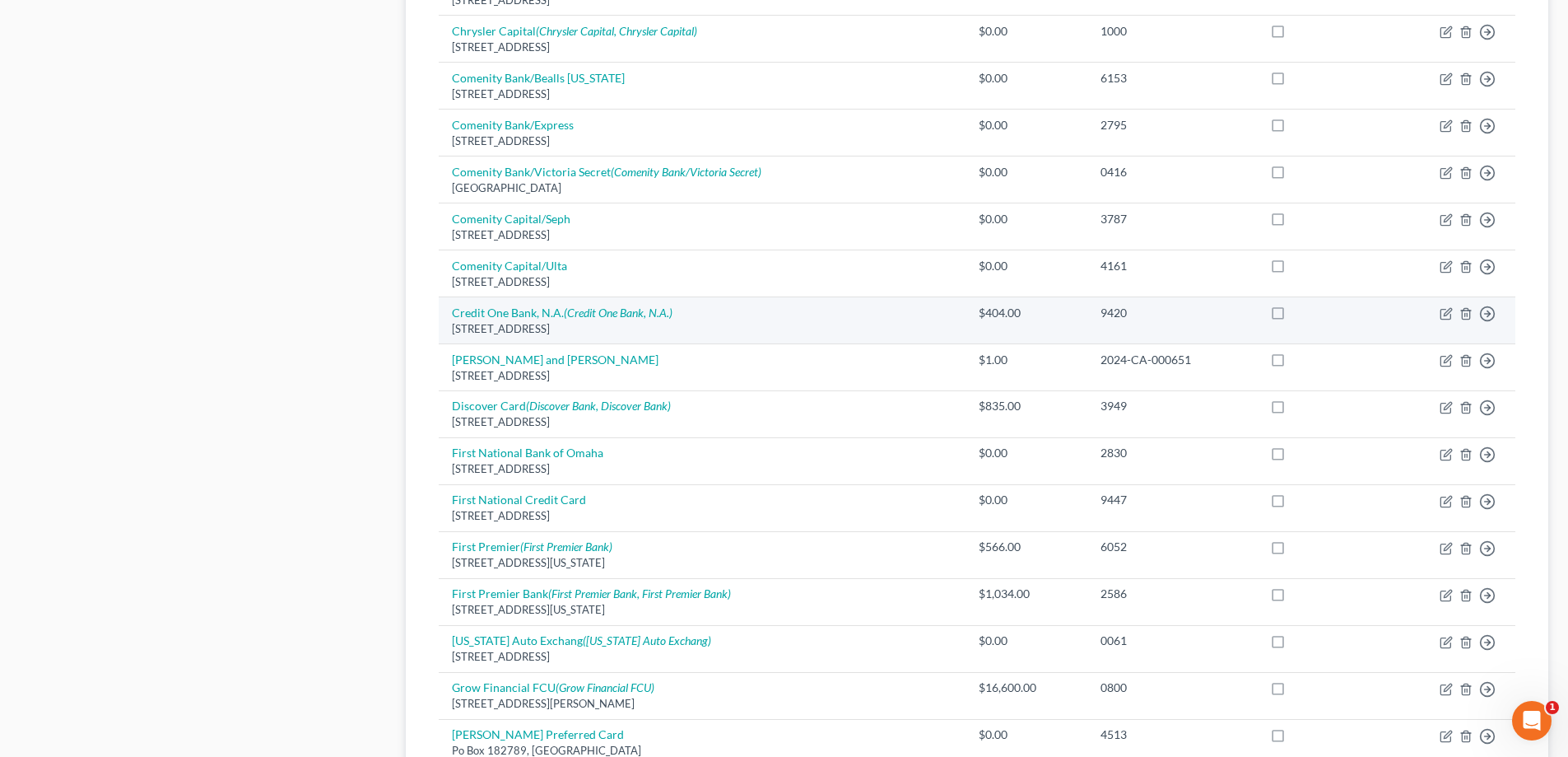
click at [554, 320] on td "Credit One Bank, N.A. (Credit One Bank, N.A.) [STREET_ADDRESS]" at bounding box center [702, 320] width 527 height 47
click at [557, 313] on link "Credit One Bank, N.A. (Credit One Bank, N.A.)" at bounding box center [562, 312] width 221 height 14
select select "31"
select select "2"
select select "0"
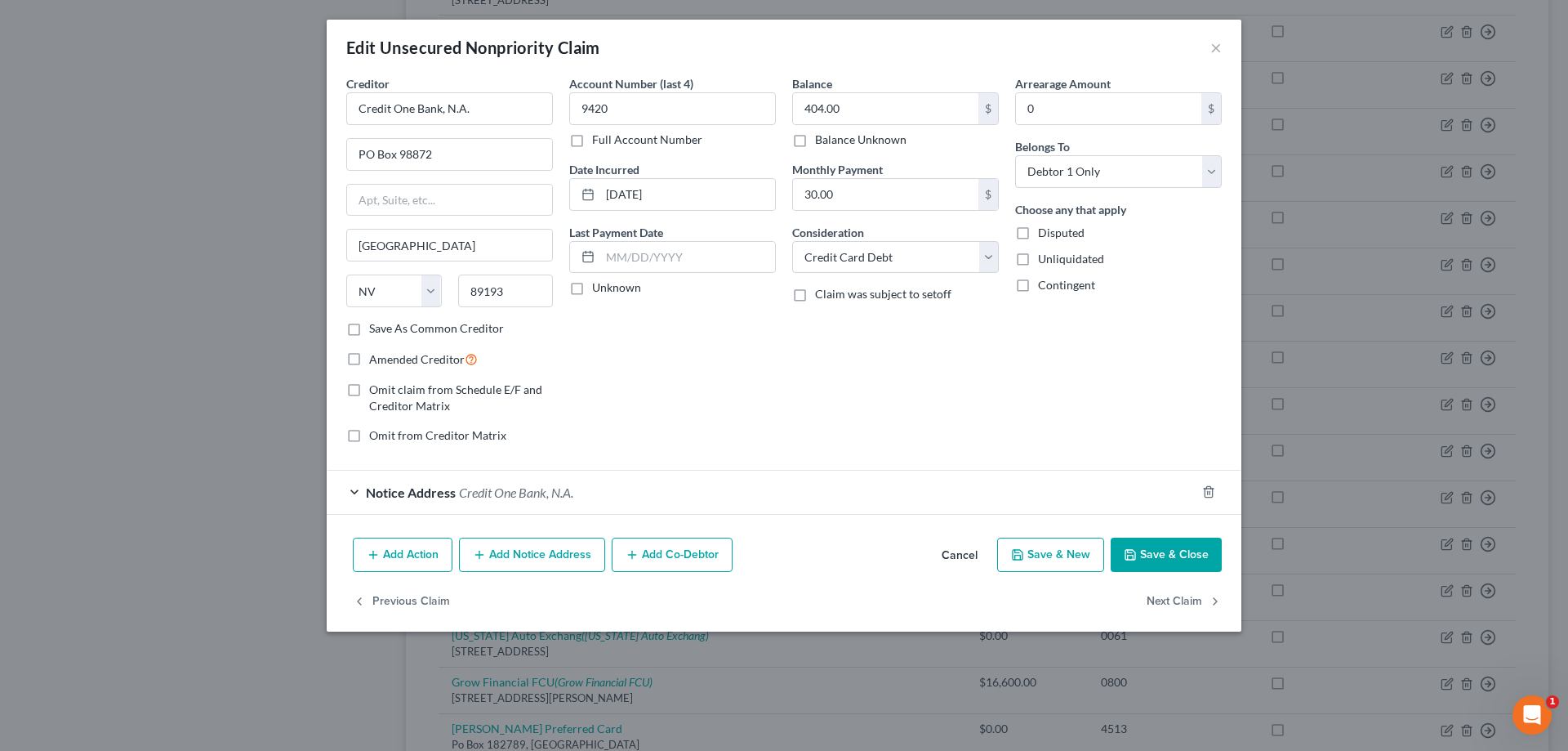
click at [1169, 566] on button "Save & Close" at bounding box center [1167, 554] width 111 height 34
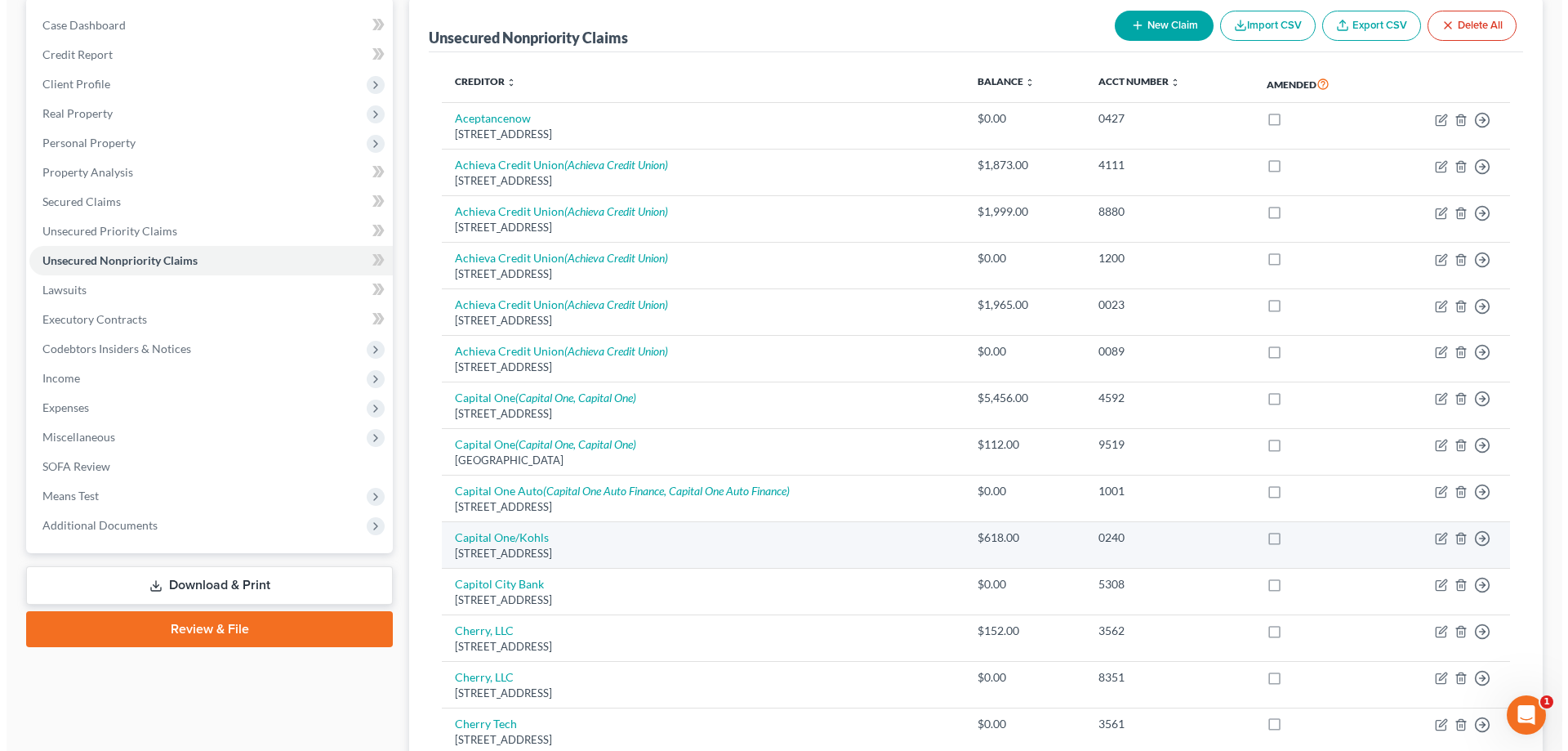
scroll to position [0, 0]
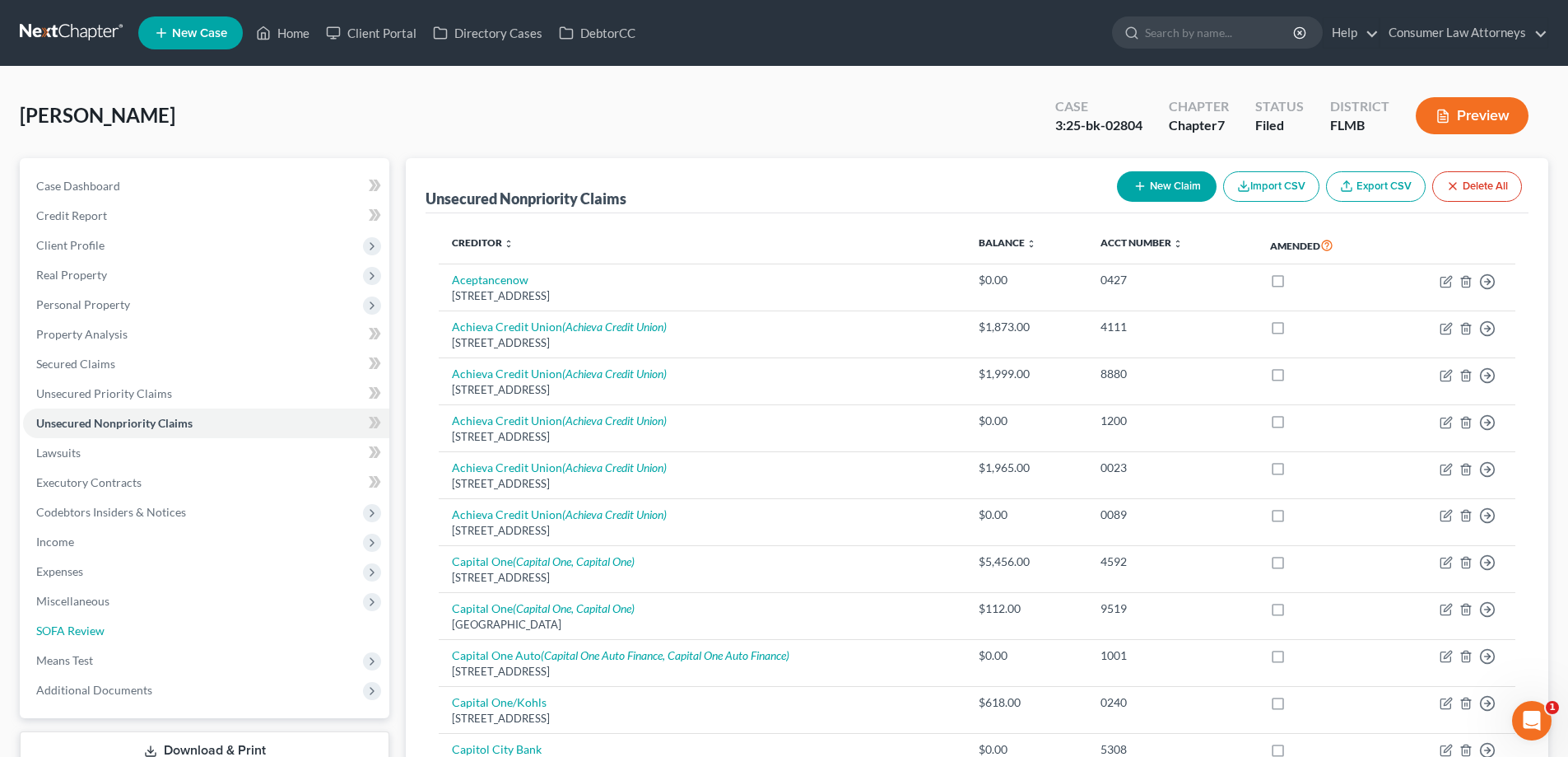
drag, startPoint x: 88, startPoint y: 630, endPoint x: 922, endPoint y: 492, distance: 845.3
click at [88, 630] on span "SOFA Review" at bounding box center [70, 629] width 68 height 14
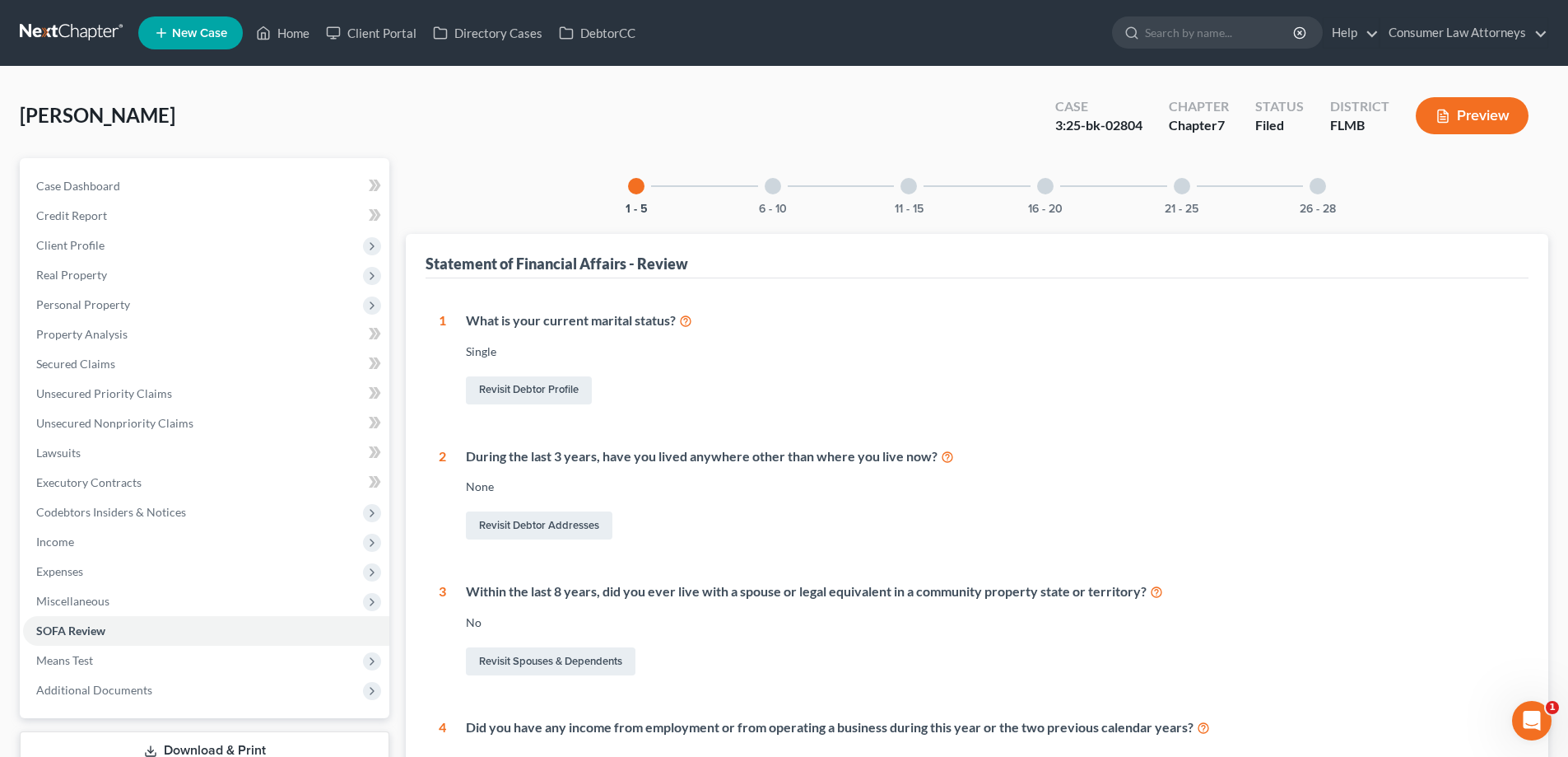
click at [1039, 186] on div at bounding box center [1046, 186] width 17 height 17
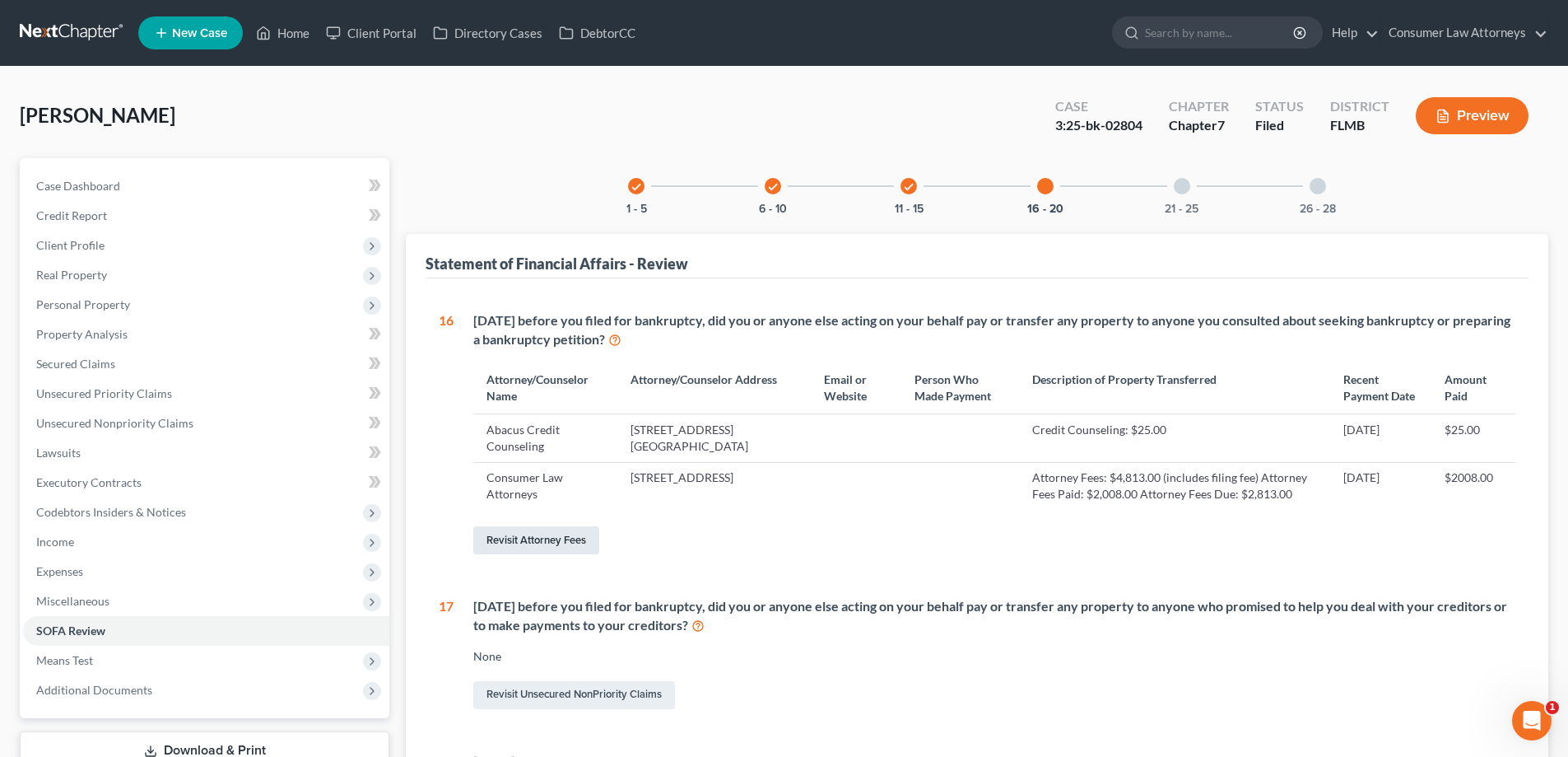
click at [543, 554] on link "Revisit Attorney Fees" at bounding box center [536, 540] width 126 height 28
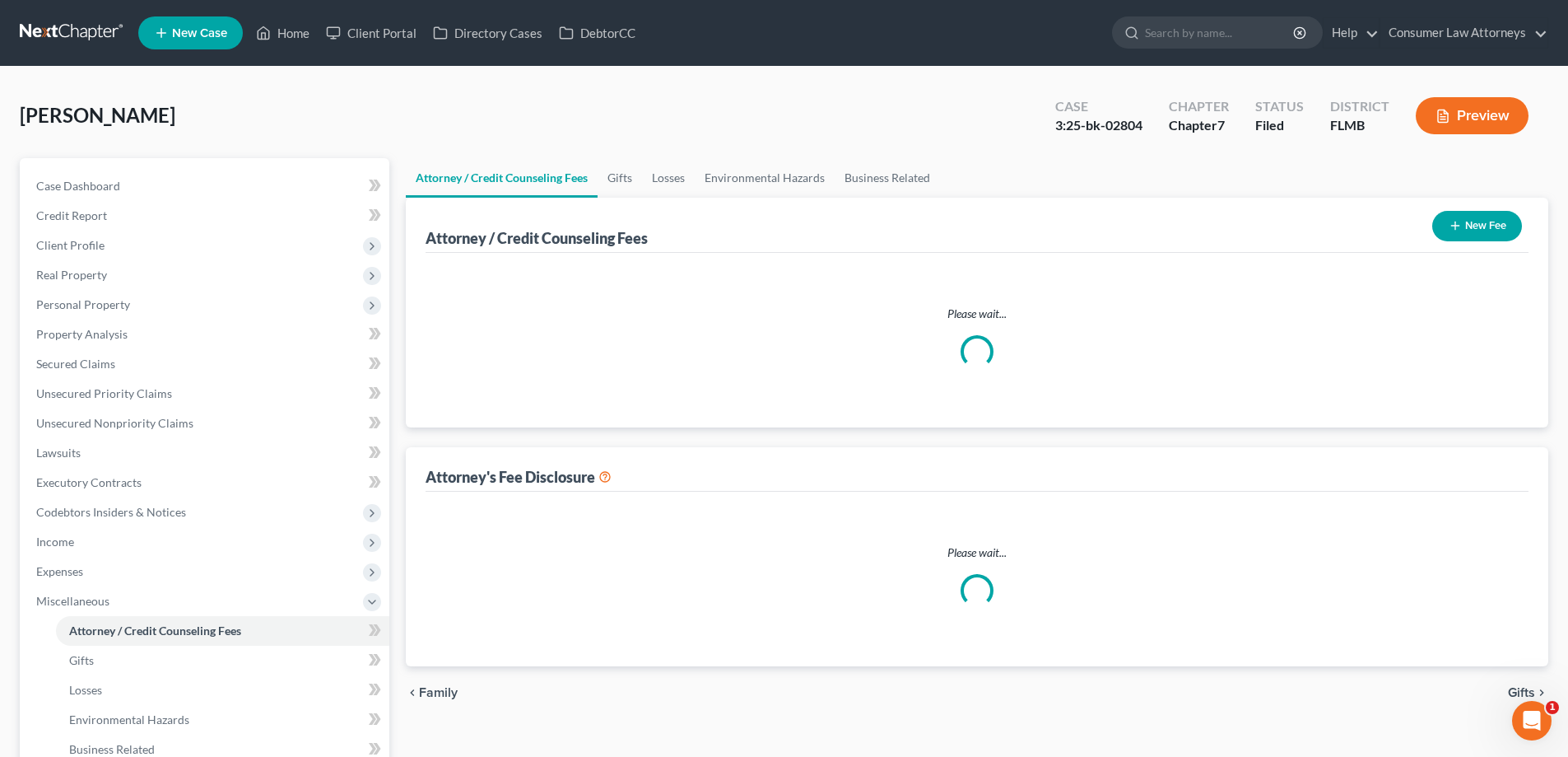
select select "2"
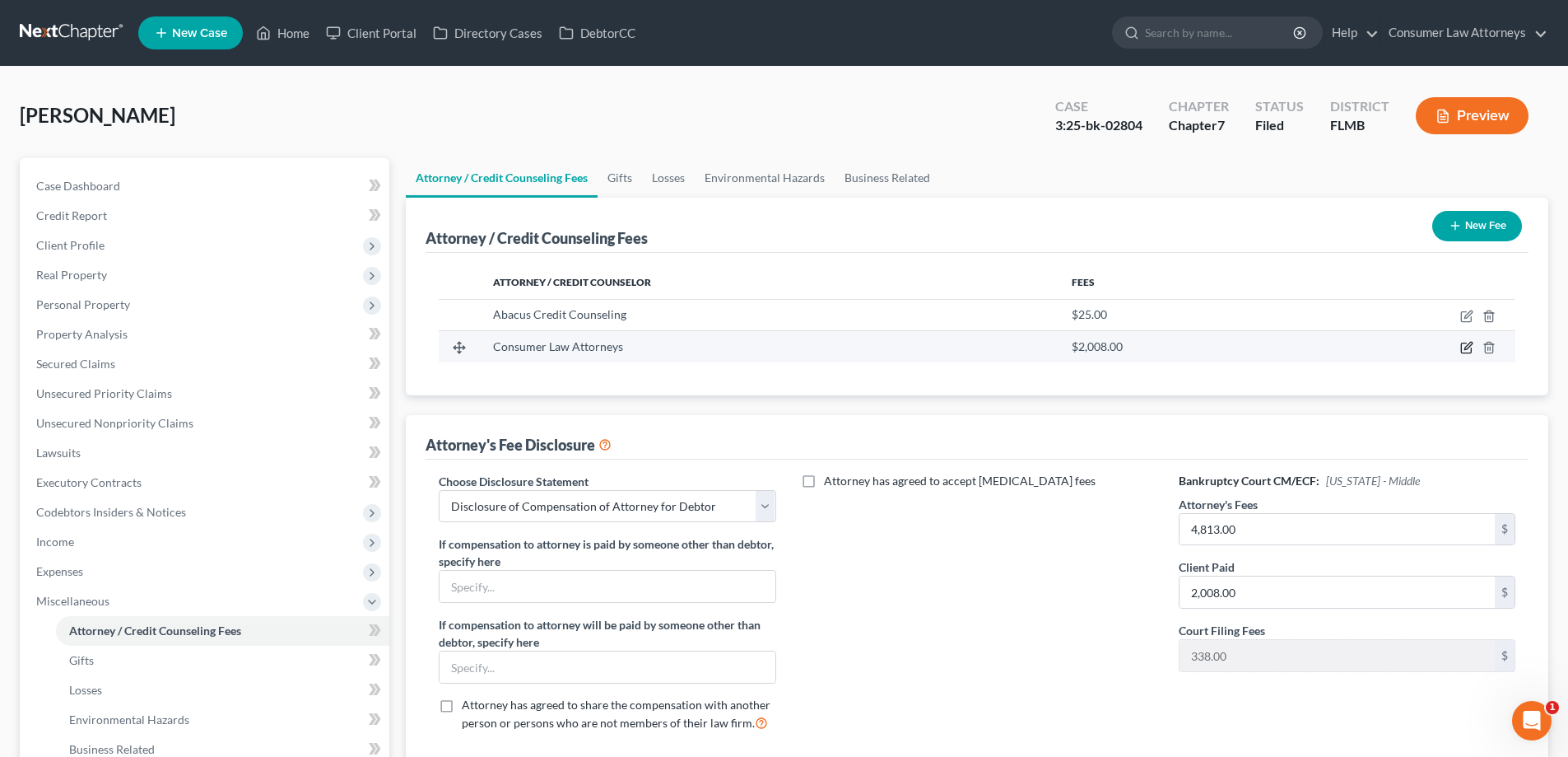
click at [1465, 349] on icon "button" at bounding box center [1468, 346] width 7 height 7
select select "9"
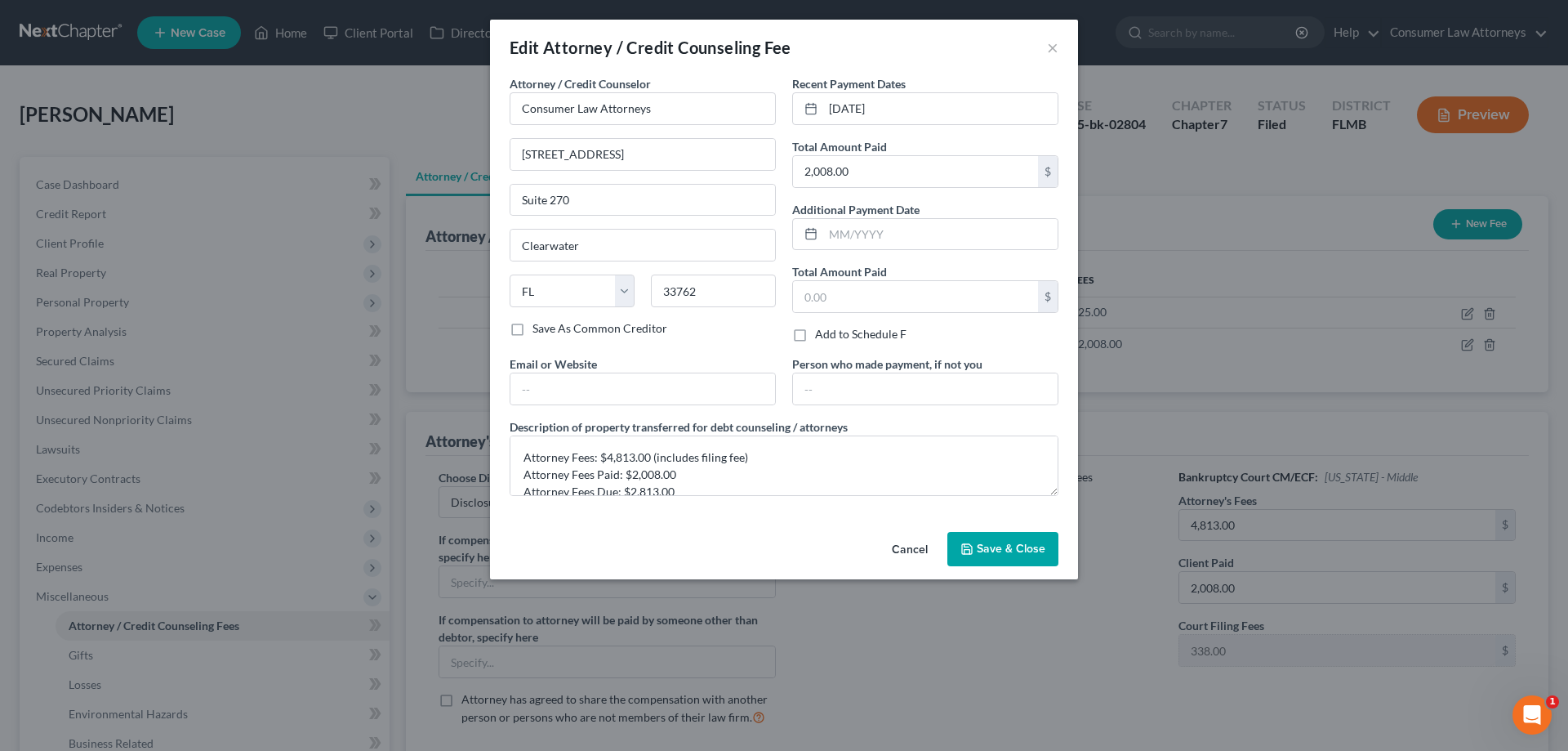
click at [1015, 553] on span "Save & Close" at bounding box center [1011, 548] width 68 height 14
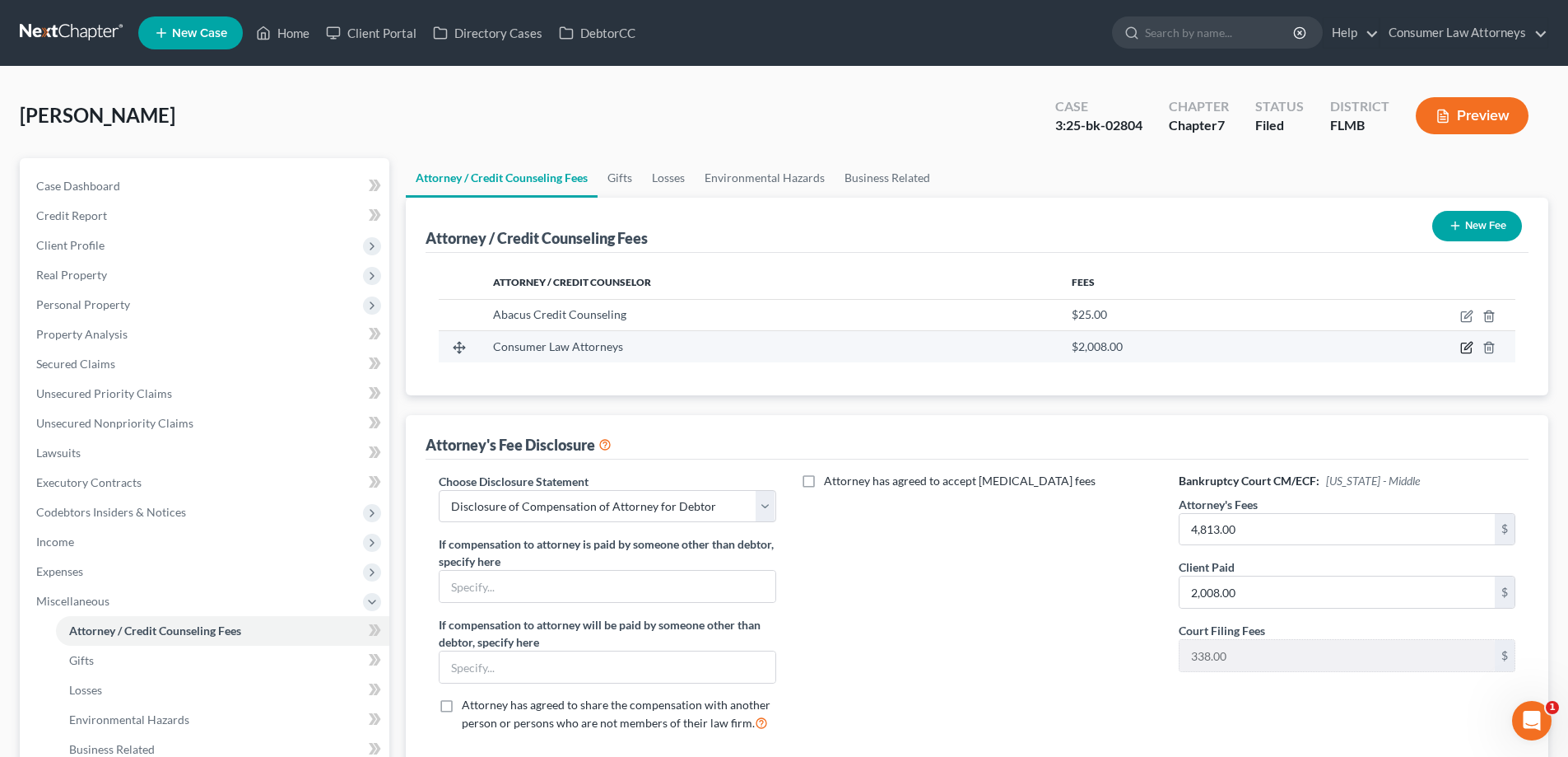
click at [1466, 351] on icon "button" at bounding box center [1466, 348] width 13 height 13
select select "9"
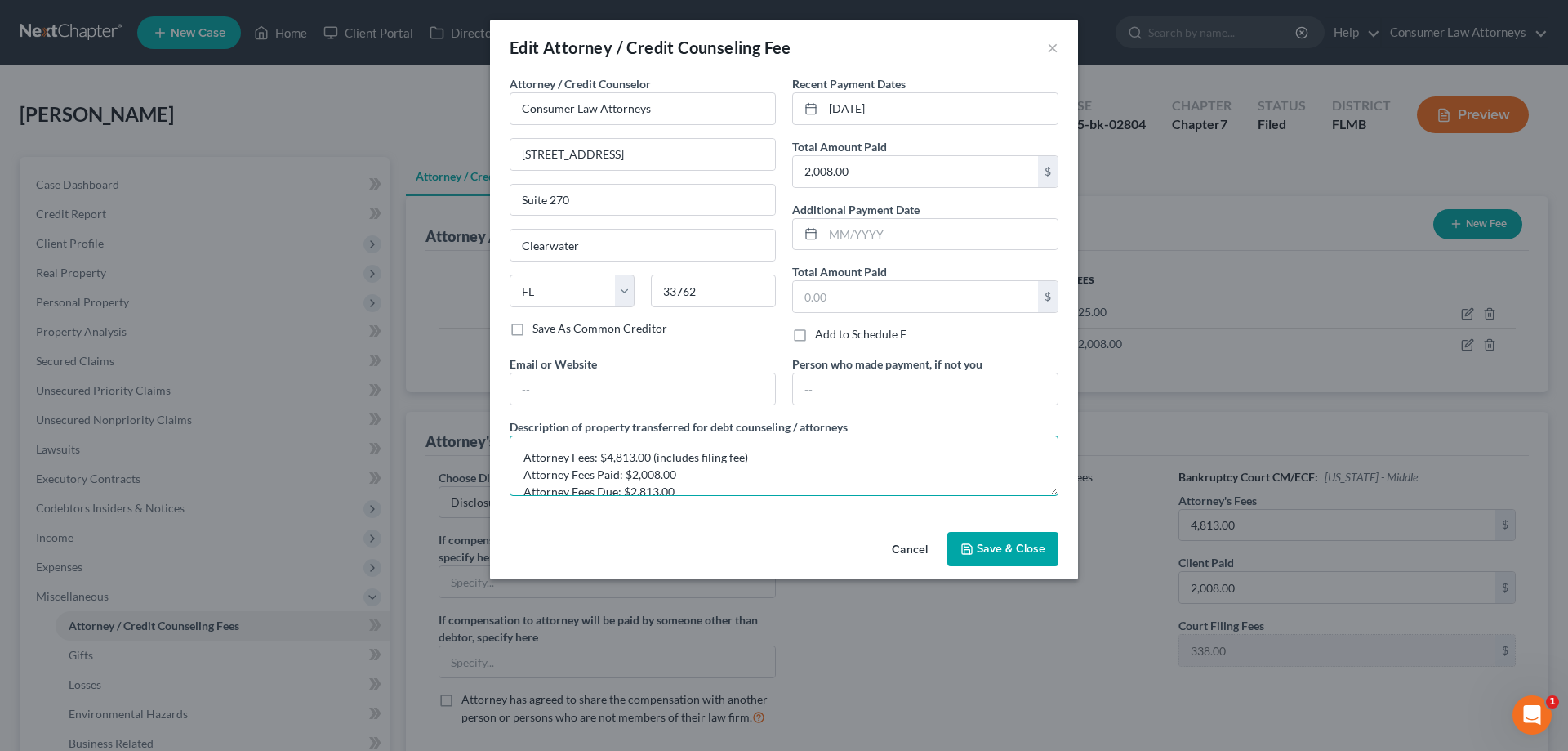
drag, startPoint x: 657, startPoint y: 474, endPoint x: 632, endPoint y: 475, distance: 25.0
click at [632, 475] on textarea "Attorney Fees: $4,813.00 (includes filing fee) Attorney Fees Paid: $2,008.00 At…" at bounding box center [784, 465] width 549 height 60
click at [657, 492] on textarea "Attorney Fees: $4,813.00 (includes filing fee) Attorney Fees Paid: $1,515.00 At…" at bounding box center [784, 465] width 549 height 60
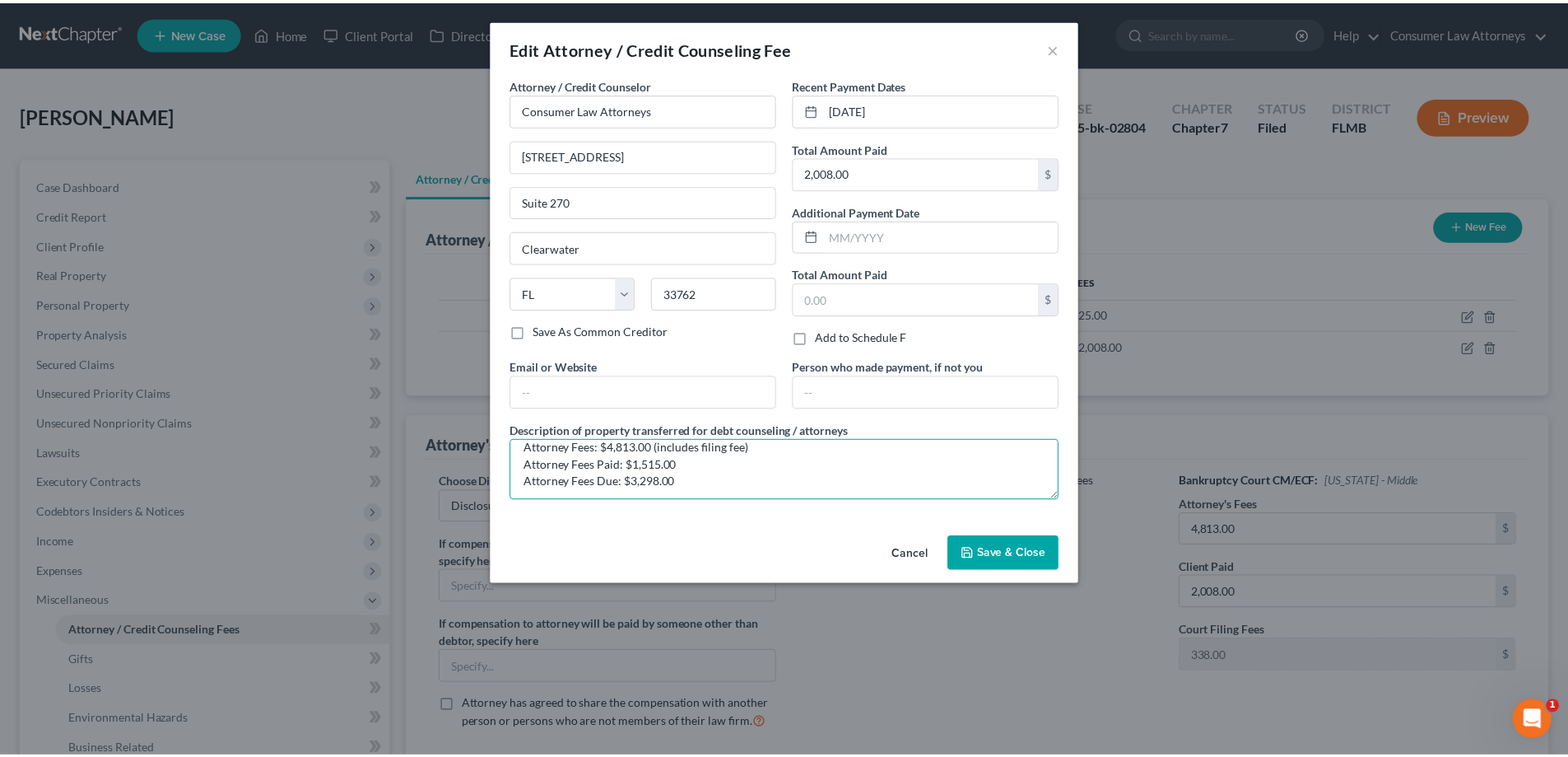
scroll to position [18, 0]
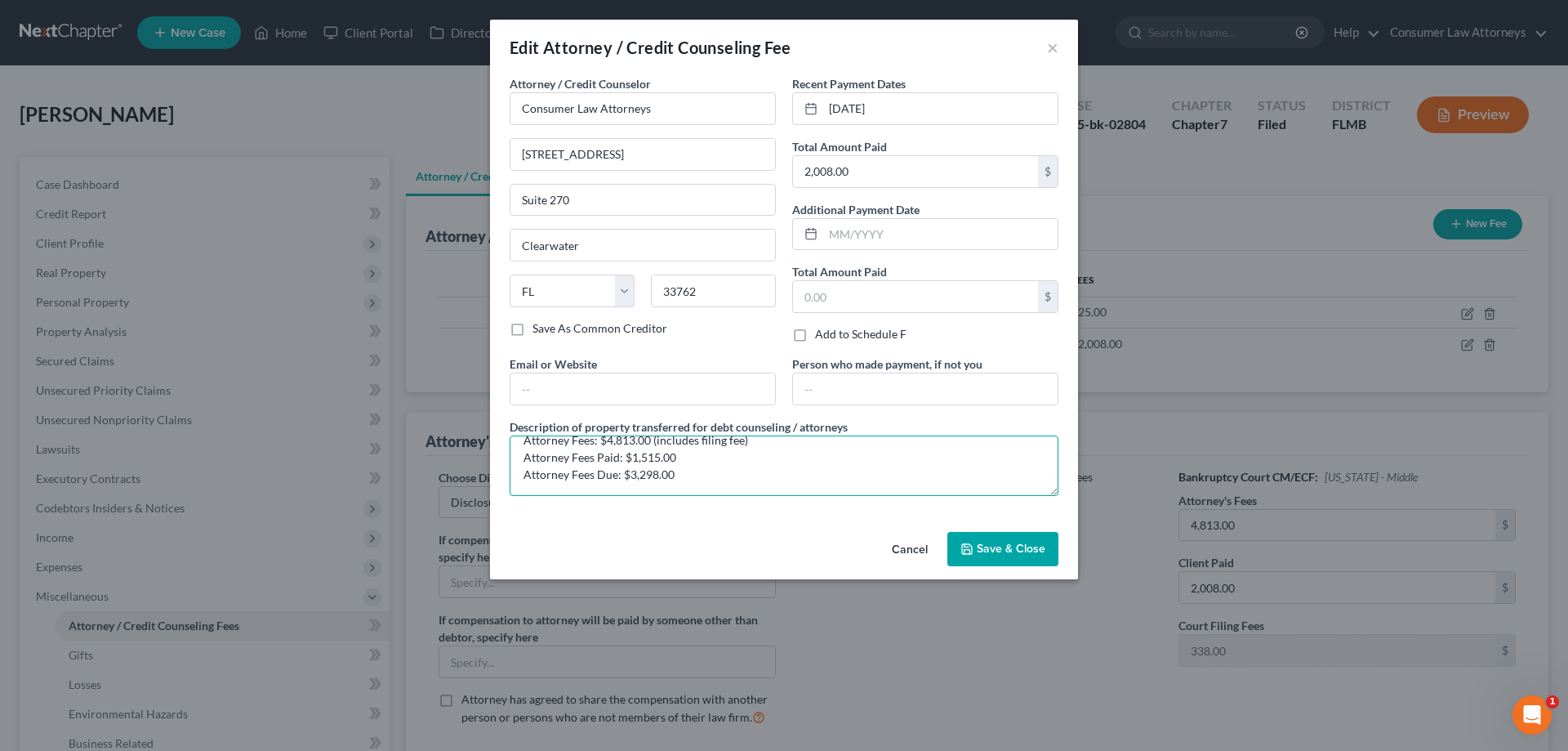
type textarea "Attorney Fees: $4,813.00 (includes filing fee) Attorney Fees Paid: $1,515.00 At…"
click at [1006, 548] on span "Save & Close" at bounding box center [1011, 548] width 68 height 14
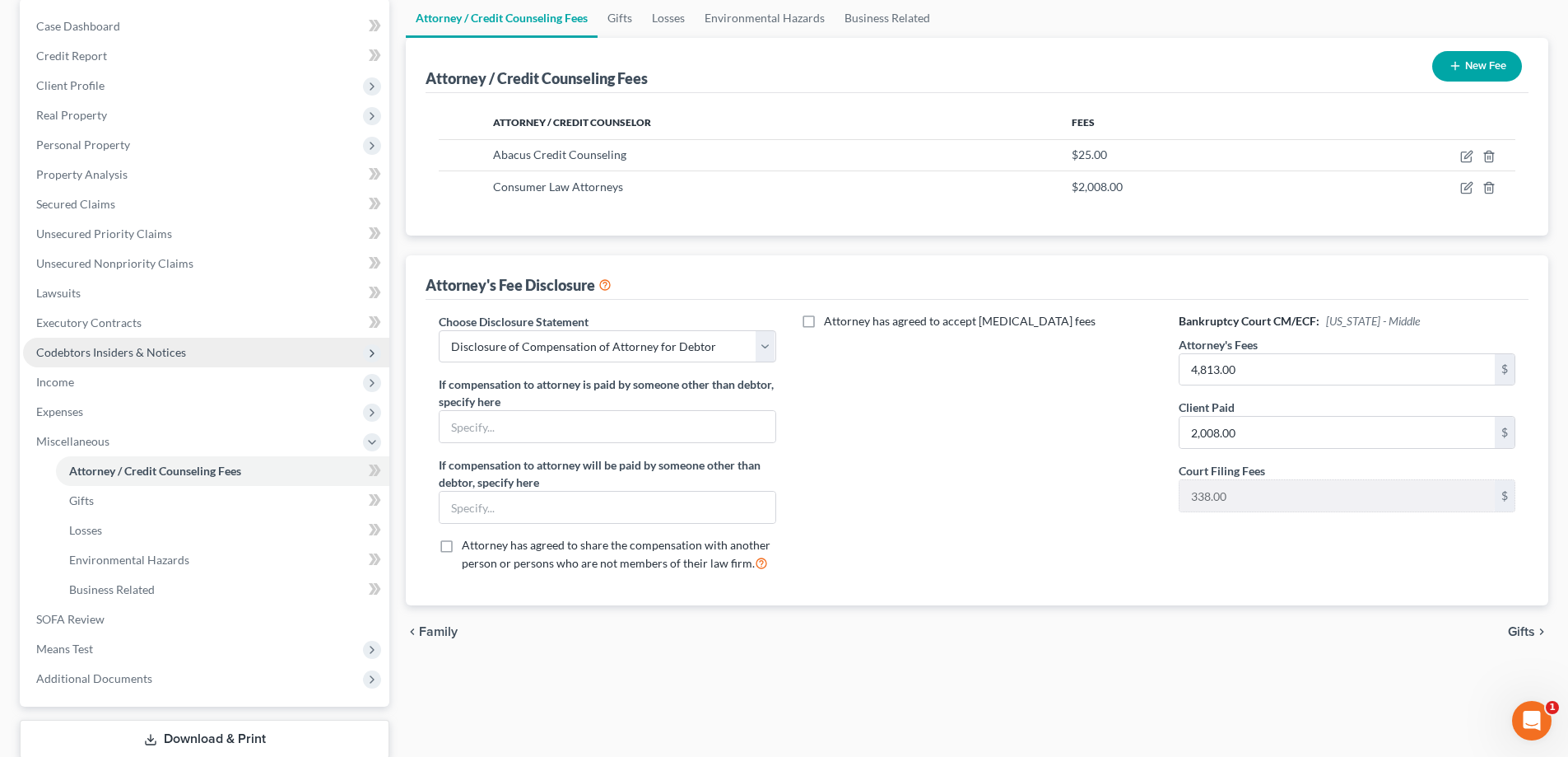
scroll to position [267, 0]
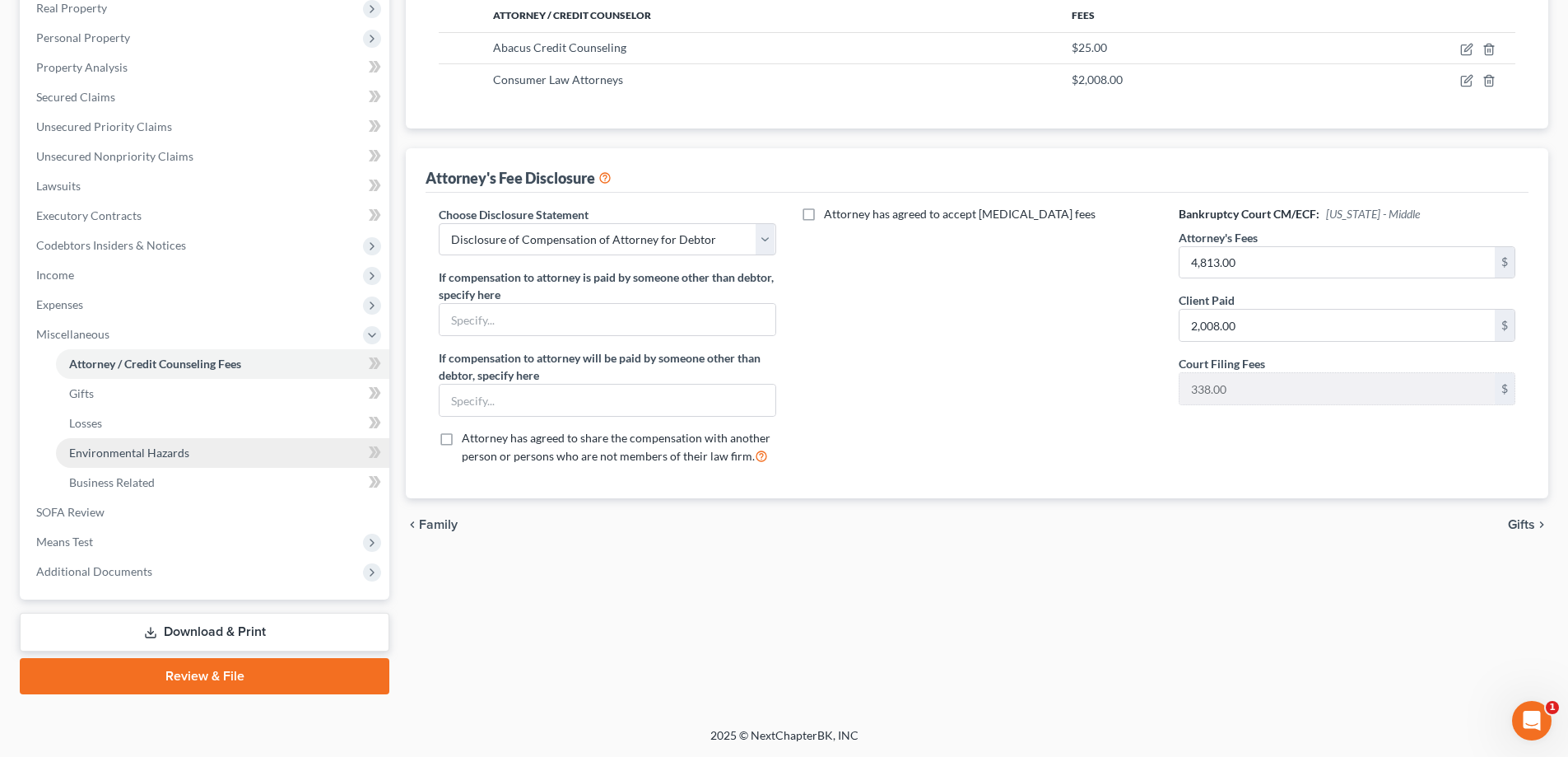
click at [144, 458] on span "Environmental Hazards" at bounding box center [129, 452] width 120 height 14
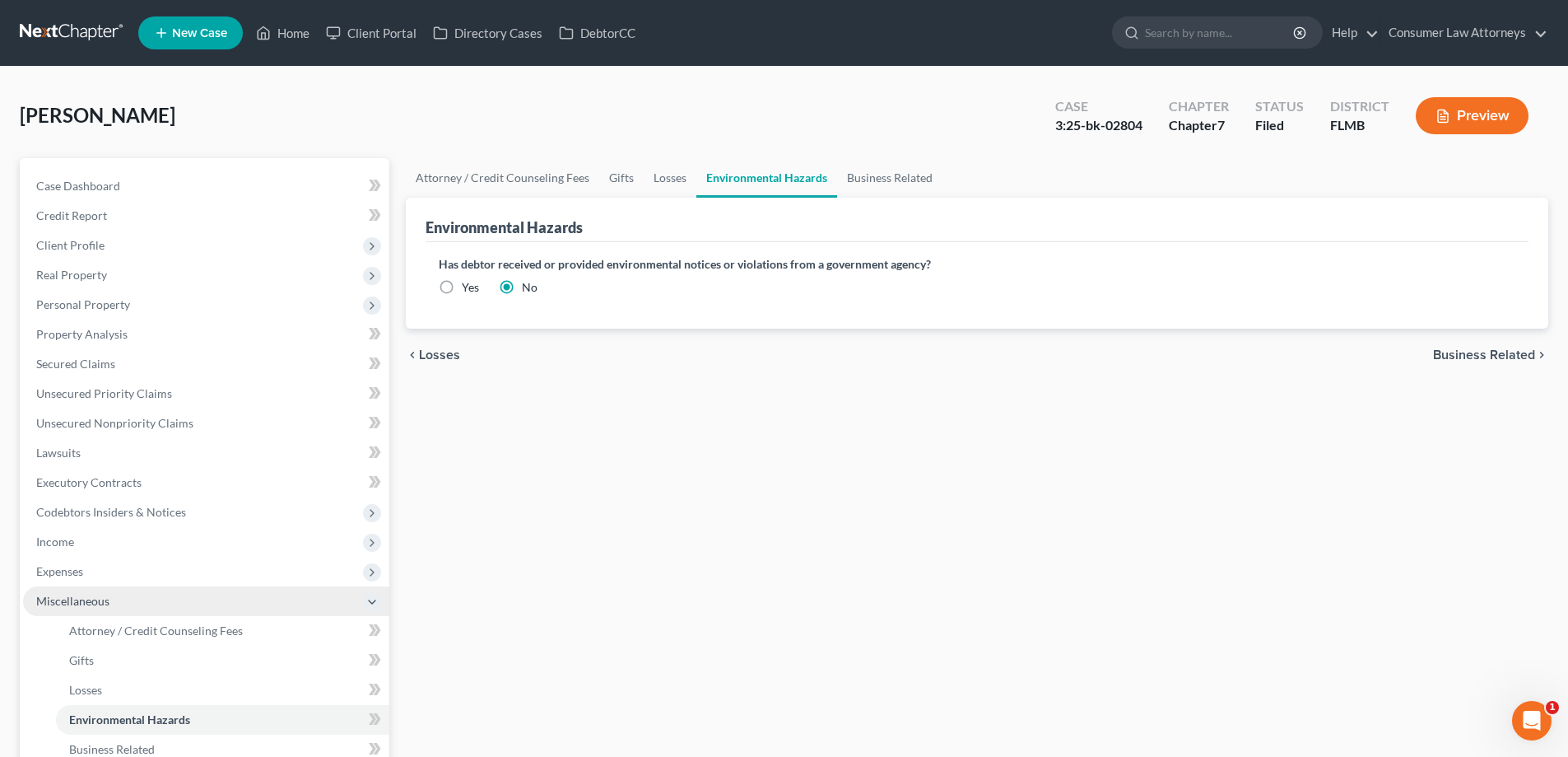
scroll to position [267, 0]
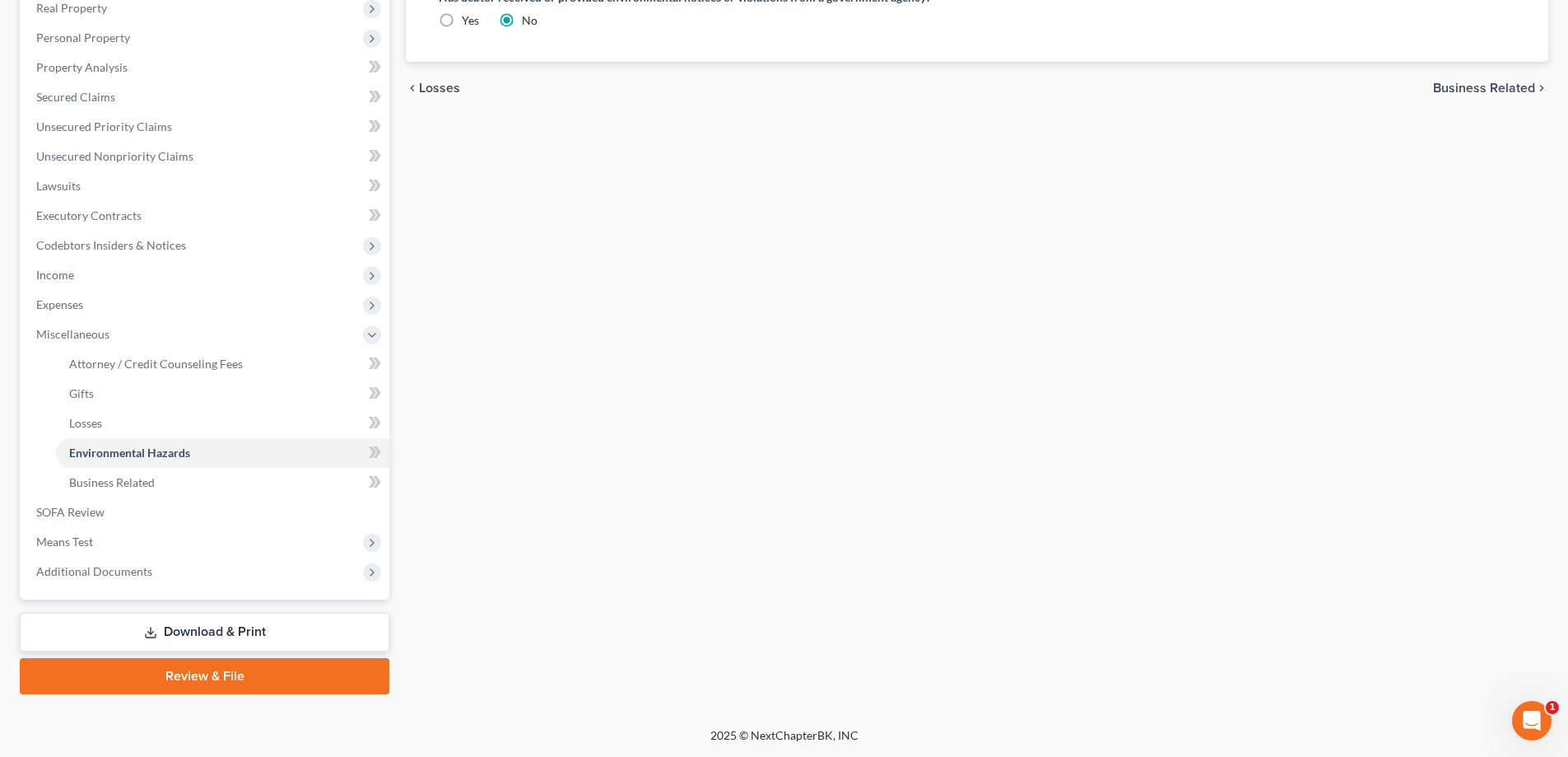
click at [275, 635] on link "Download & Print" at bounding box center [204, 632] width 369 height 39
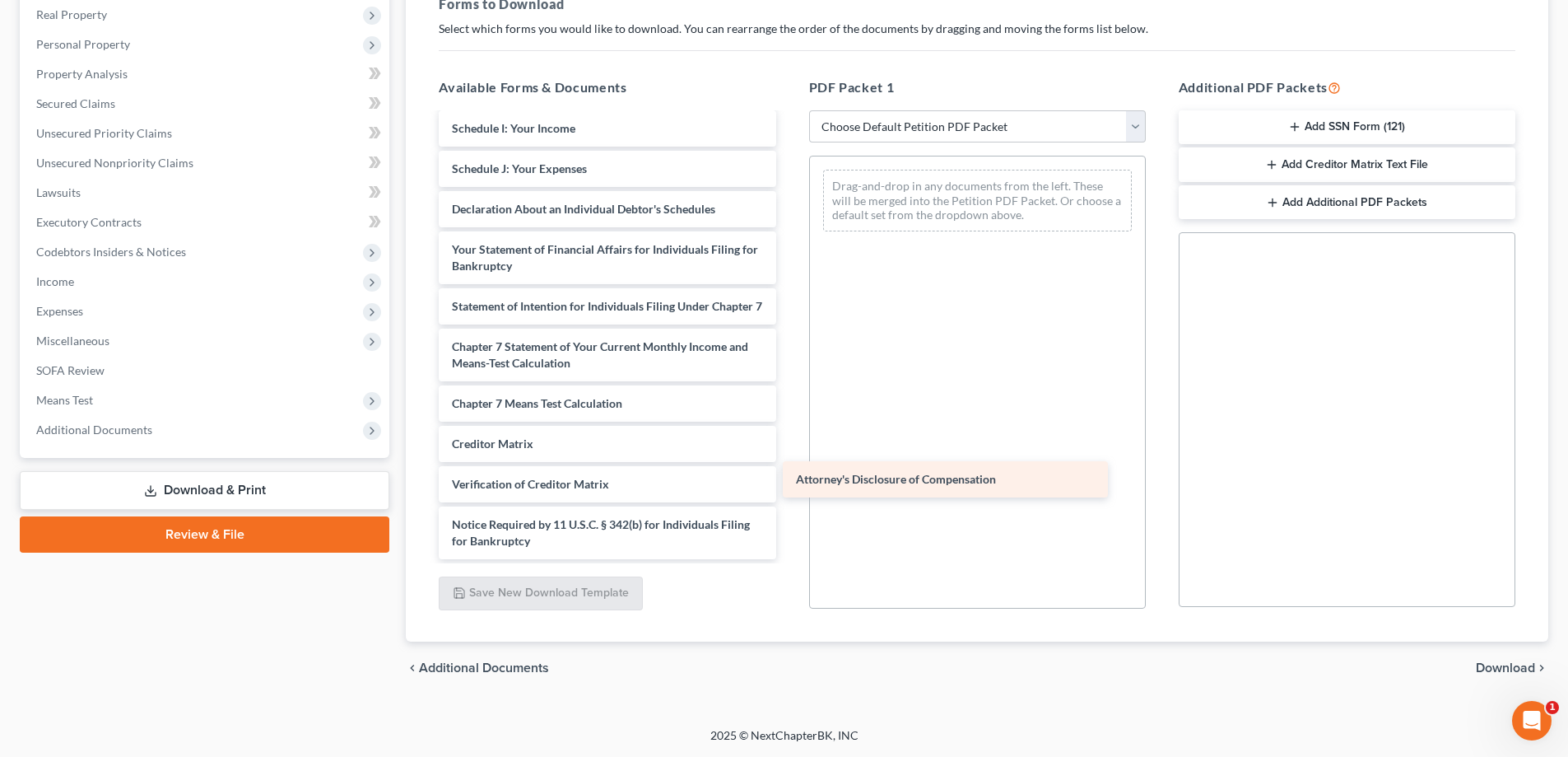
scroll to position [360, 0]
drag, startPoint x: 547, startPoint y: 533, endPoint x: 907, endPoint y: 470, distance: 365.5
click at [789, 470] on div "Attorney's Disclosure of Compensation Voluntary Petition for Individuals Filing…" at bounding box center [607, 165] width 363 height 788
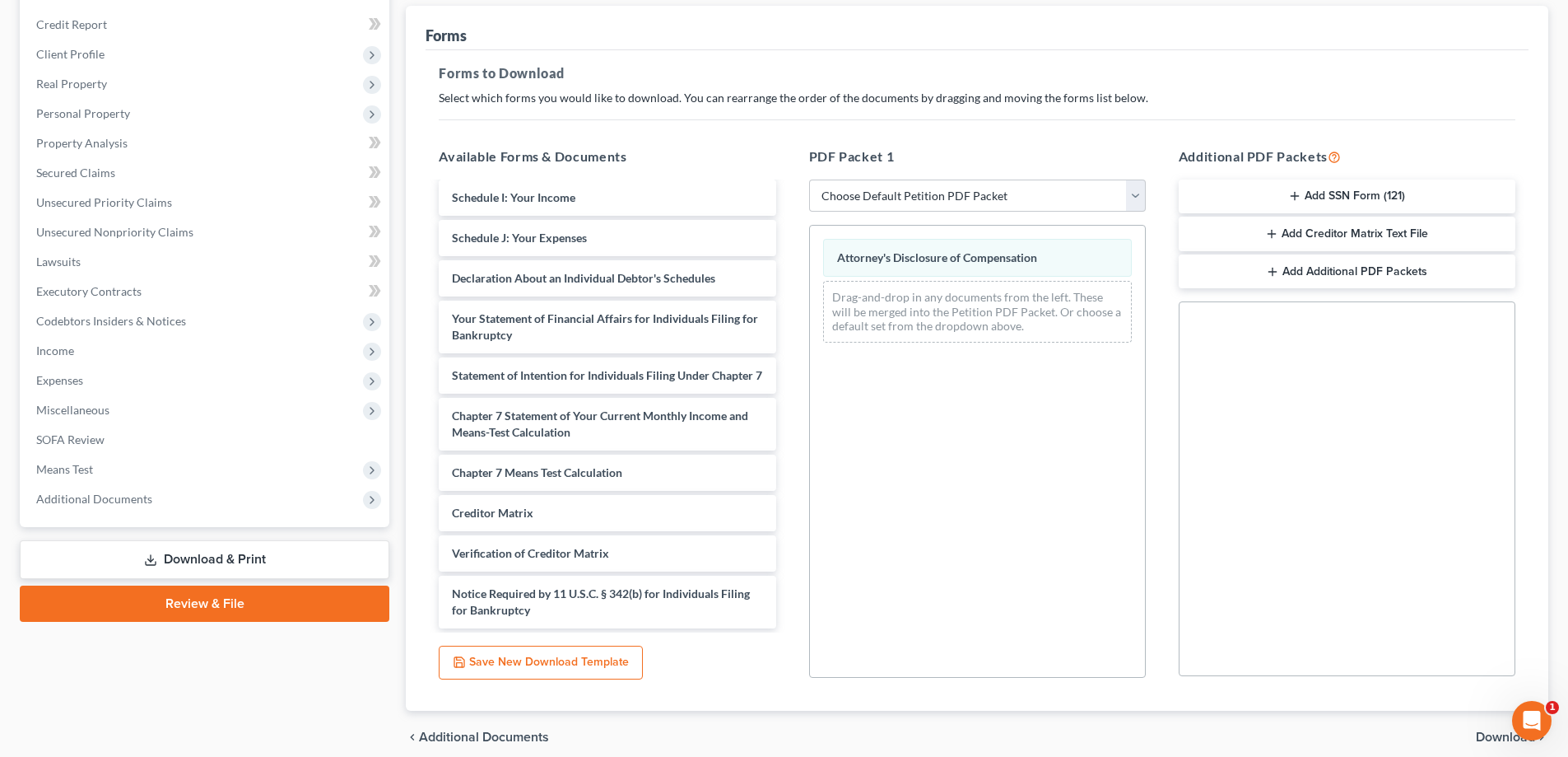
scroll to position [95, 0]
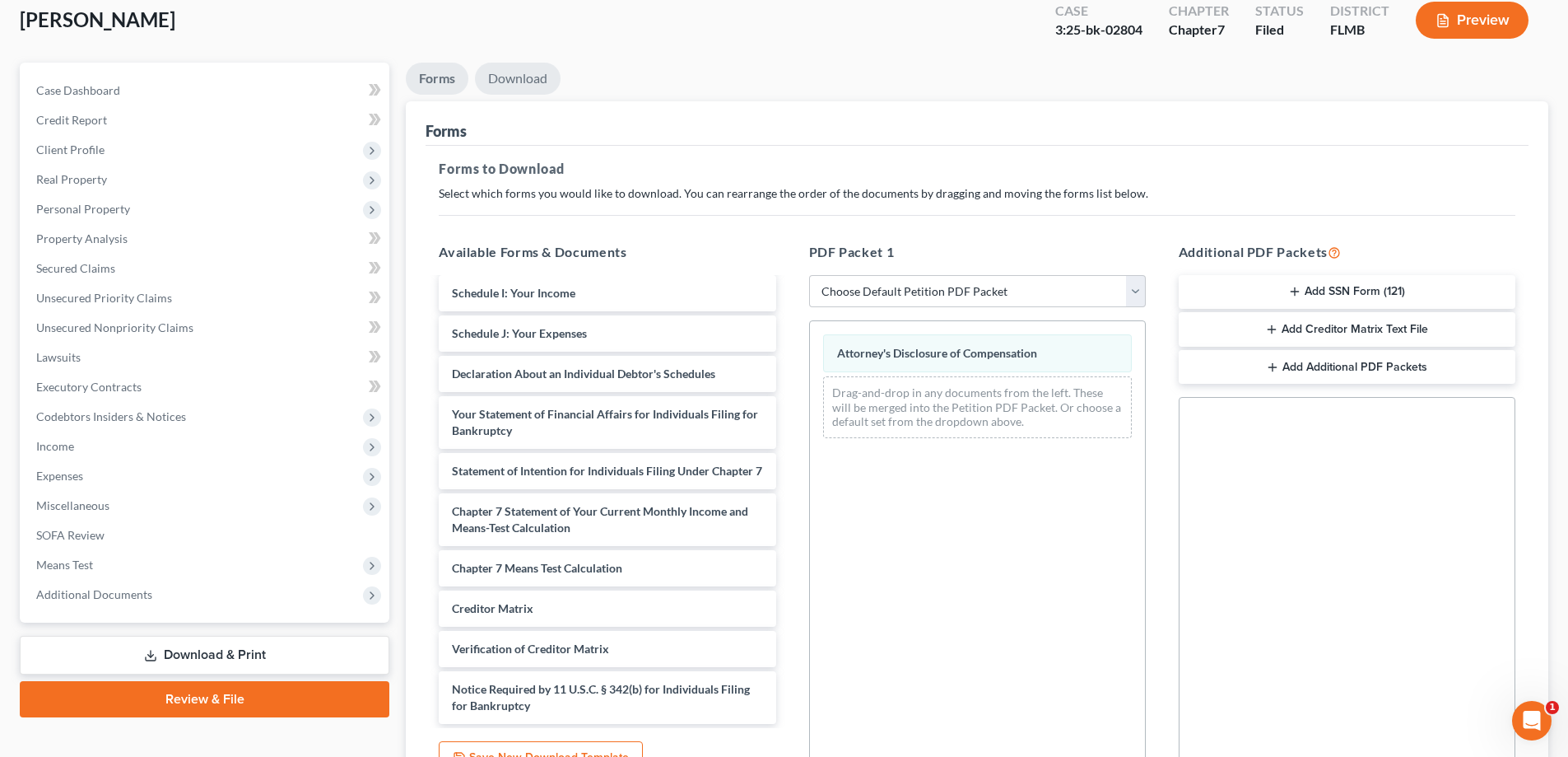
click at [531, 72] on link "Download" at bounding box center [518, 78] width 86 height 32
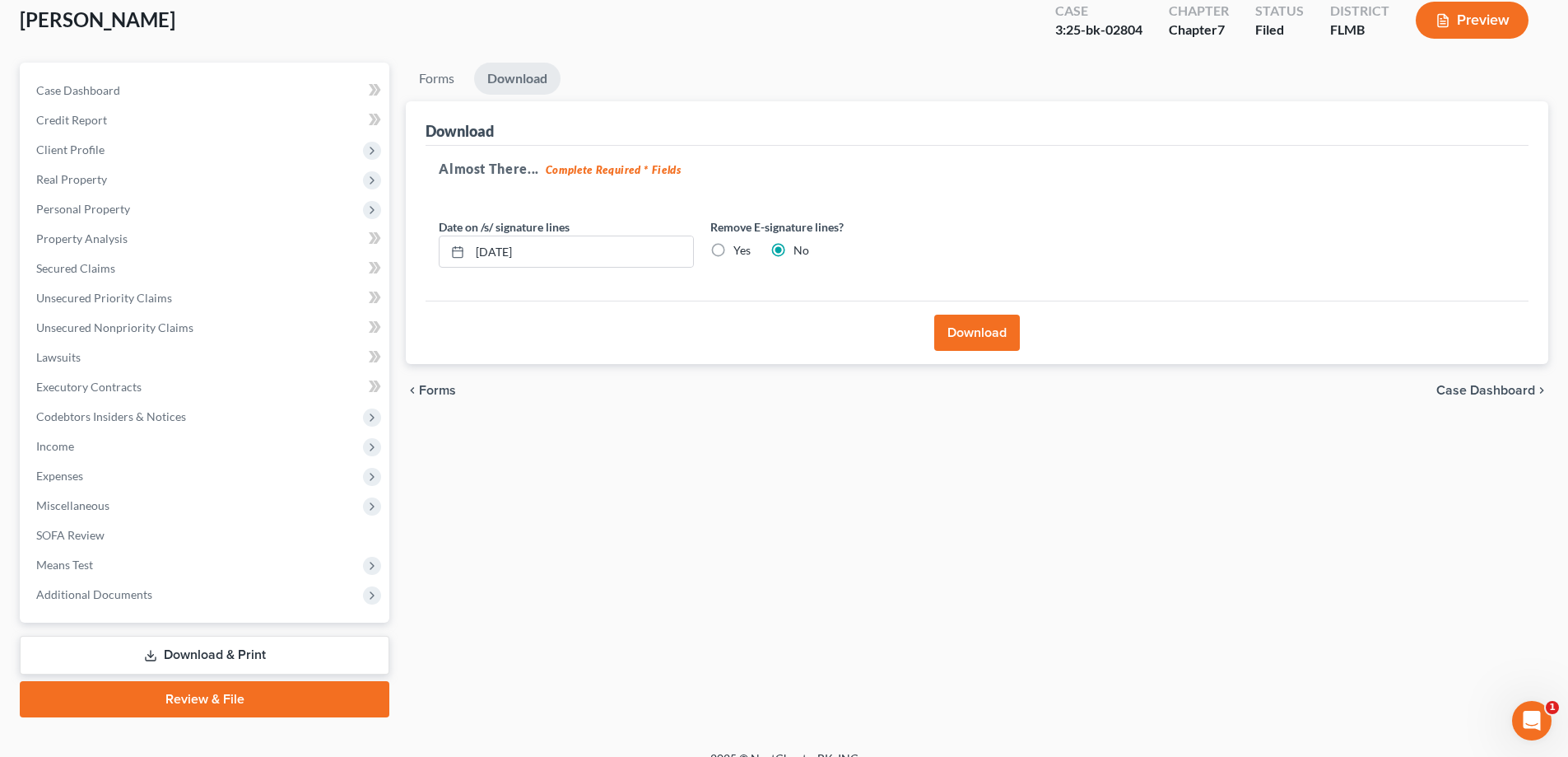
click at [977, 323] on button "Download" at bounding box center [977, 332] width 86 height 36
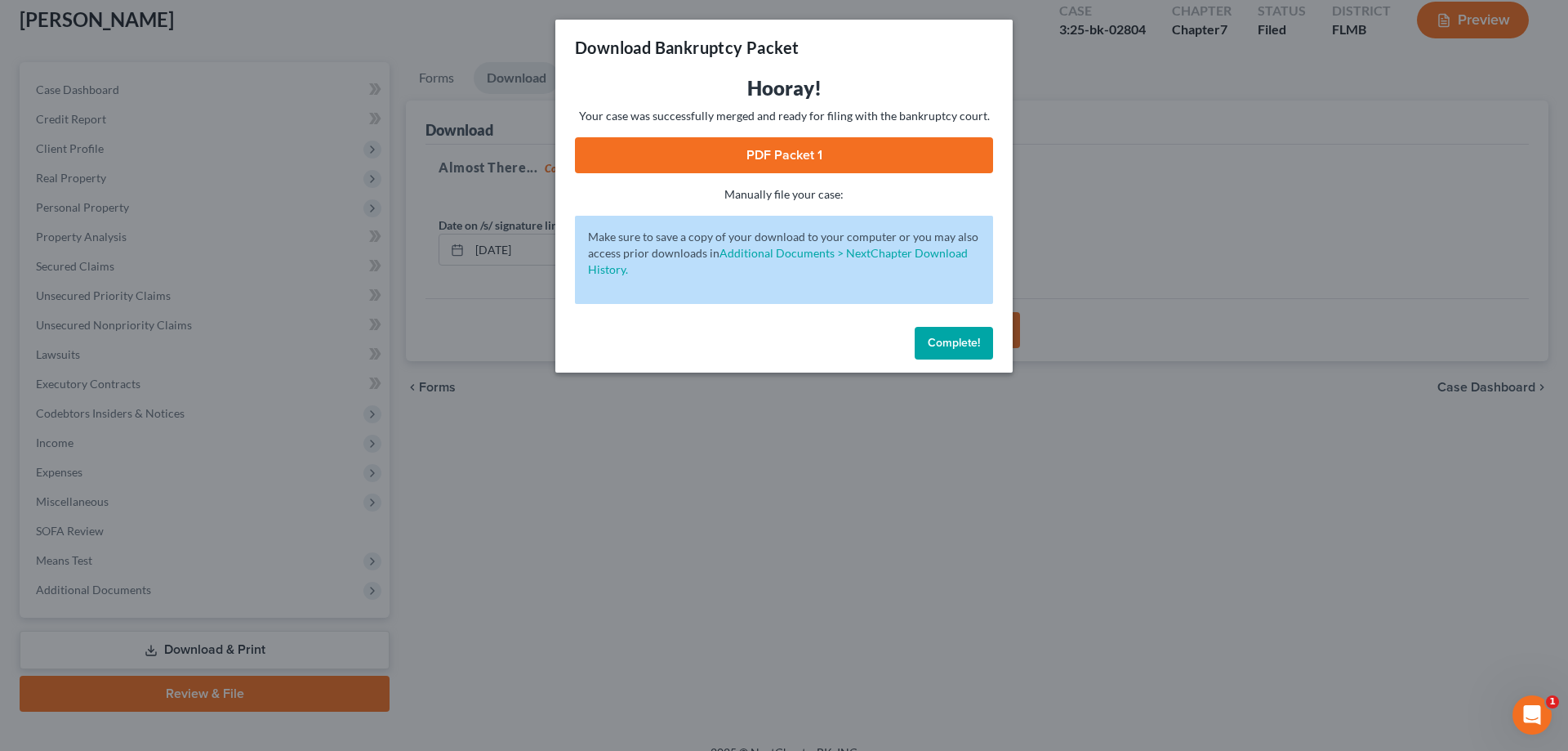
click at [1139, 277] on div "Download Bankruptcy Packet Hooray! Your case was successfully merged and ready …" at bounding box center [784, 376] width 1568 height 751
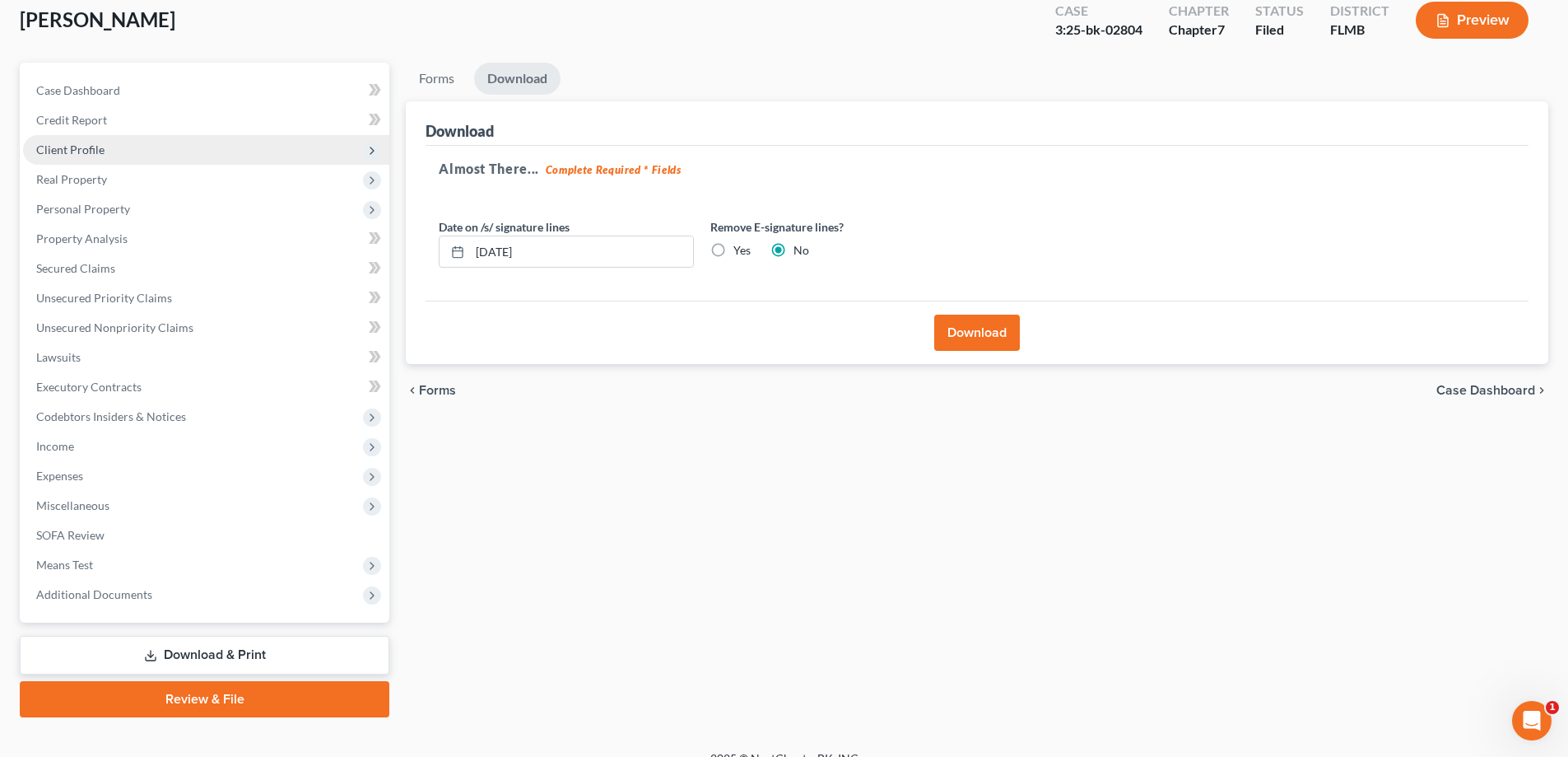
click at [84, 139] on span "Client Profile" at bounding box center [206, 150] width 366 height 30
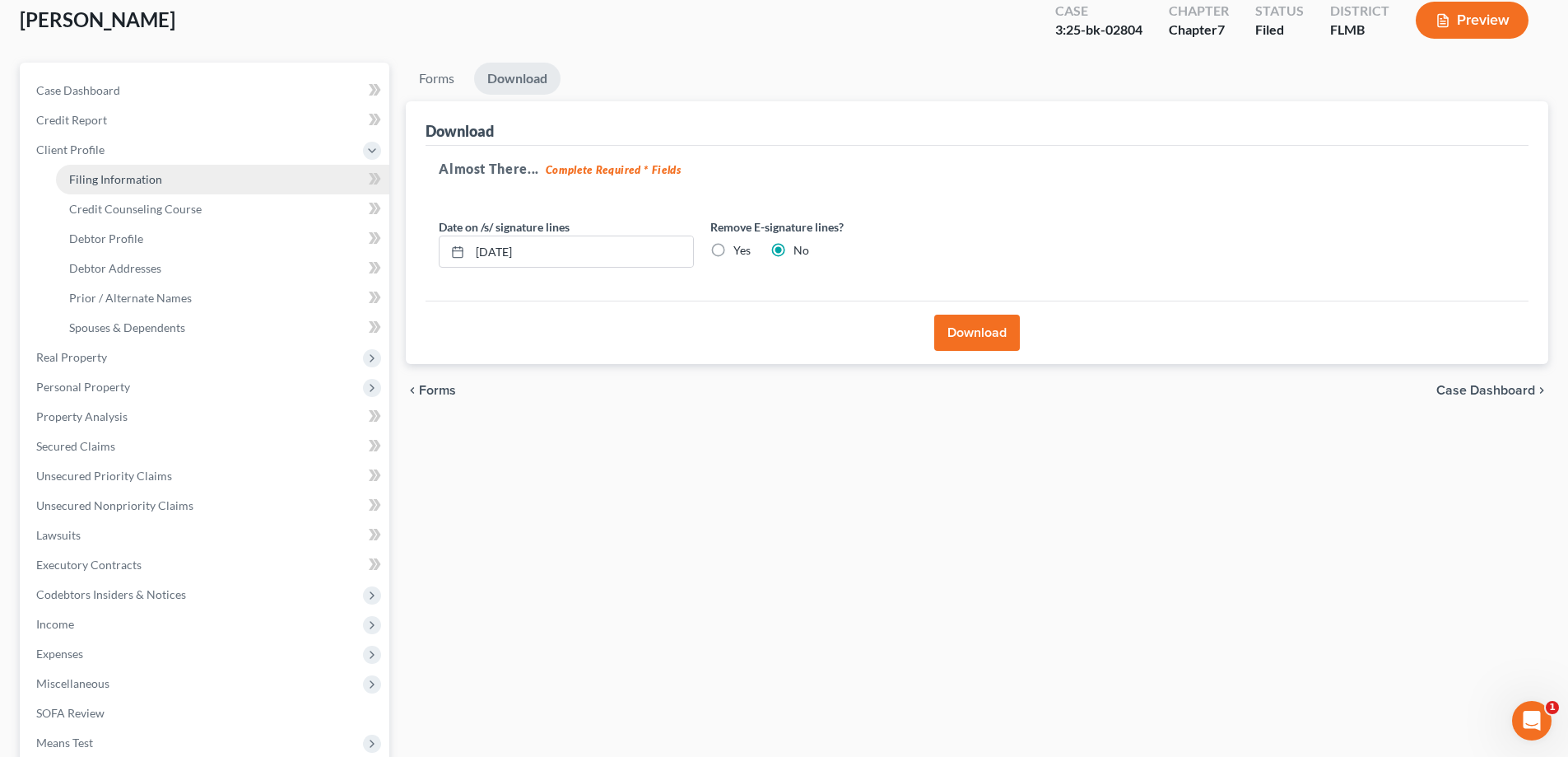
click at [82, 179] on span "Filing Information" at bounding box center [116, 179] width 93 height 14
select select "1"
select select "0"
select select "15"
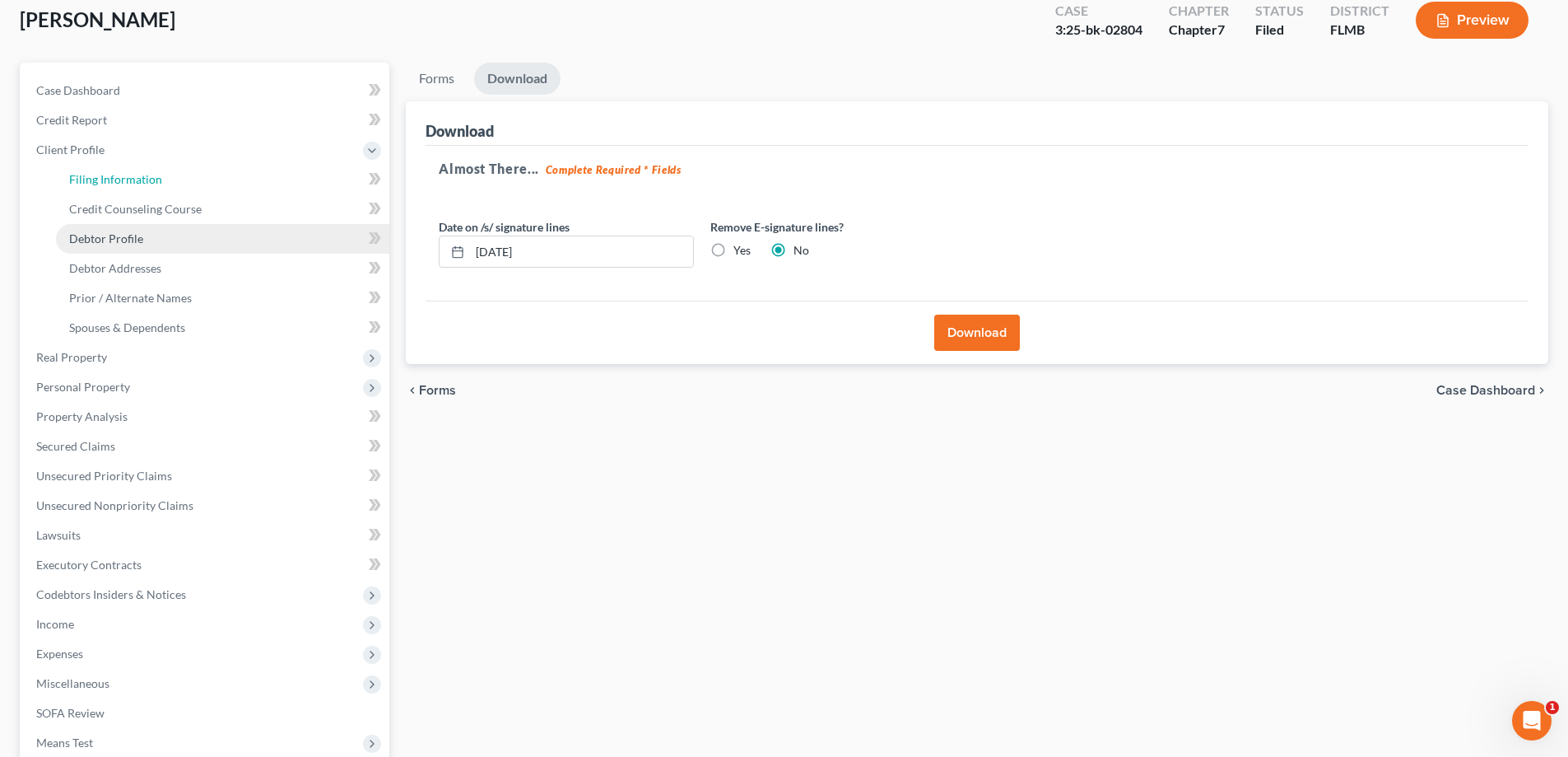
select select "0"
select select "9"
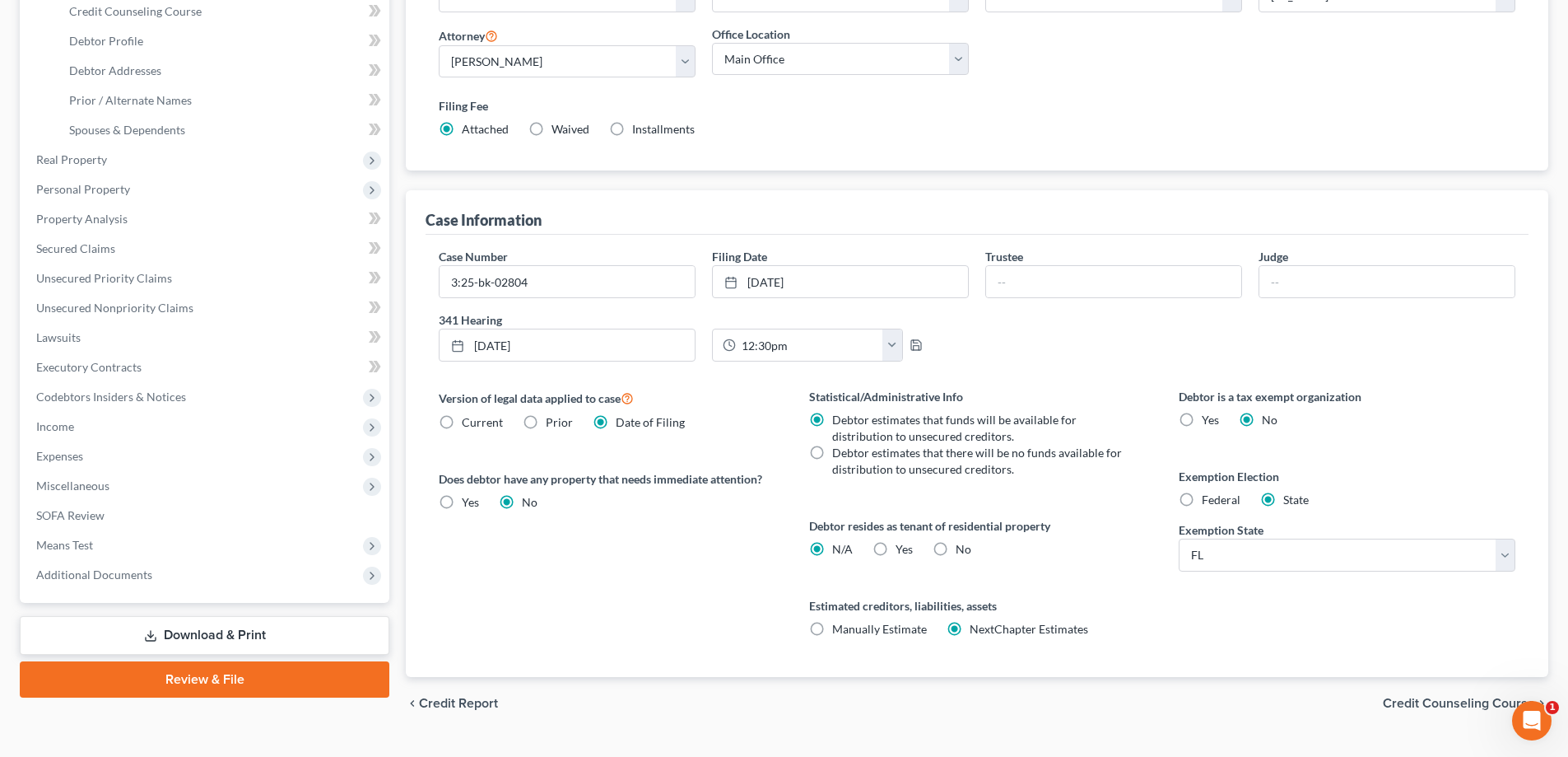
scroll to position [328, 0]
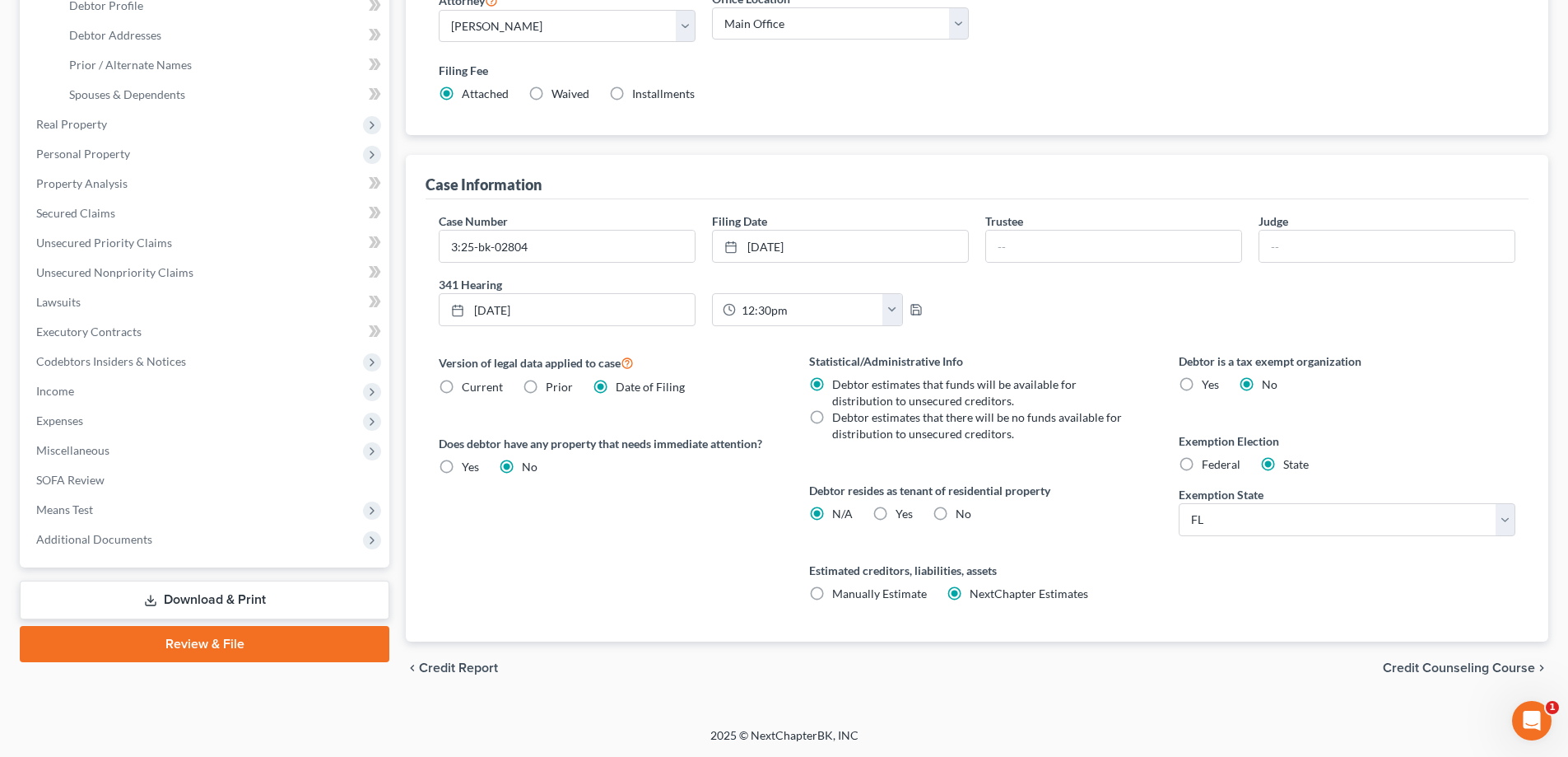
click at [215, 603] on link "Download & Print" at bounding box center [204, 600] width 369 height 39
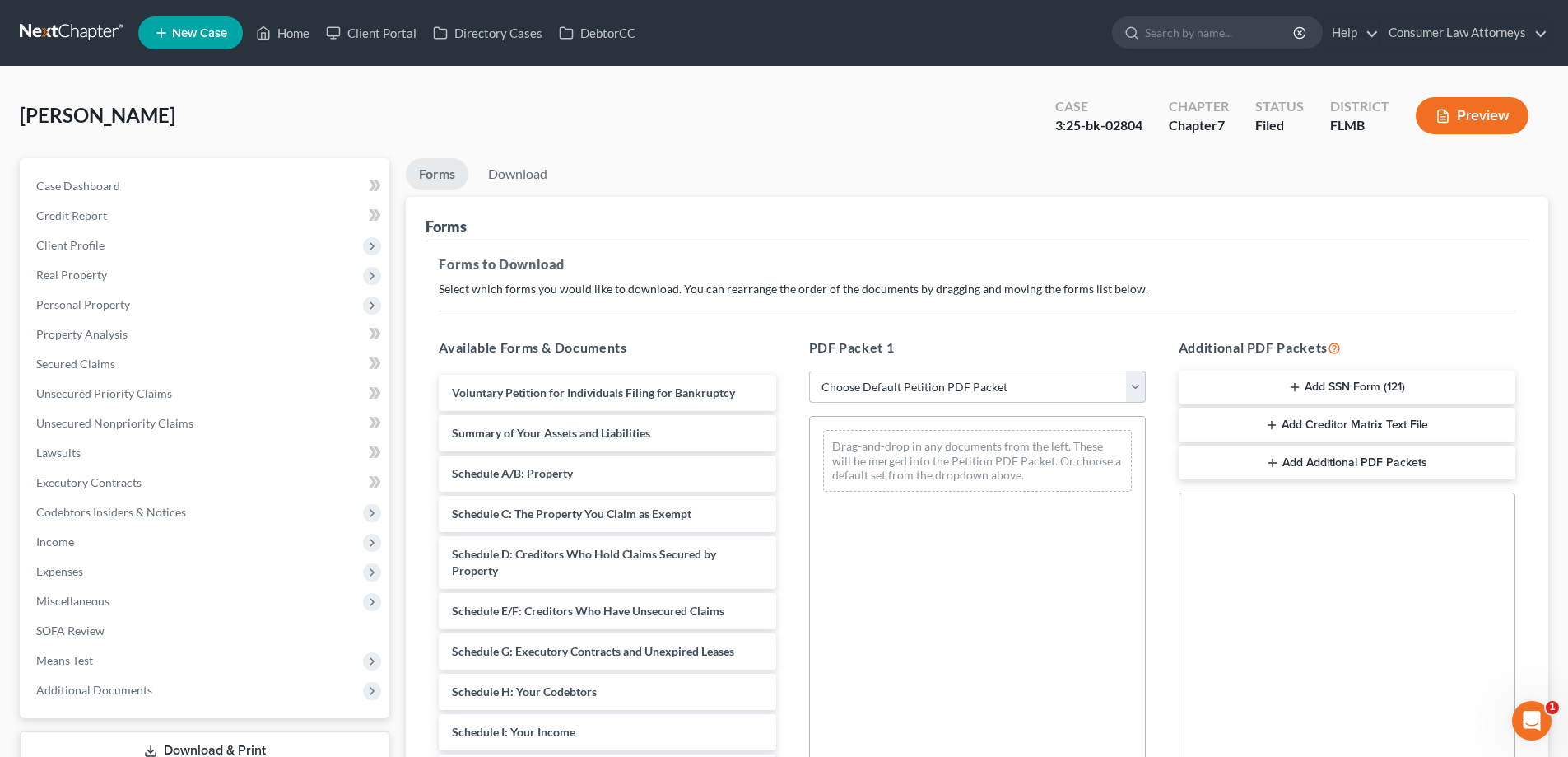
drag, startPoint x: 991, startPoint y: 398, endPoint x: 982, endPoint y: 402, distance: 9.8
click at [991, 398] on select "Choose Default Petition PDF Packet Complete Bankruptcy Petition (all forms and …" at bounding box center [977, 386] width 337 height 33
select select "2"
click at [809, 370] on select "Choose Default Petition PDF Packet Complete Bankruptcy Petition (all forms and …" at bounding box center [977, 386] width 337 height 33
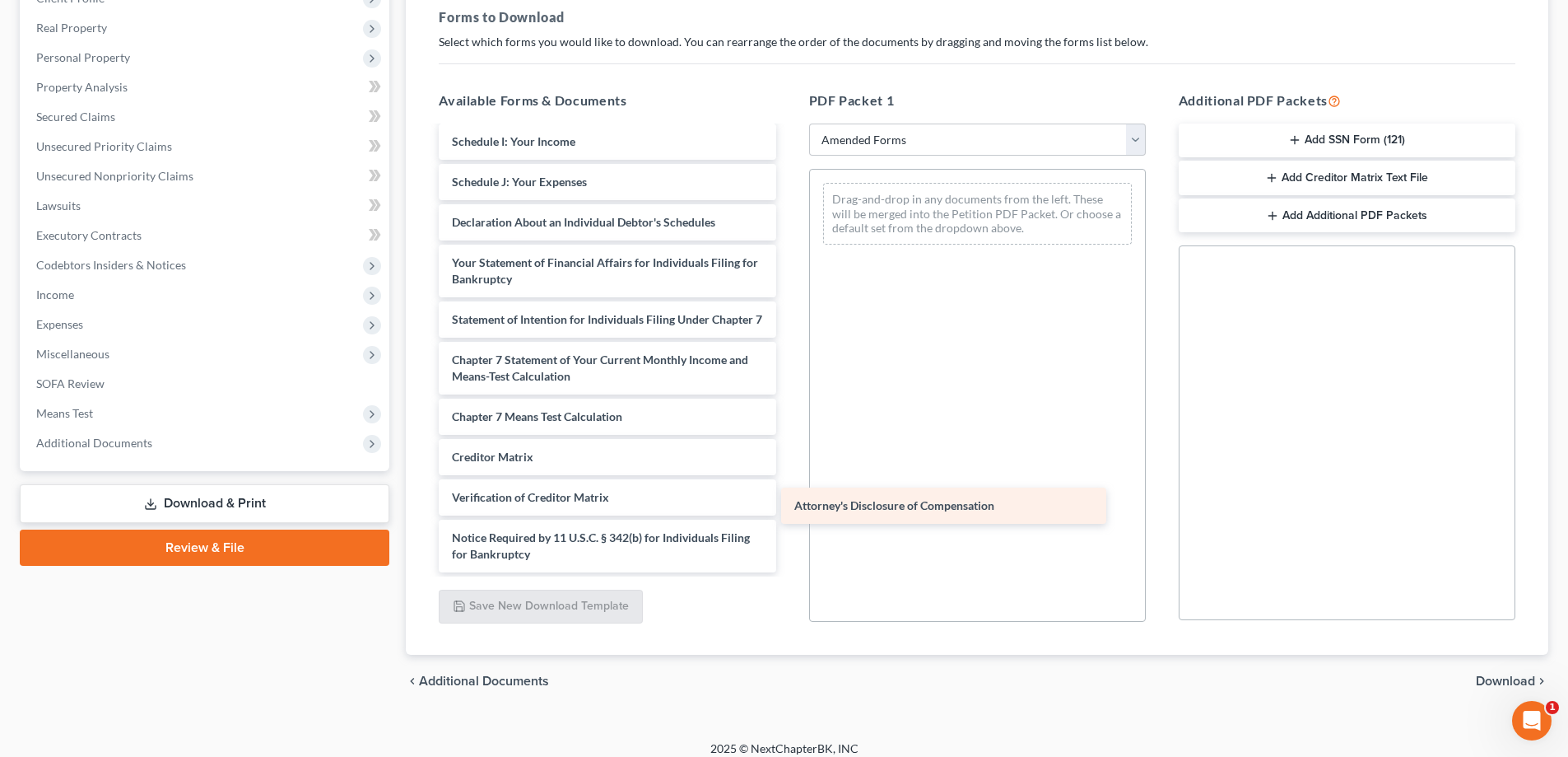
scroll to position [360, 0]
drag, startPoint x: 559, startPoint y: 552, endPoint x: 902, endPoint y: 503, distance: 346.5
click at [789, 503] on div "Attorney's Disclosure of Compensation Voluntary Petition for Individuals Filing…" at bounding box center [607, 178] width 363 height 788
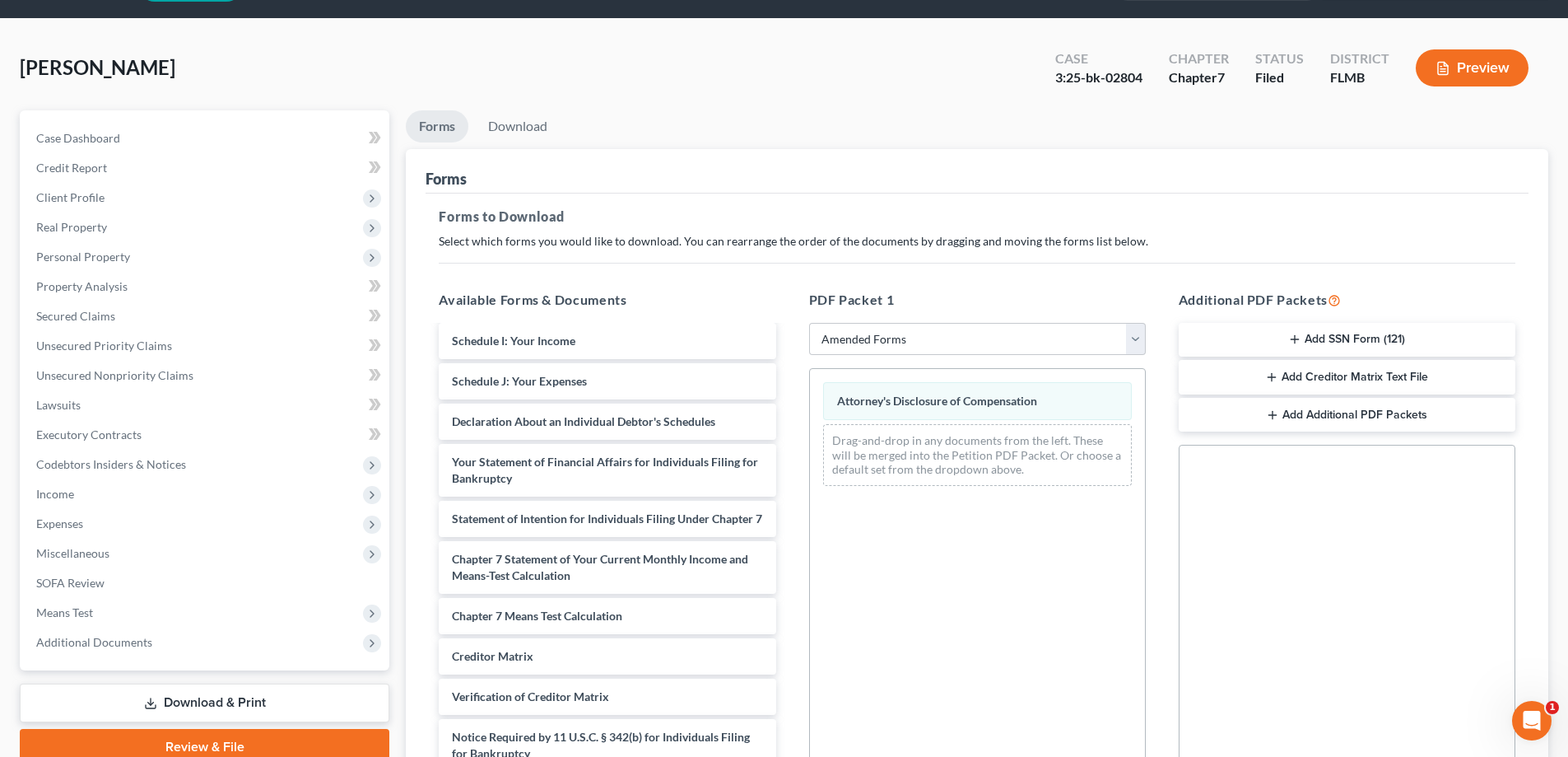
scroll to position [0, 0]
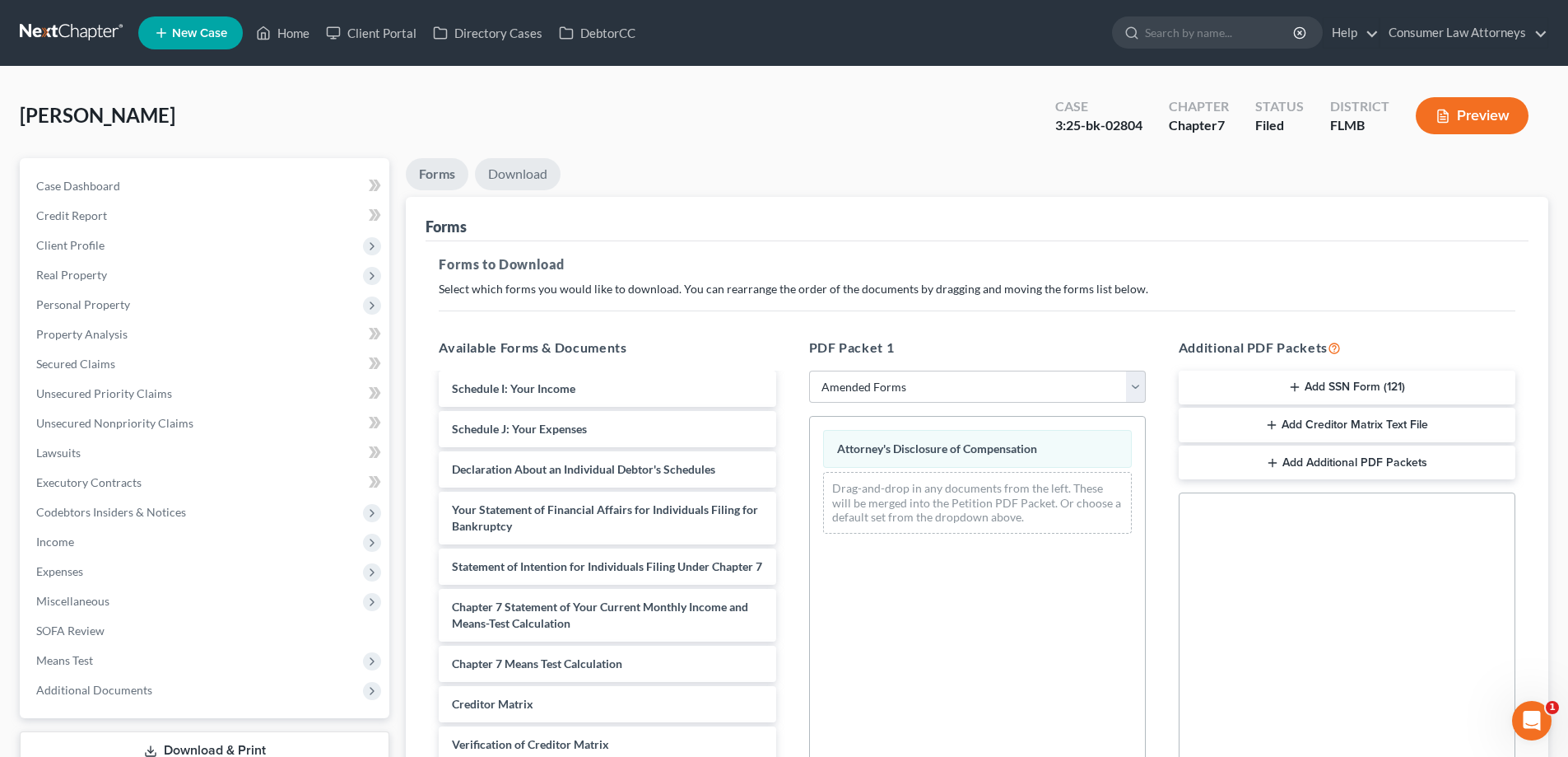
click at [542, 158] on link "Download" at bounding box center [518, 174] width 86 height 32
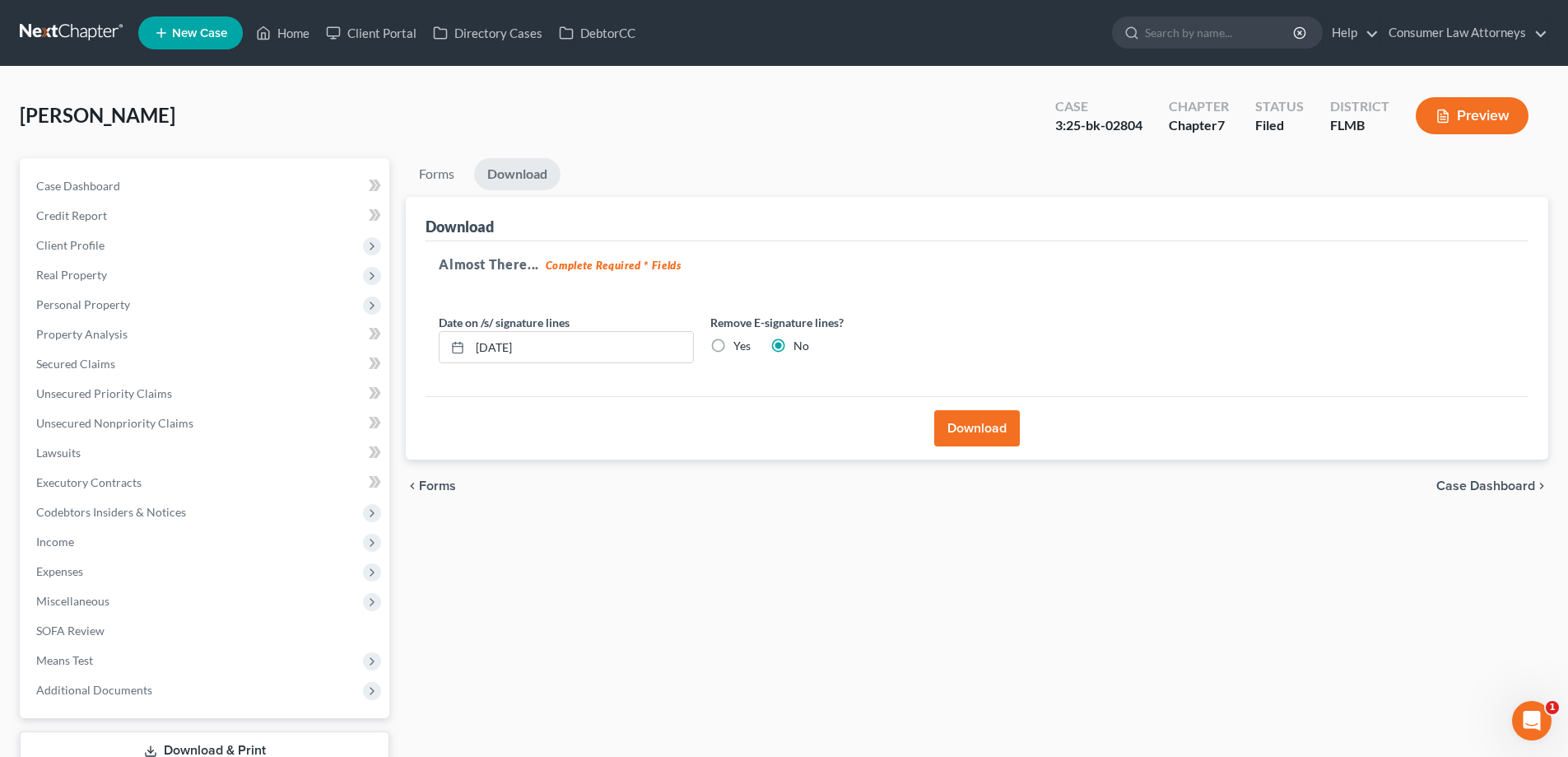
click at [1007, 442] on button "Download" at bounding box center [977, 428] width 86 height 36
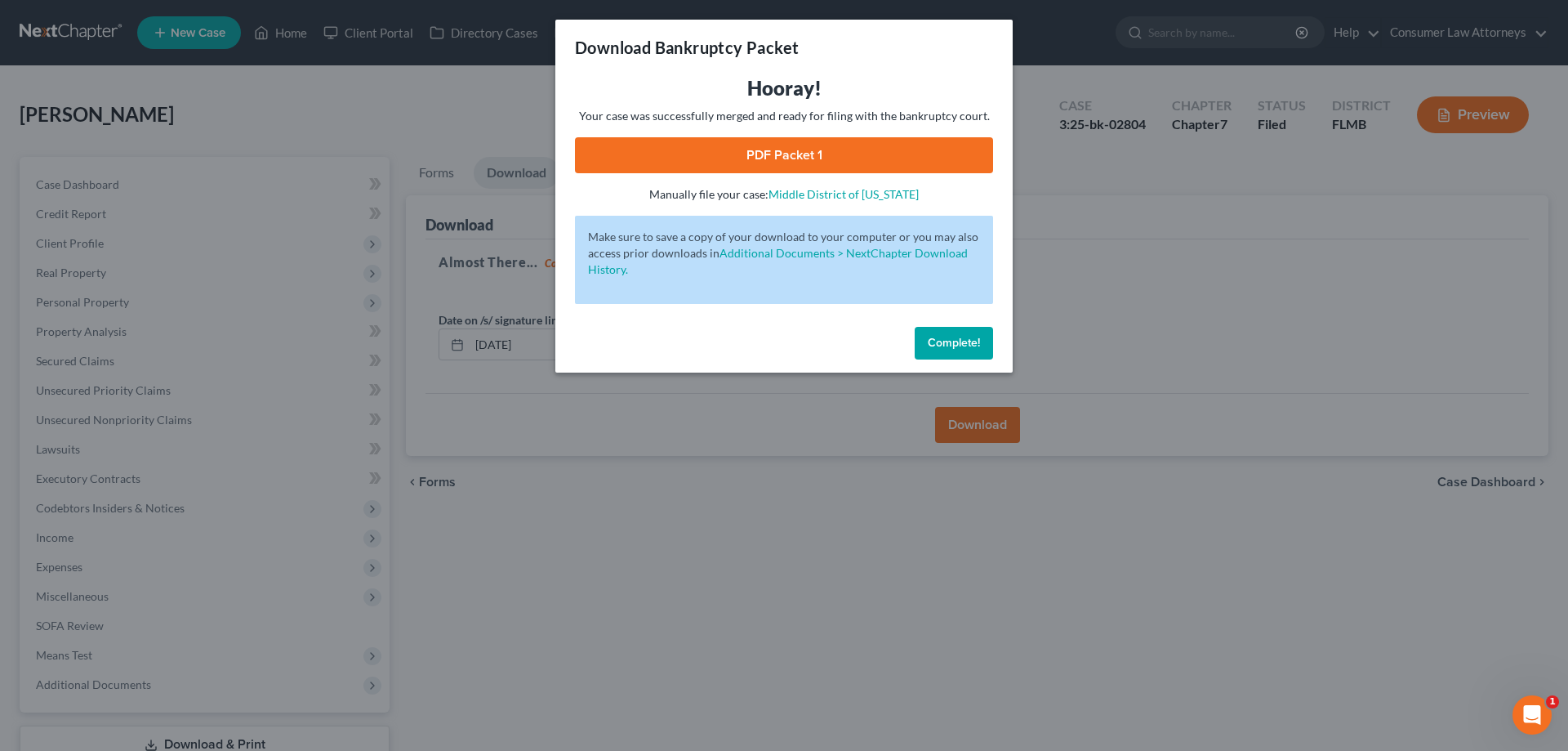
click at [870, 158] on link "PDF Packet 1" at bounding box center [784, 154] width 418 height 36
click at [957, 345] on span "Complete!" at bounding box center [954, 342] width 53 height 14
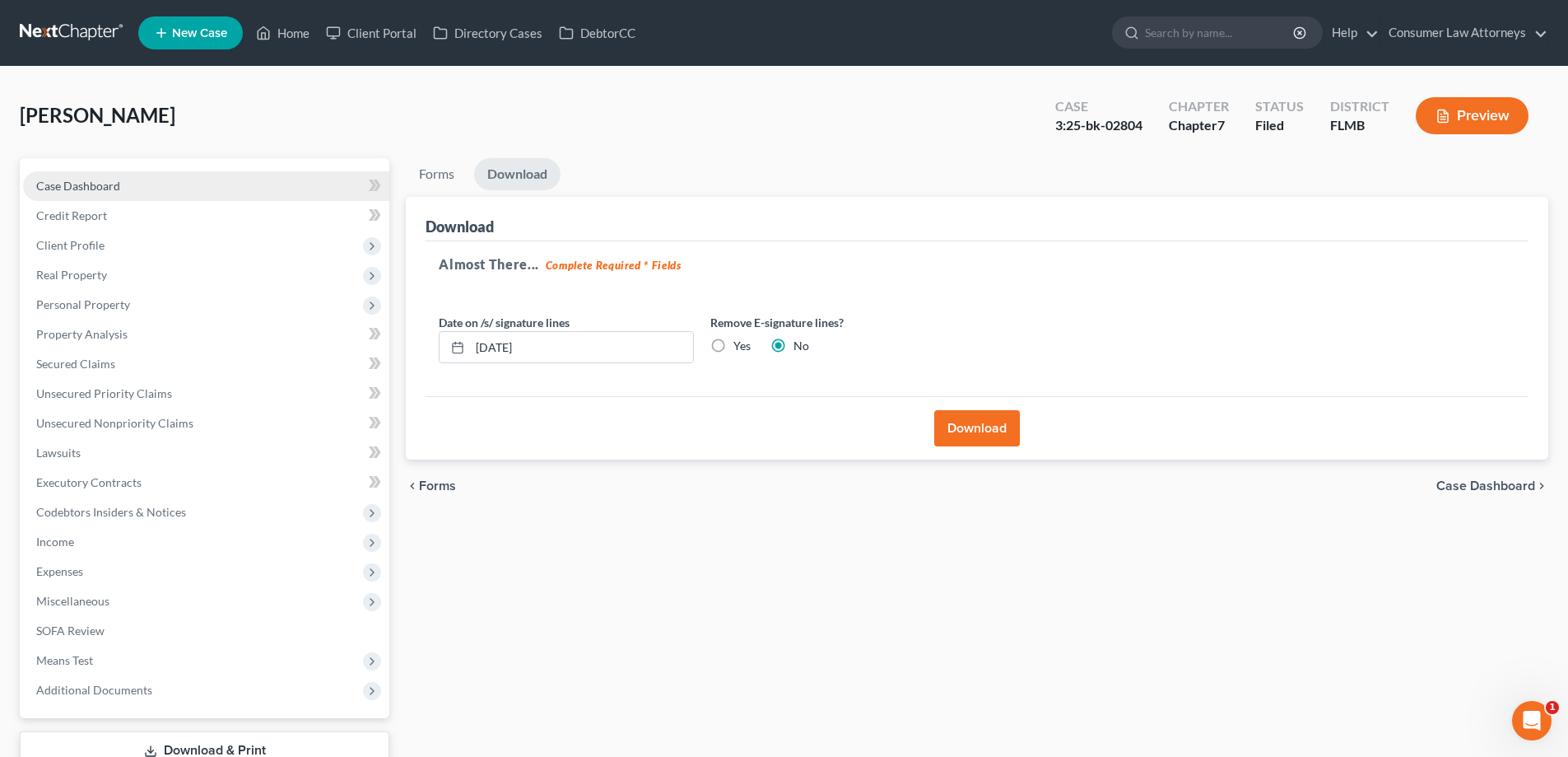
click at [72, 192] on span "Case Dashboard" at bounding box center [78, 186] width 84 height 14
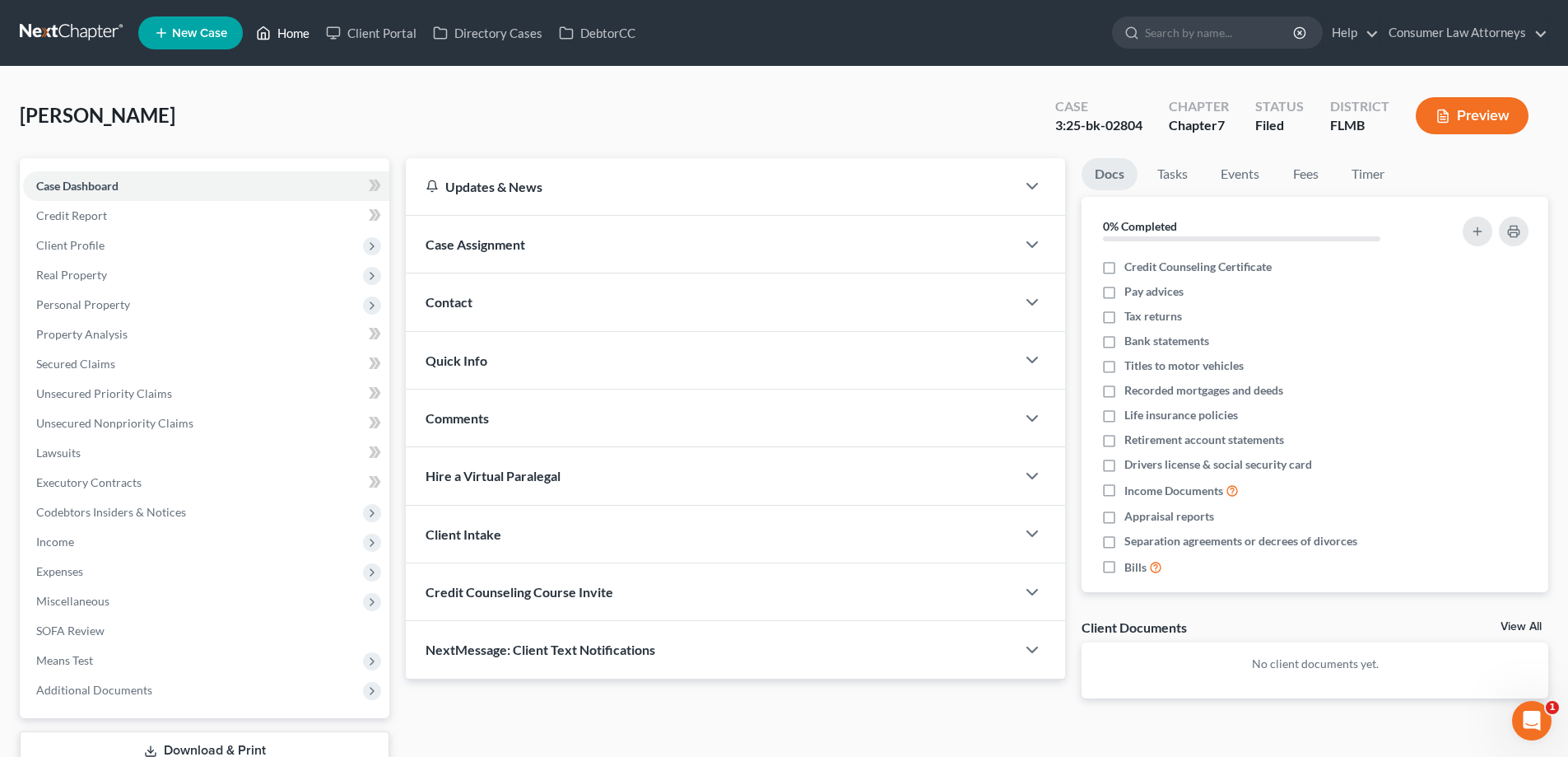
click at [301, 36] on link "Home" at bounding box center [282, 33] width 70 height 30
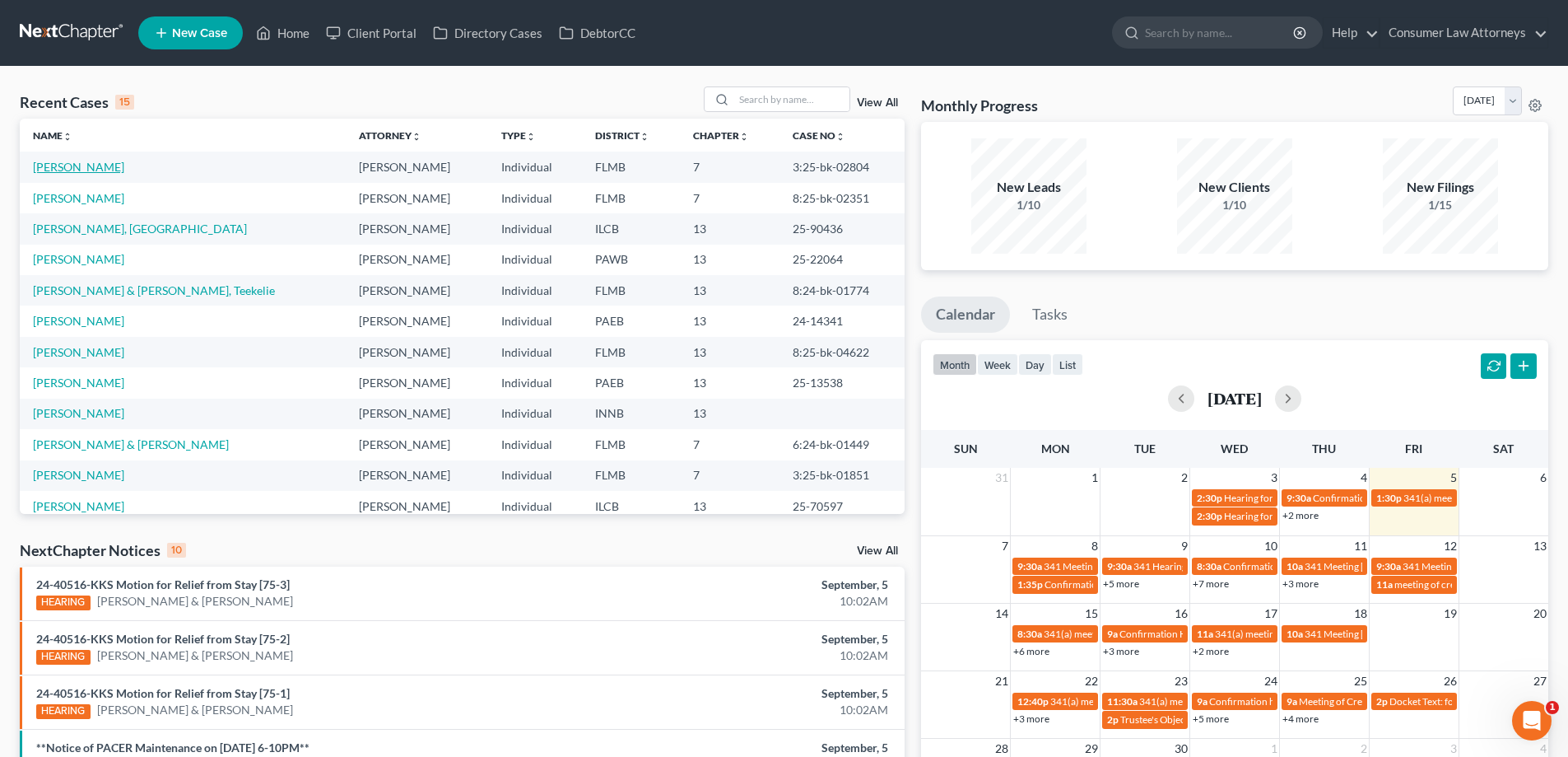
click at [59, 165] on link "[PERSON_NAME]" at bounding box center [78, 166] width 91 height 14
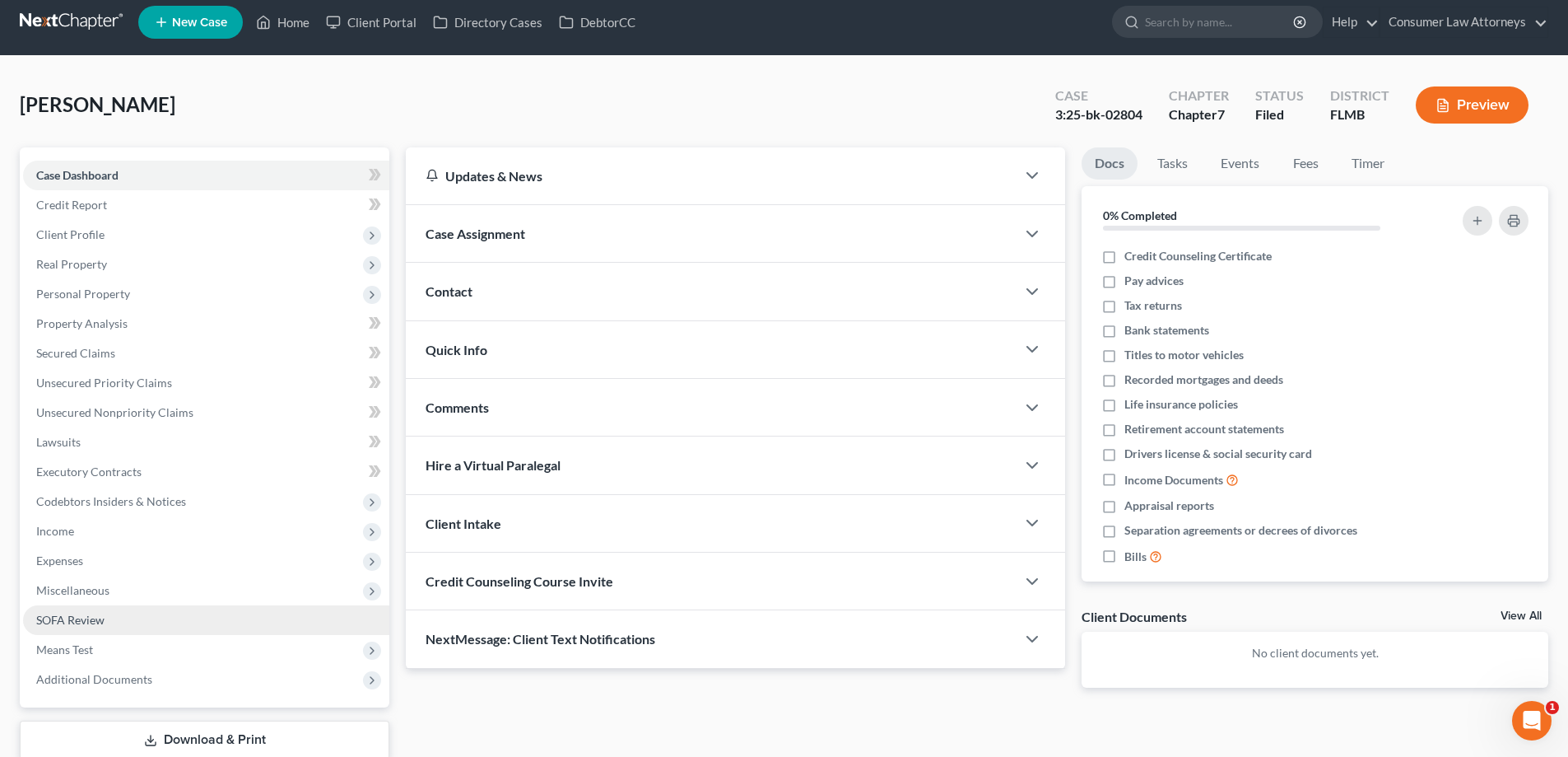
scroll to position [118, 0]
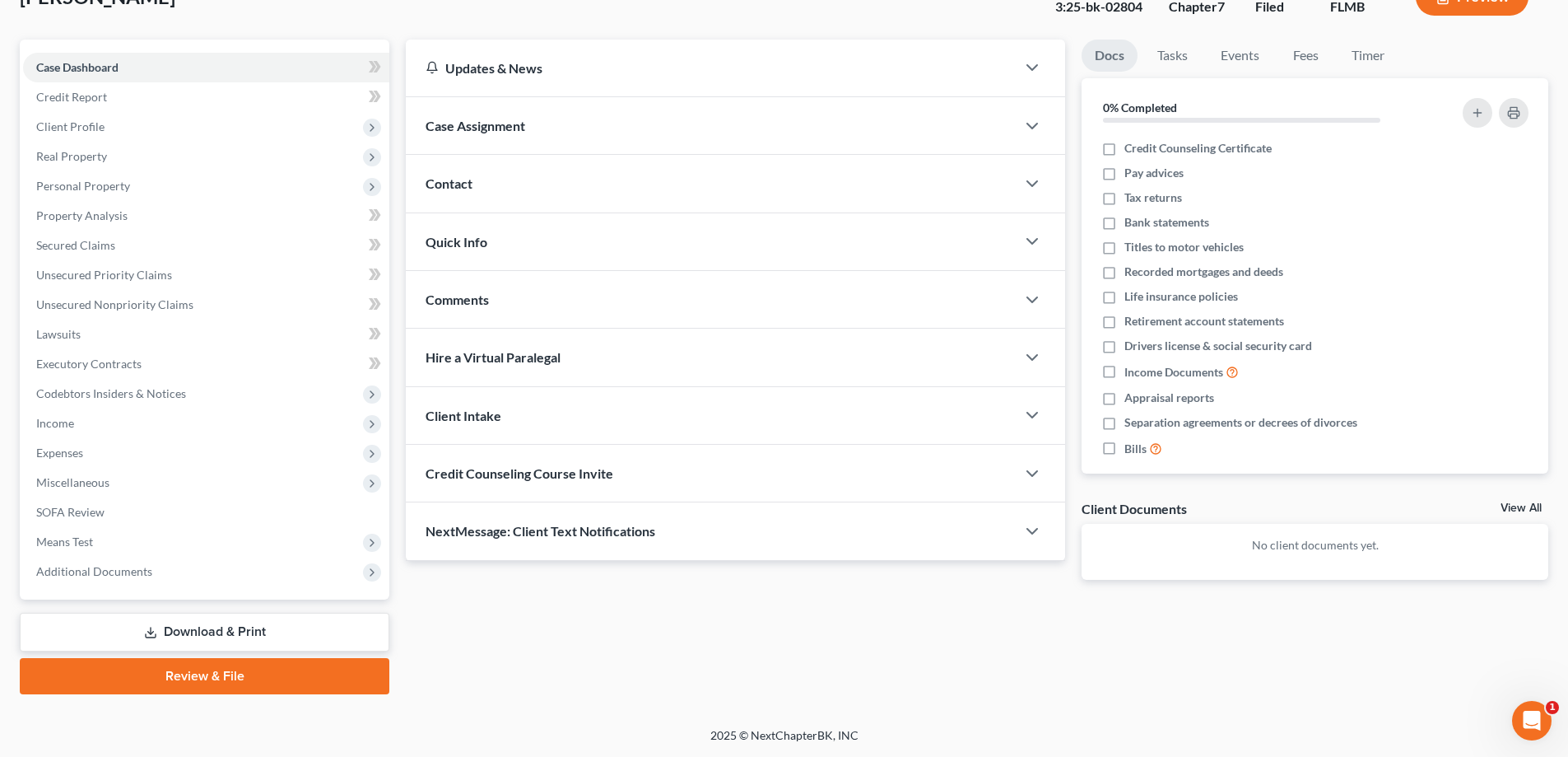
click at [186, 632] on link "Download & Print" at bounding box center [204, 632] width 369 height 39
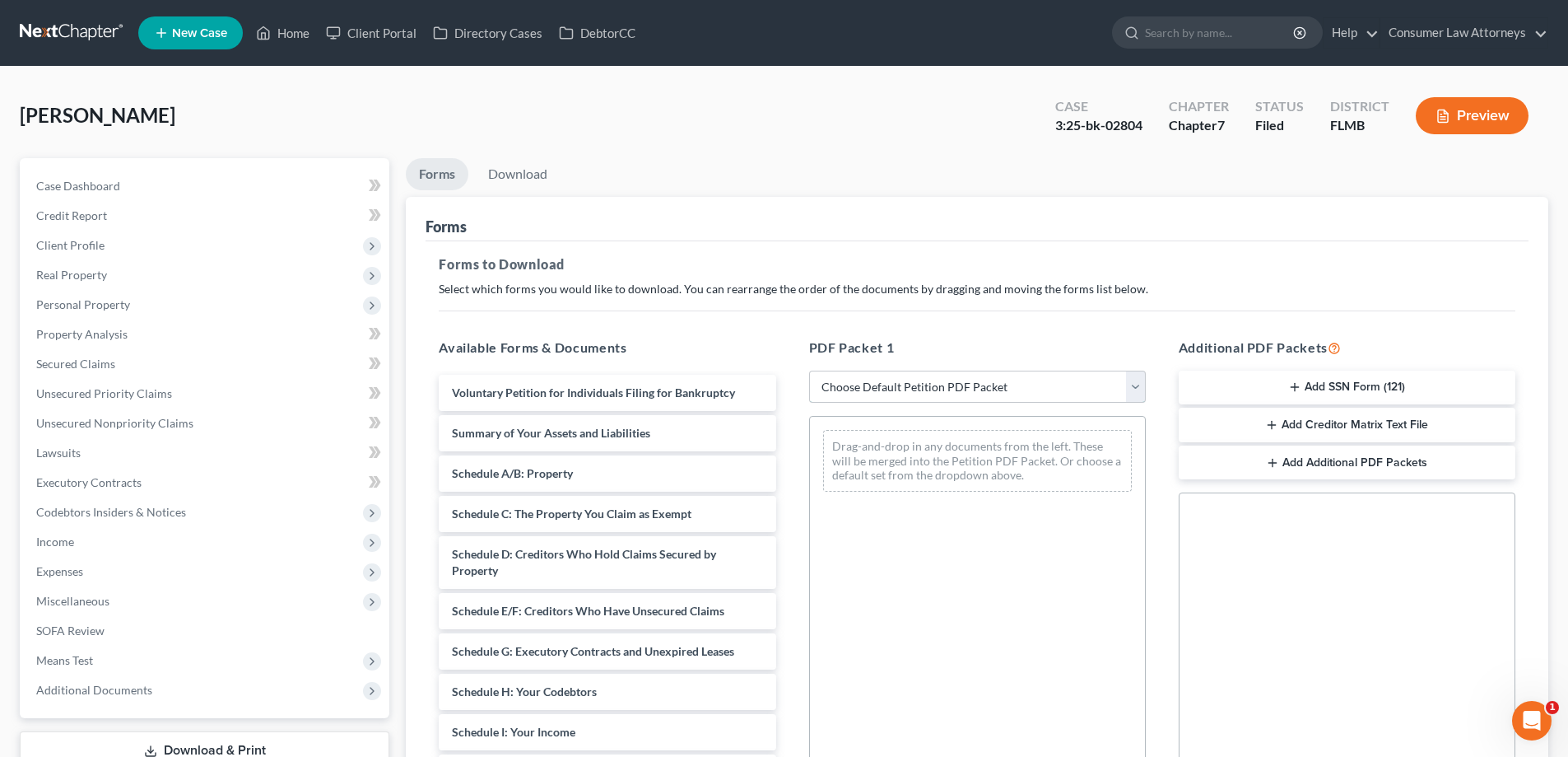
drag, startPoint x: 917, startPoint y: 391, endPoint x: 889, endPoint y: 399, distance: 29.1
click at [917, 391] on select "Choose Default Petition PDF Packet Complete Bankruptcy Petition (all forms and …" at bounding box center [977, 386] width 337 height 33
select select "2"
click at [809, 370] on select "Choose Default Petition PDF Packet Complete Bankruptcy Petition (all forms and …" at bounding box center [977, 386] width 337 height 33
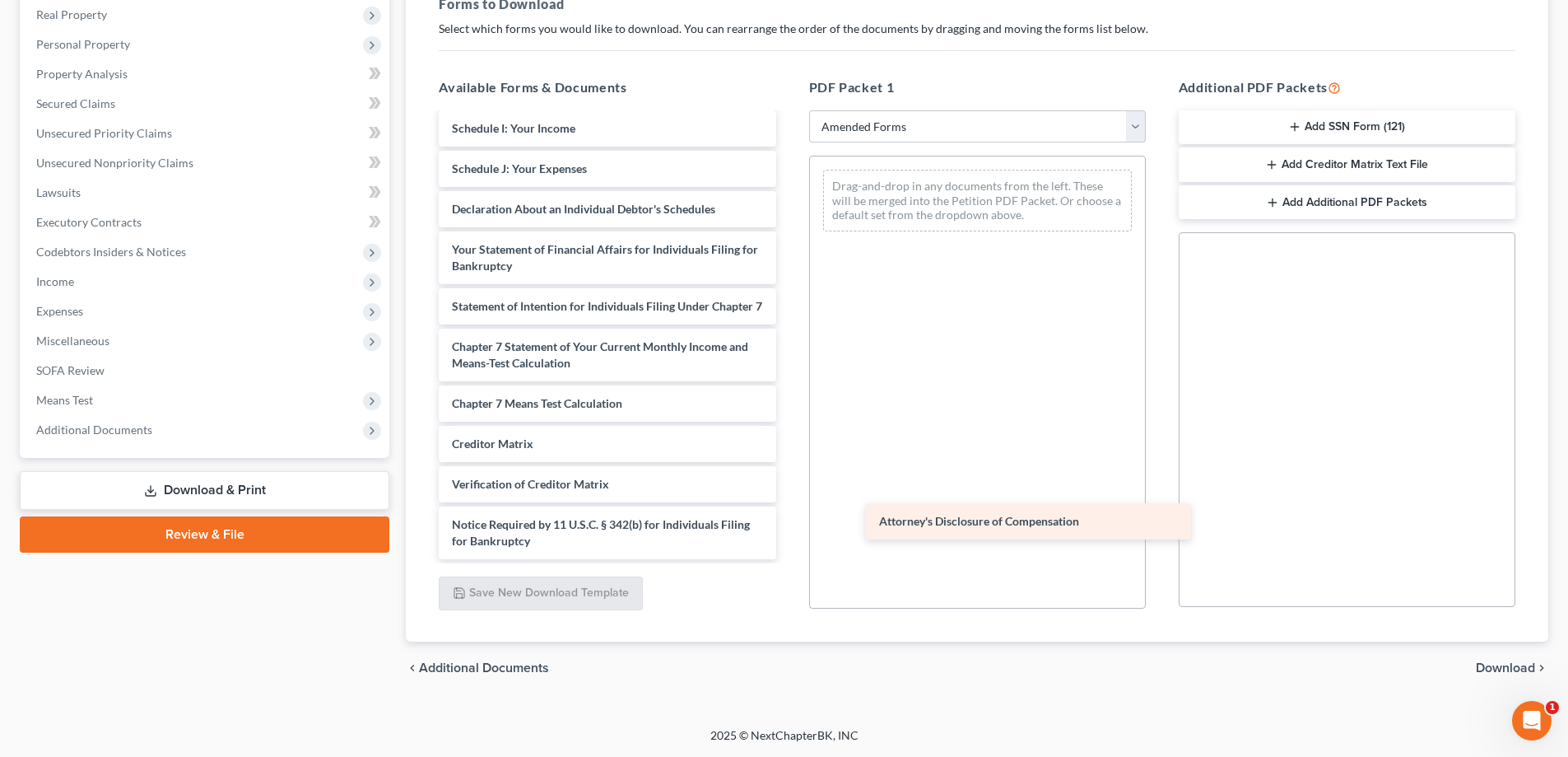
scroll to position [360, 0]
drag, startPoint x: 549, startPoint y: 538, endPoint x: 977, endPoint y: 517, distance: 428.5
click at [789, 517] on div "Attorney's Disclosure of Compensation Voluntary Petition for Individuals Filing…" at bounding box center [607, 165] width 363 height 788
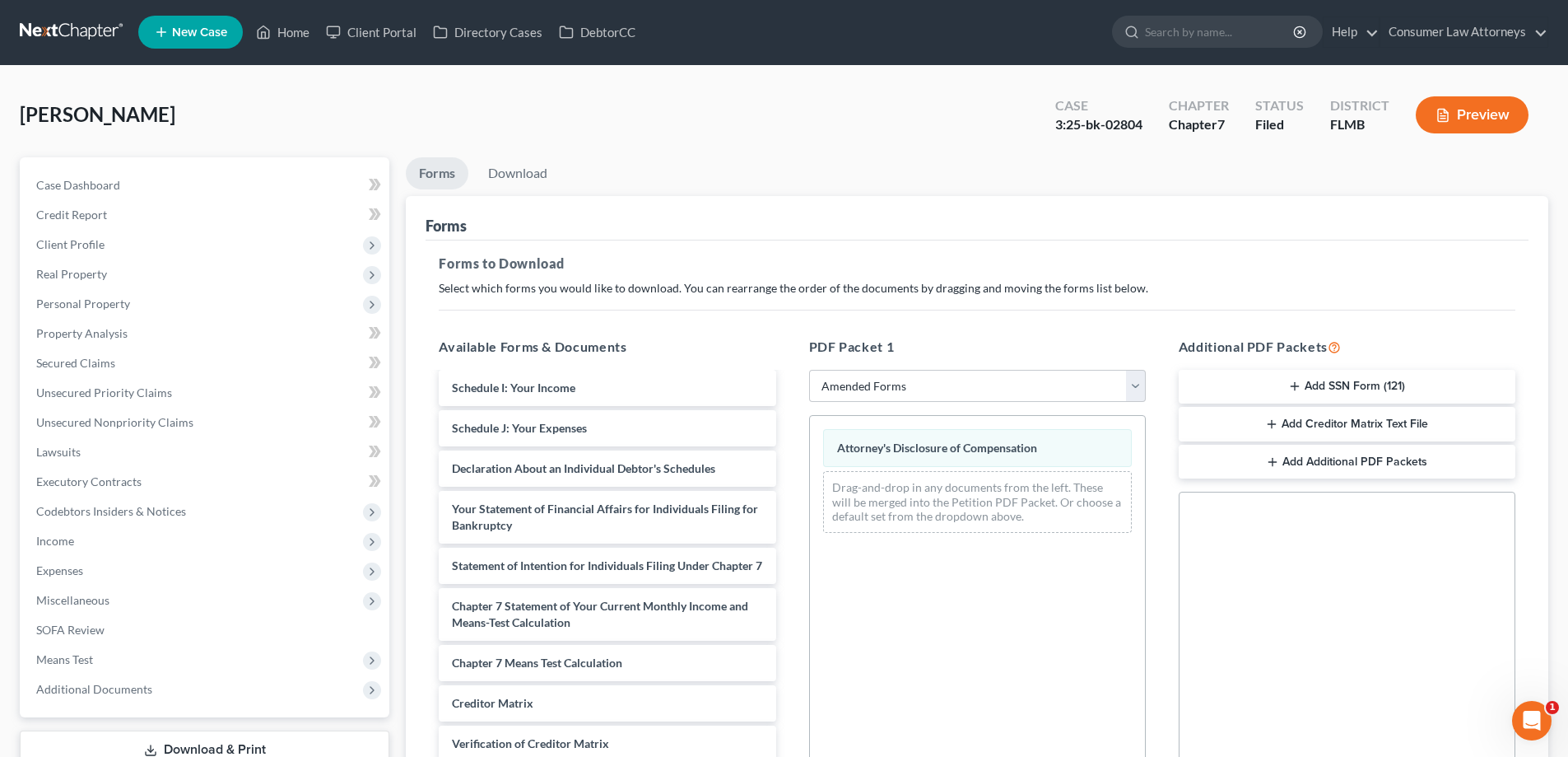
scroll to position [0, 0]
click at [545, 186] on link "Download" at bounding box center [518, 174] width 86 height 32
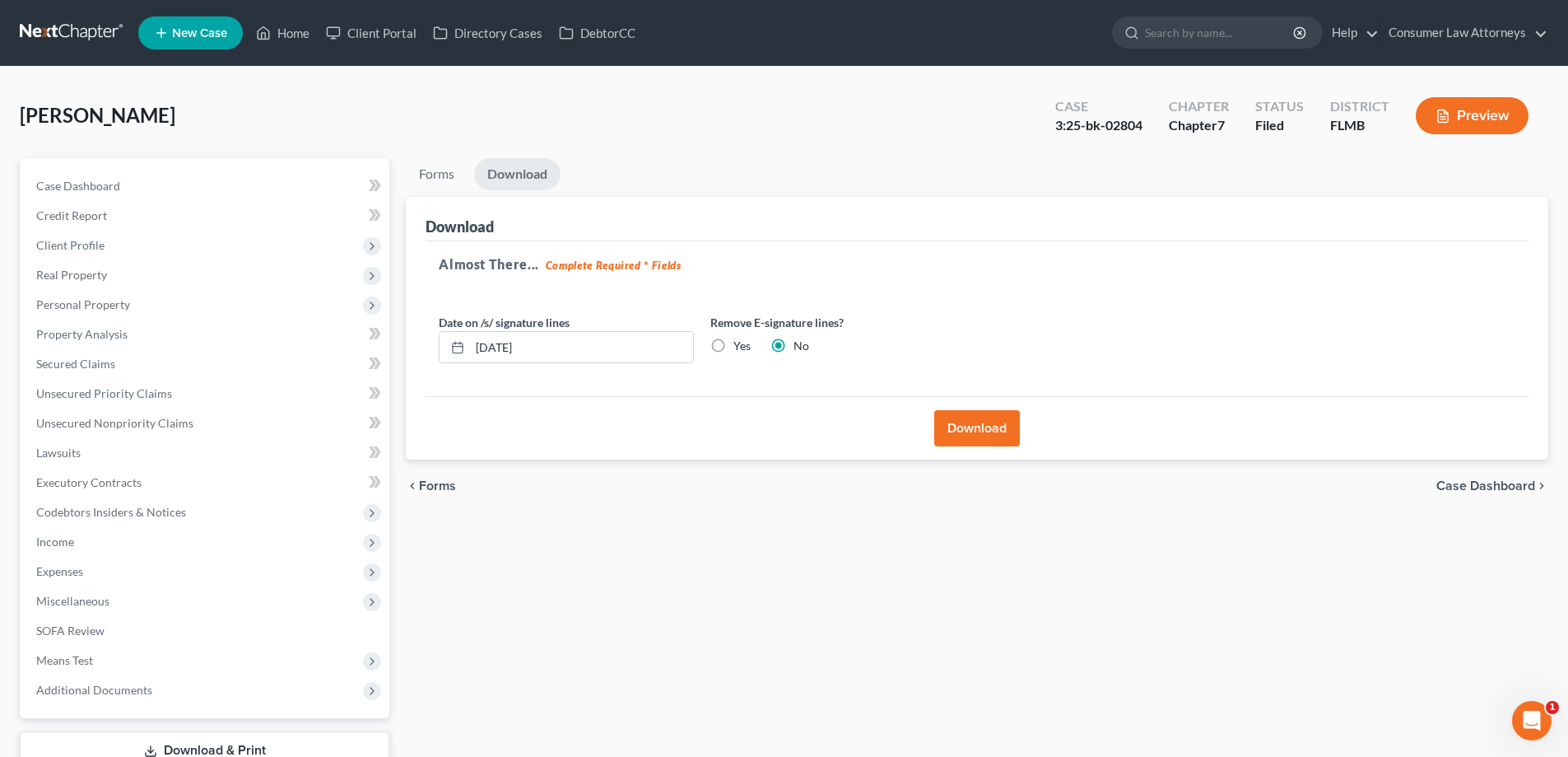
click at [948, 434] on button "Download" at bounding box center [977, 428] width 86 height 36
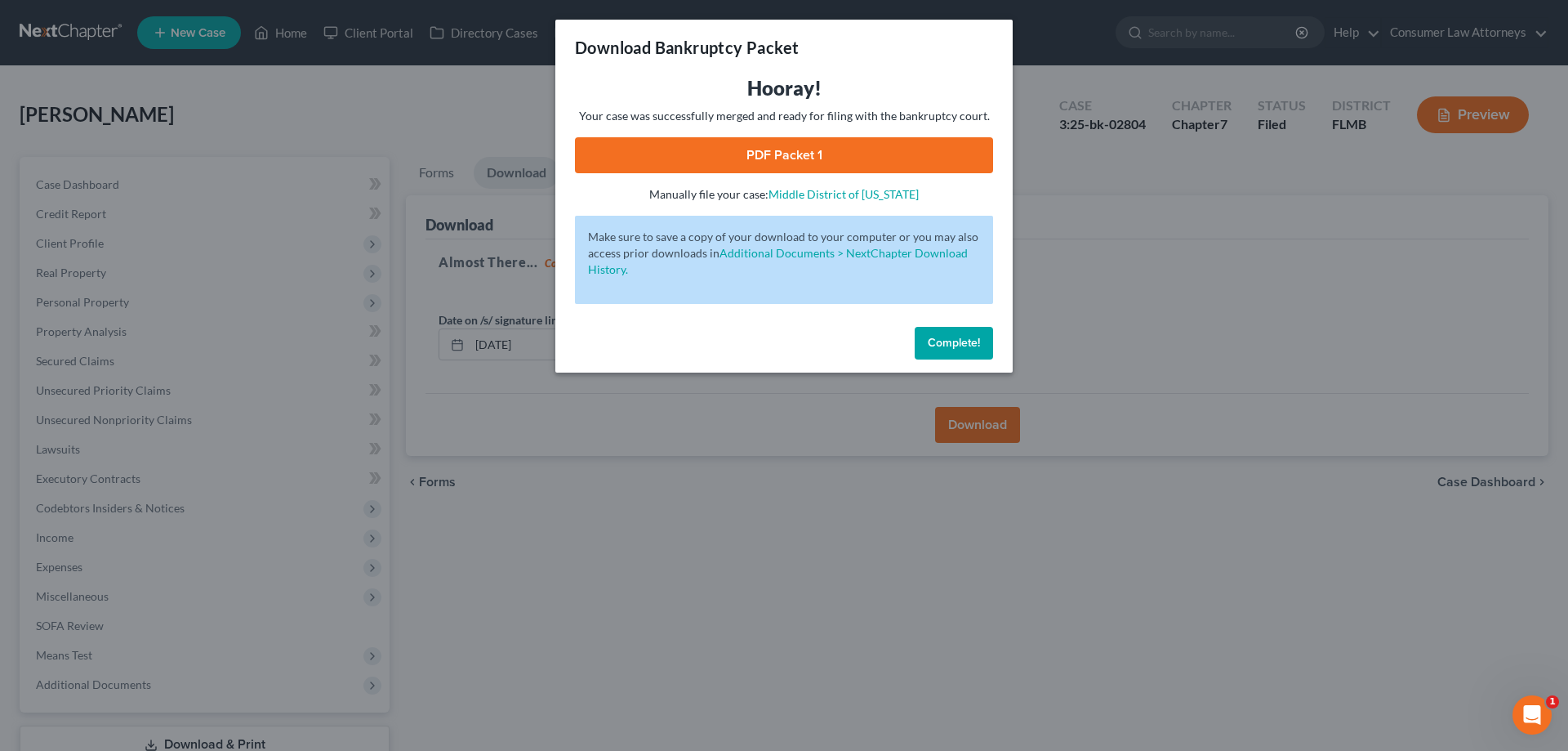
click at [778, 160] on link "PDF Packet 1" at bounding box center [784, 154] width 418 height 36
click at [947, 347] on span "Complete!" at bounding box center [954, 342] width 53 height 14
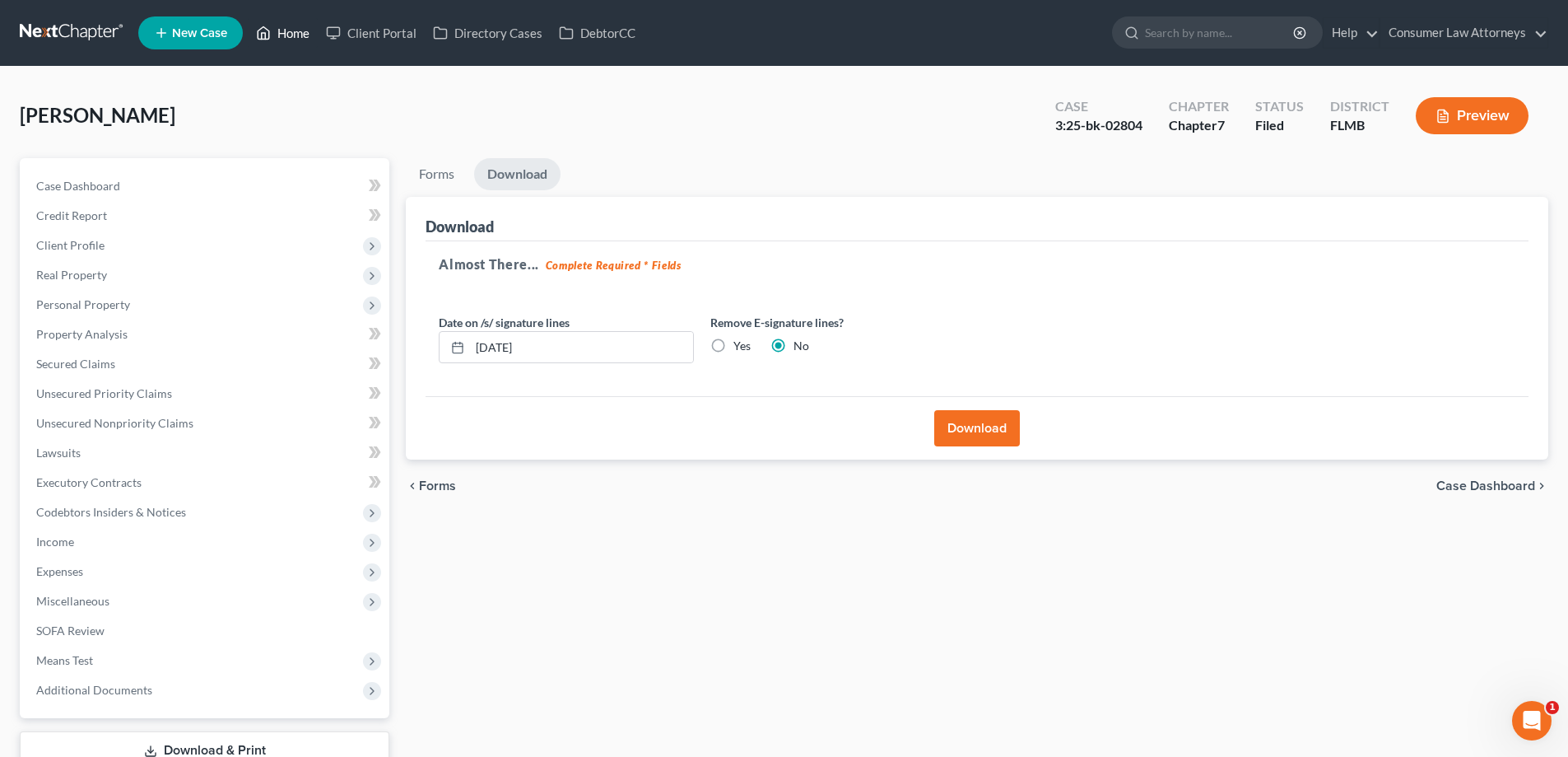
click at [271, 34] on icon at bounding box center [264, 33] width 15 height 20
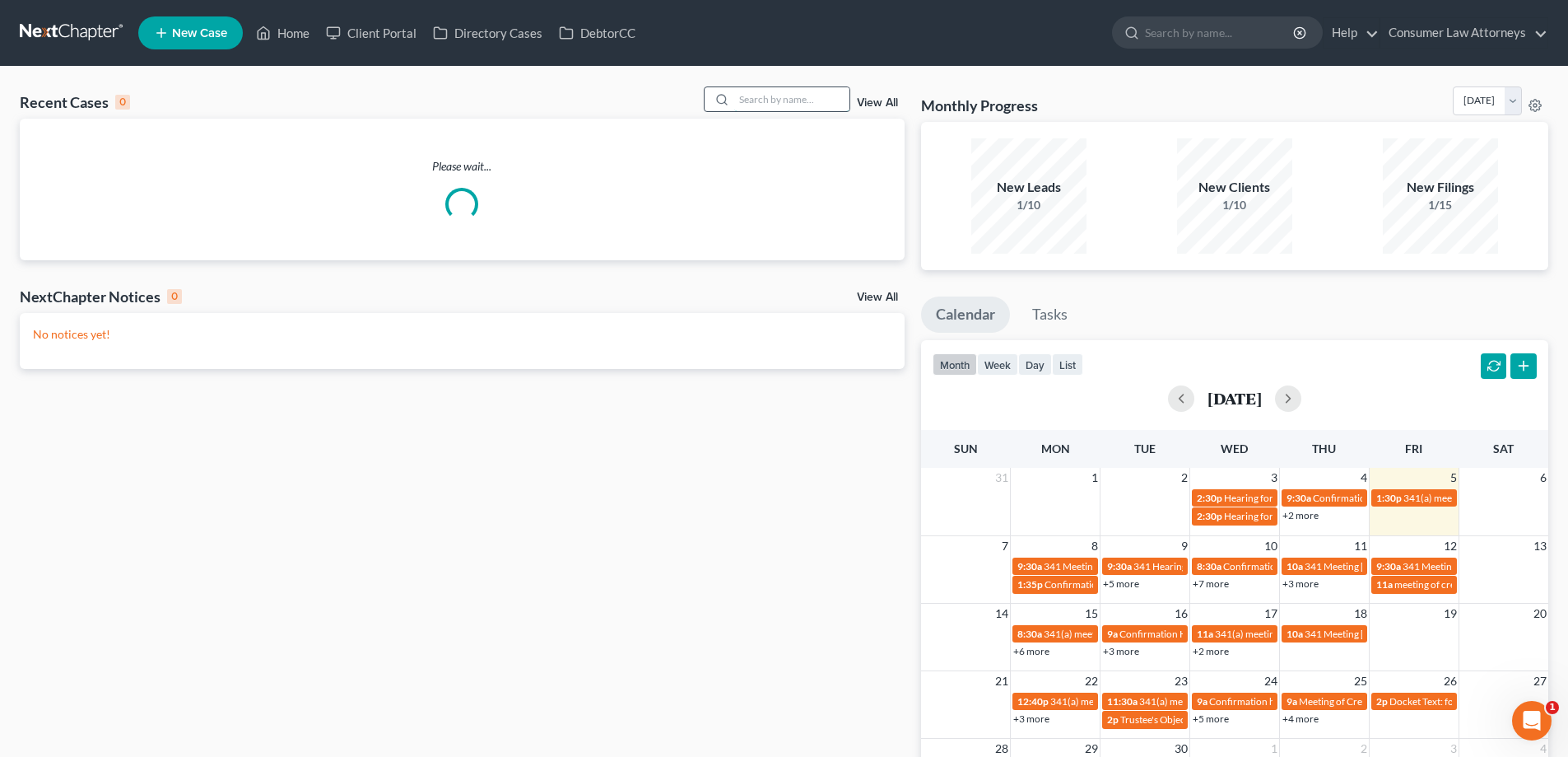
click at [823, 105] on input "search" at bounding box center [792, 100] width 116 height 24
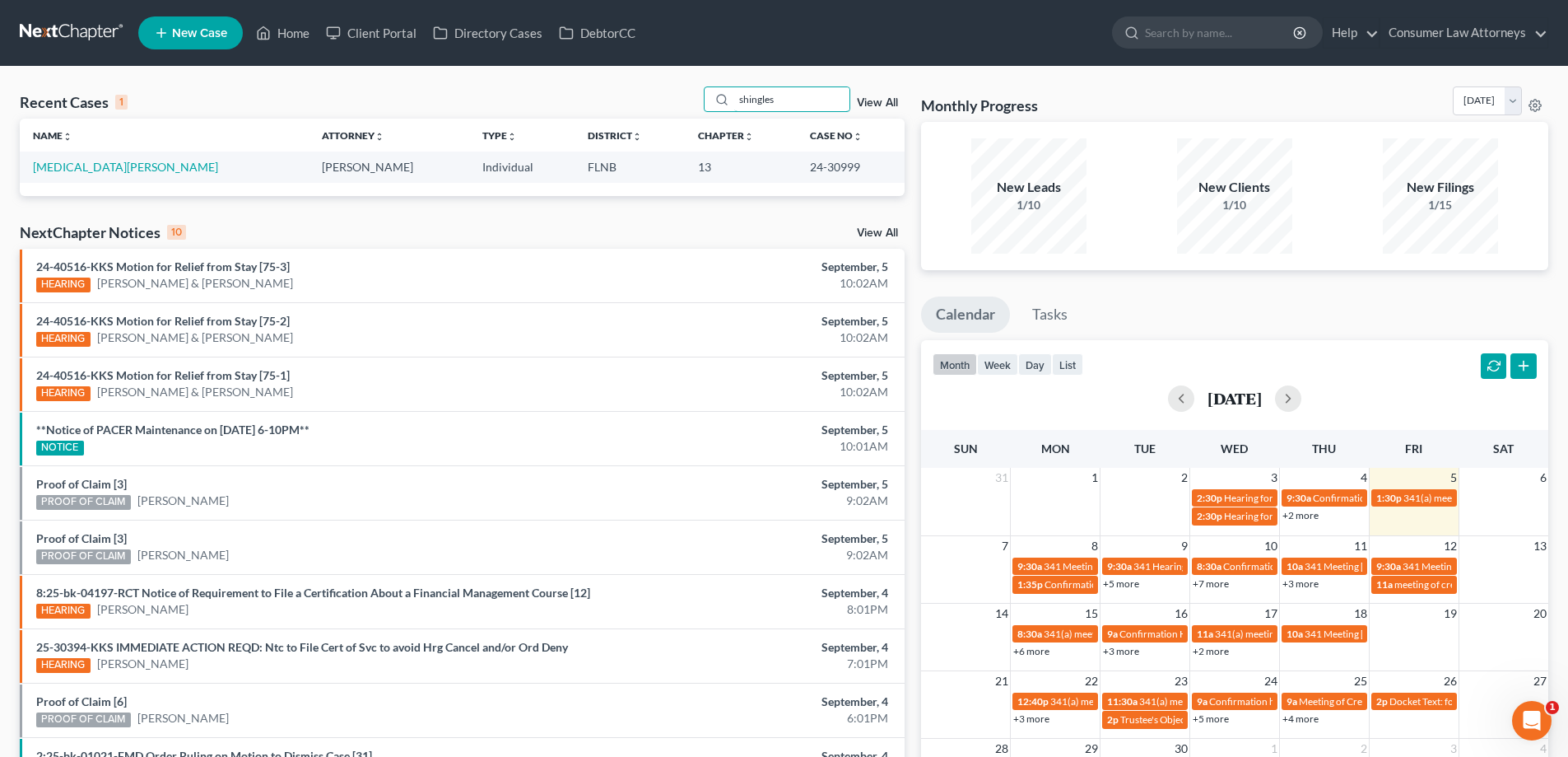
type input "shingles"
drag, startPoint x: 825, startPoint y: 166, endPoint x: 779, endPoint y: 167, distance: 46.0
click at [797, 167] on td "24-30999" at bounding box center [851, 166] width 108 height 31
copy td "24-30999"
